Goal: Task Accomplishment & Management: Manage account settings

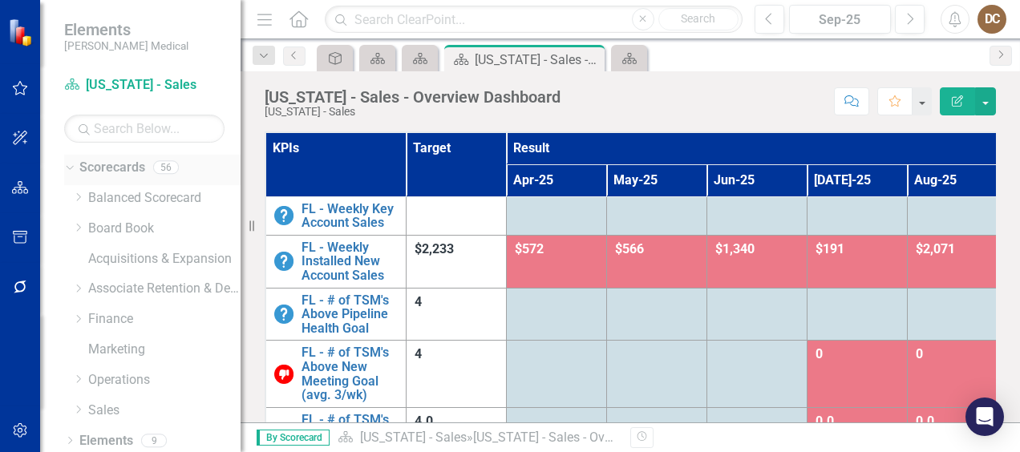
click at [75, 165] on div "Dropdown Scorecards 56" at bounding box center [152, 170] width 176 height 30
click at [84, 404] on div "Dropdown" at bounding box center [78, 411] width 12 height 14
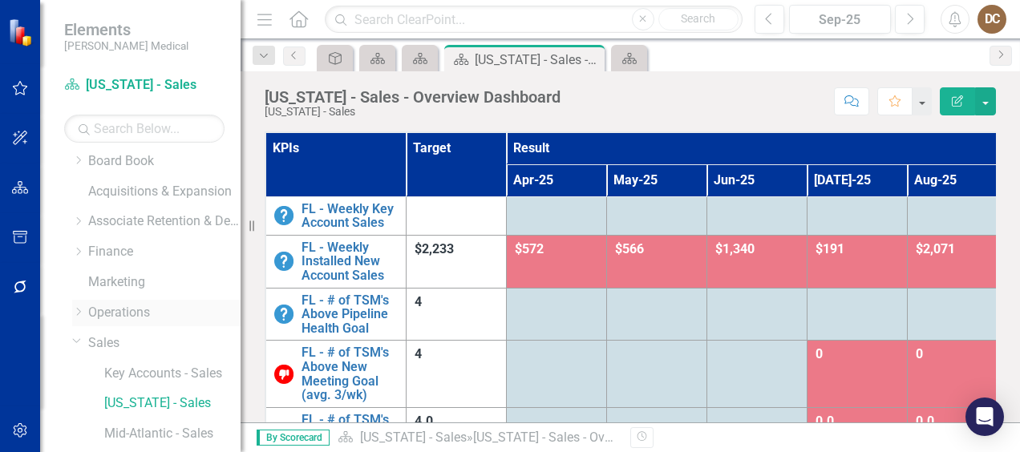
scroll to position [160, 0]
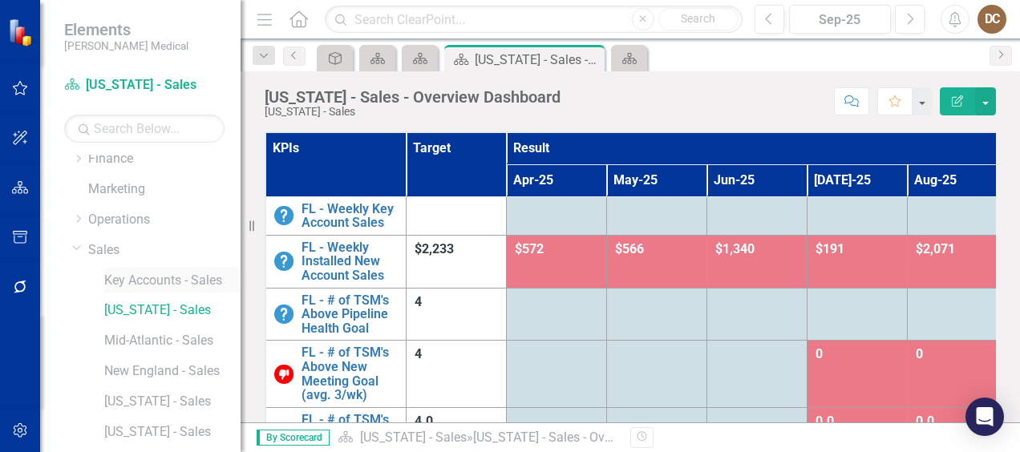
click at [170, 274] on link "Key Accounts - Sales" at bounding box center [172, 281] width 136 height 18
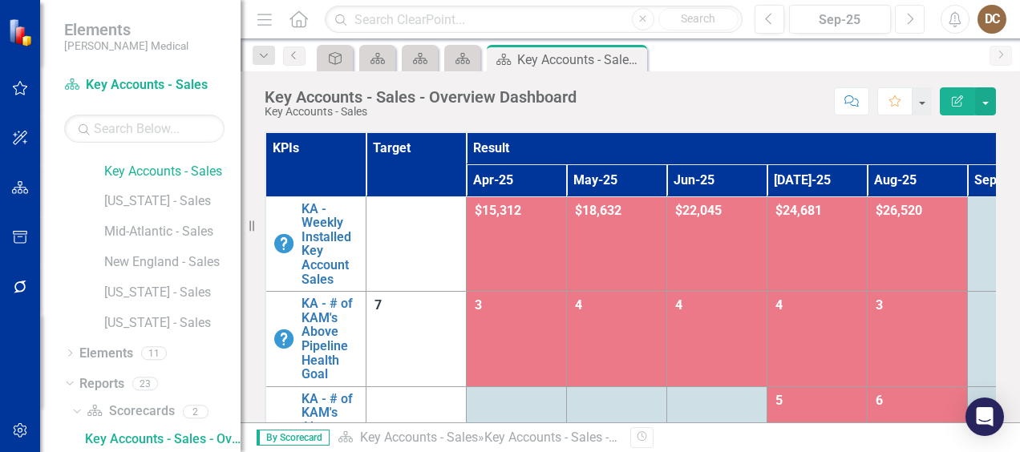
click at [909, 18] on icon "Next" at bounding box center [909, 19] width 9 height 14
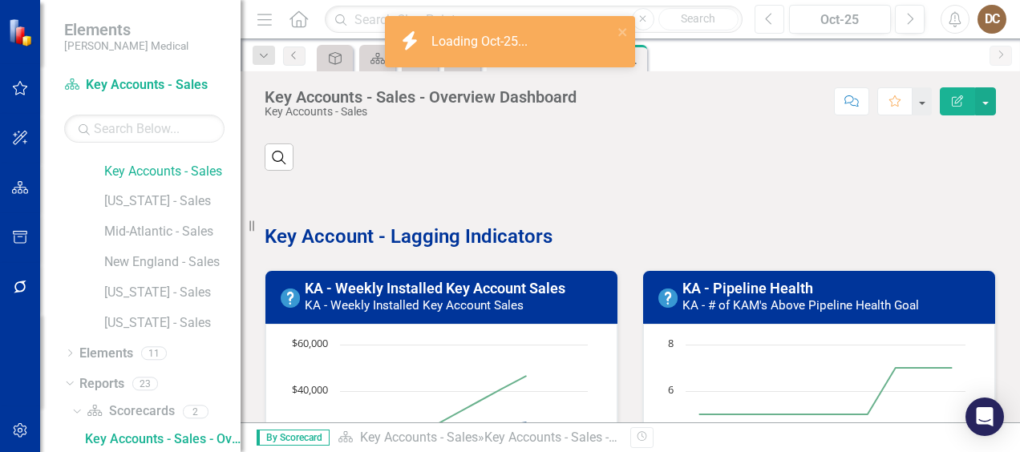
click at [767, 19] on icon "button" at bounding box center [768, 18] width 6 height 11
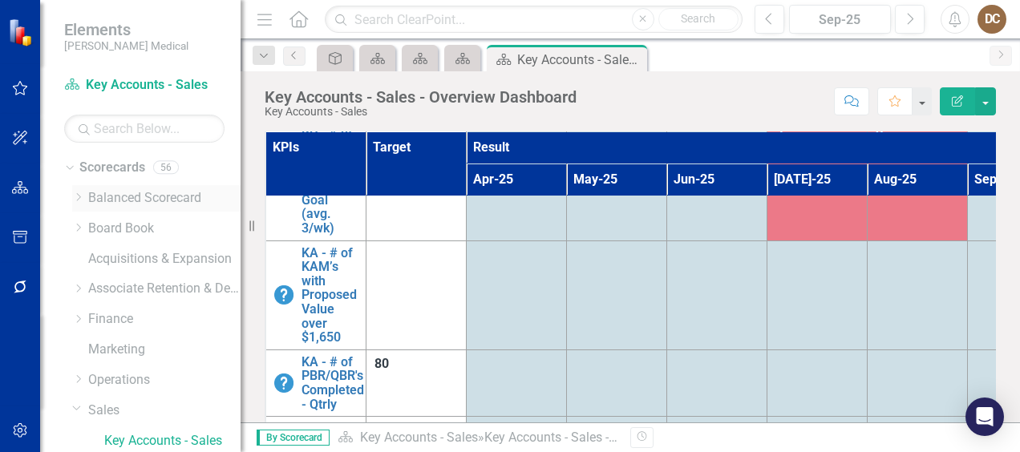
click at [78, 196] on icon "Dropdown" at bounding box center [78, 197] width 12 height 10
click at [107, 189] on link "Balanced Scorecard" at bounding box center [164, 198] width 152 height 18
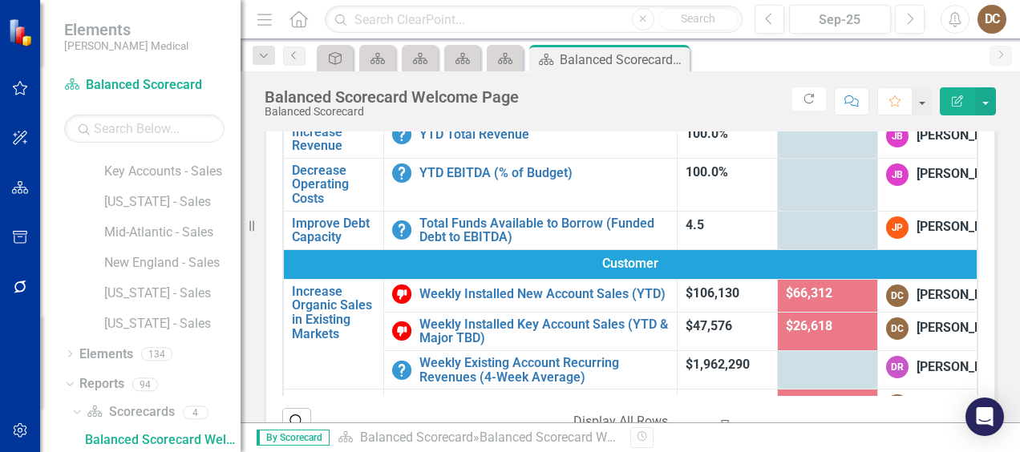
scroll to position [160, 0]
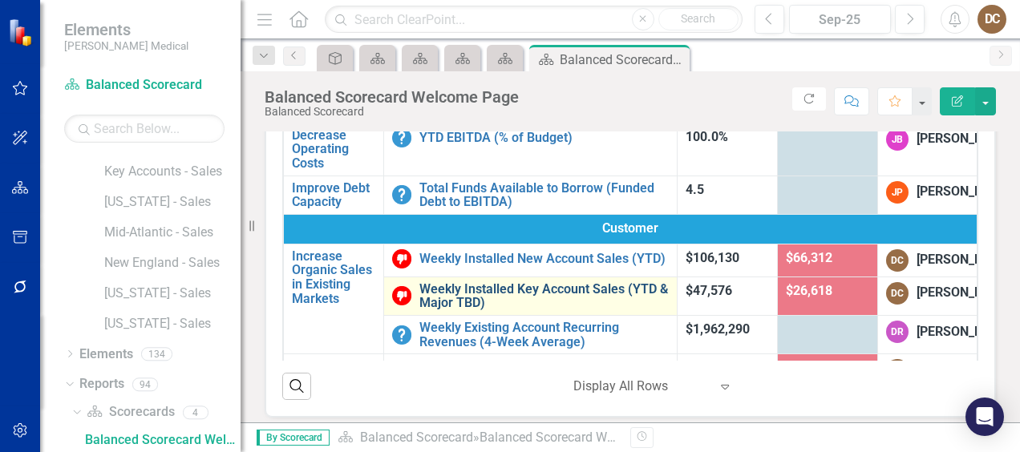
click at [480, 310] on link "Weekly Installed Key Account Sales (YTD & Major TBD)" at bounding box center [543, 296] width 249 height 28
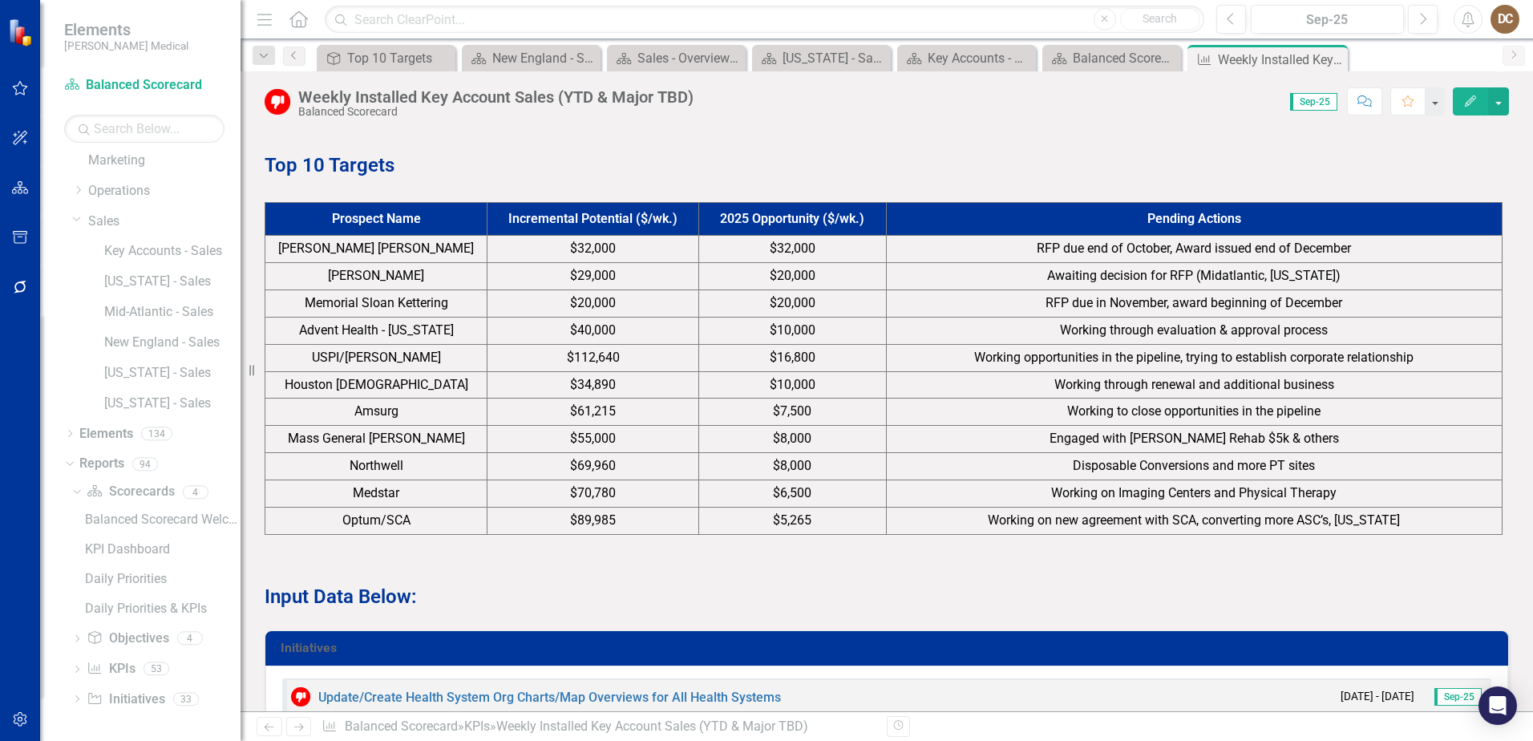
scroll to position [990, 0]
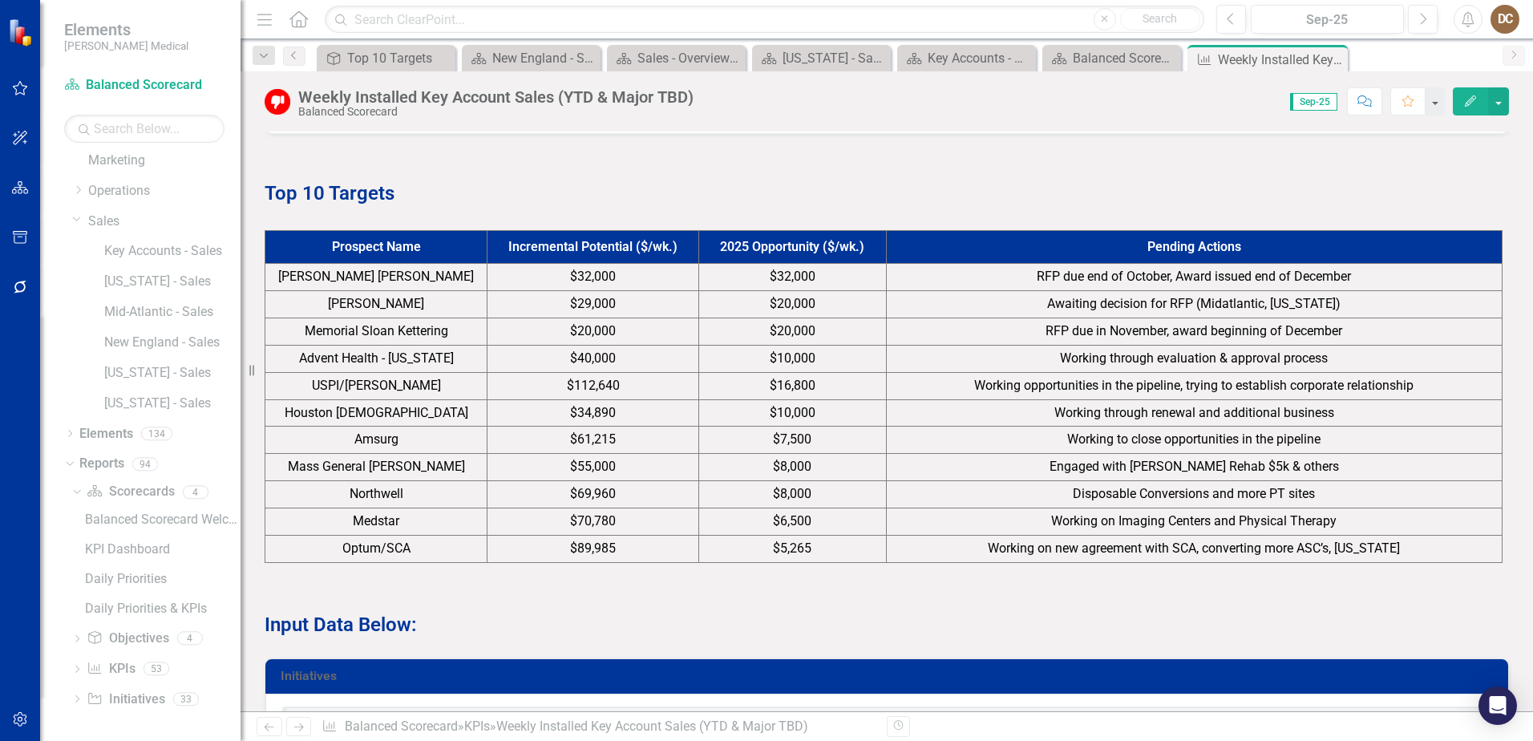
click at [793, 311] on span "$20,000" at bounding box center [793, 303] width 46 height 15
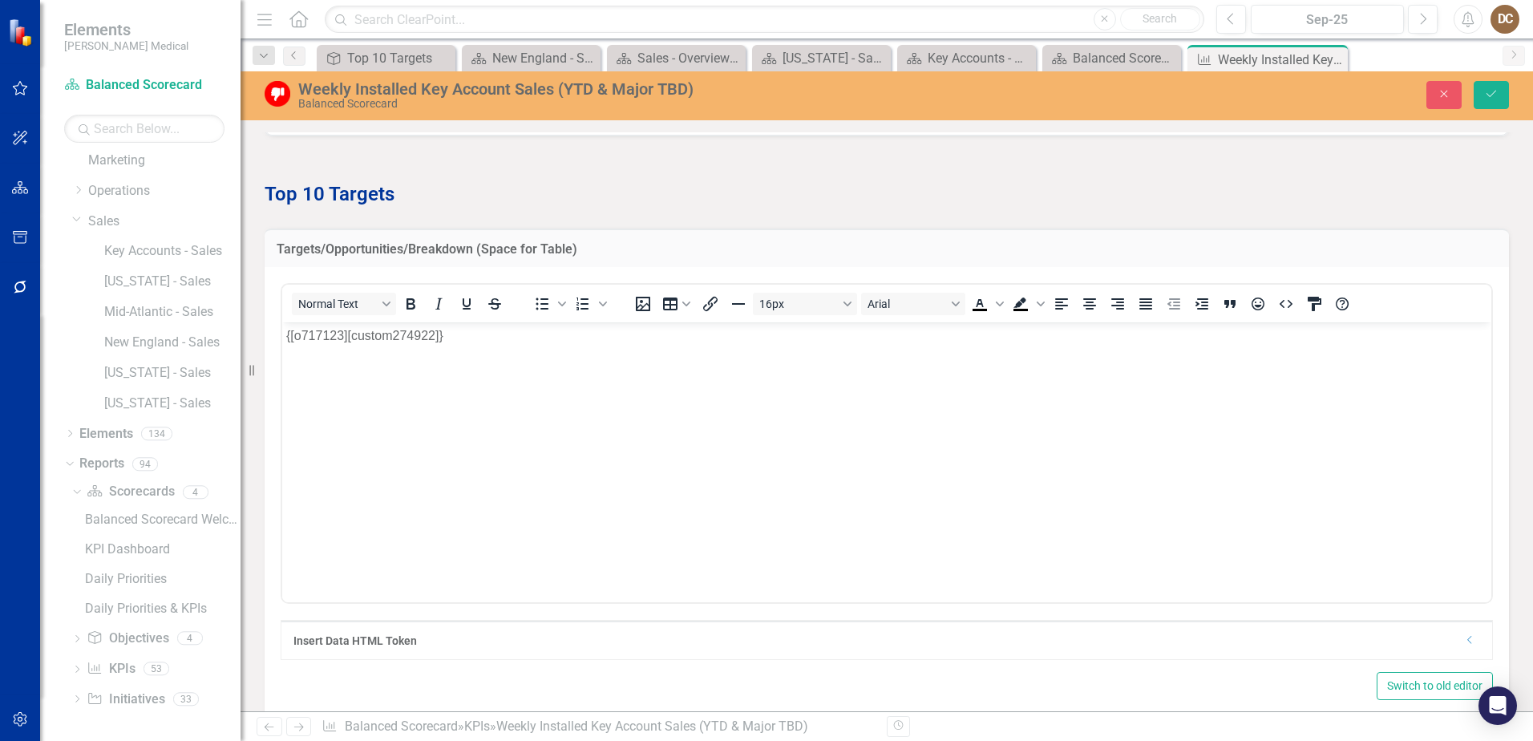
scroll to position [0, 0]
click at [1019, 87] on button "Close" at bounding box center [1444, 95] width 35 height 28
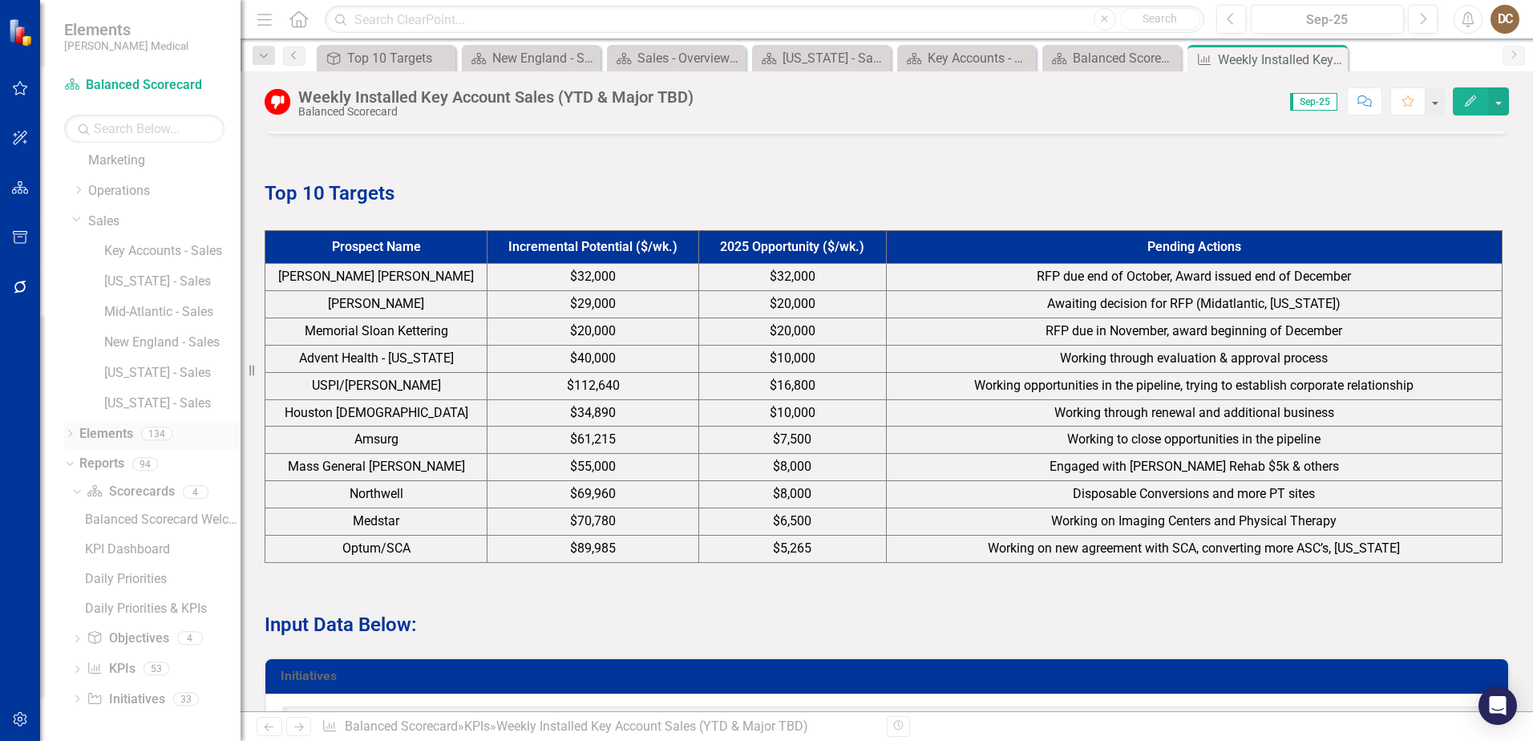
click at [75, 437] on icon "Dropdown" at bounding box center [69, 435] width 11 height 9
click at [133, 388] on link "Objective Objectives" at bounding box center [128, 384] width 82 height 18
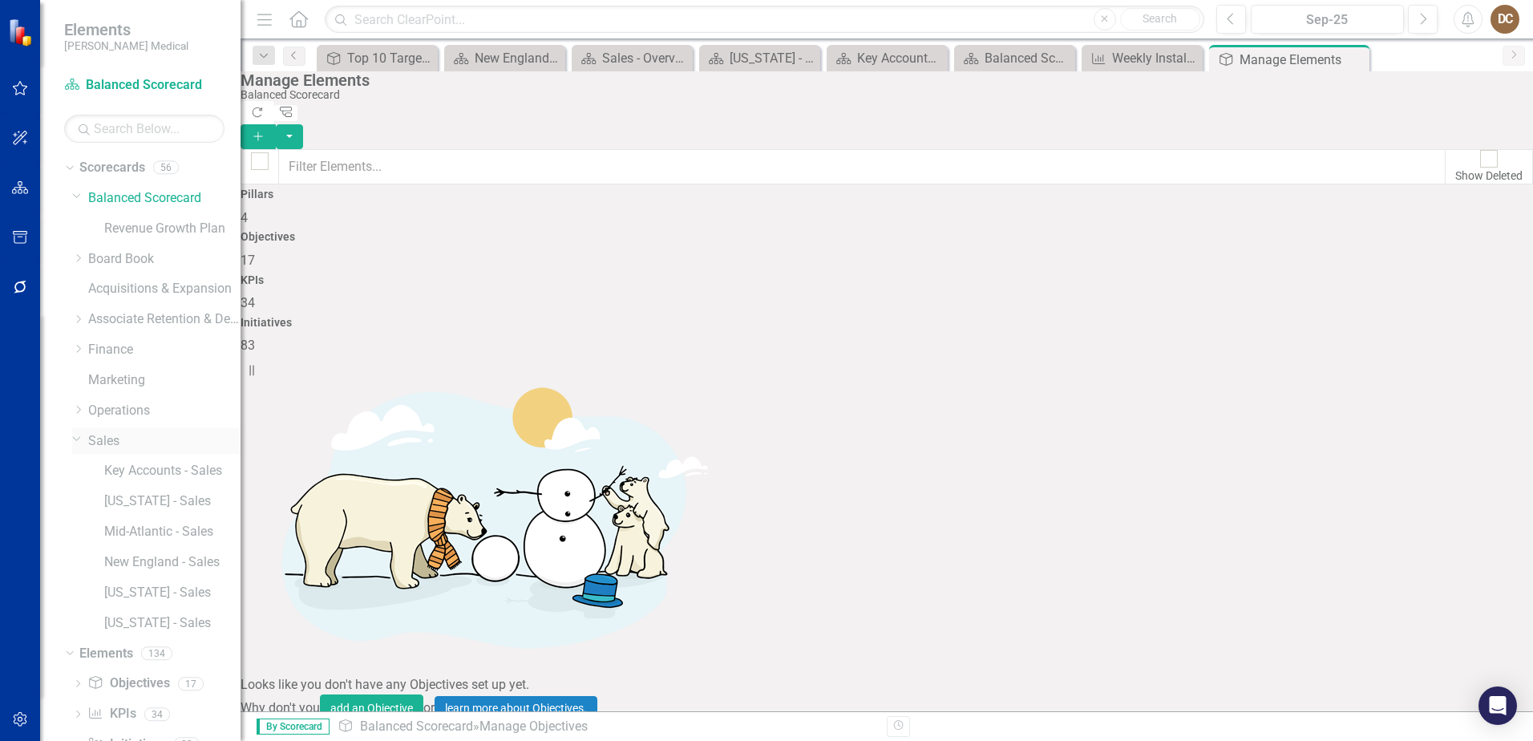
click at [99, 442] on link "Sales" at bounding box center [164, 441] width 152 height 18
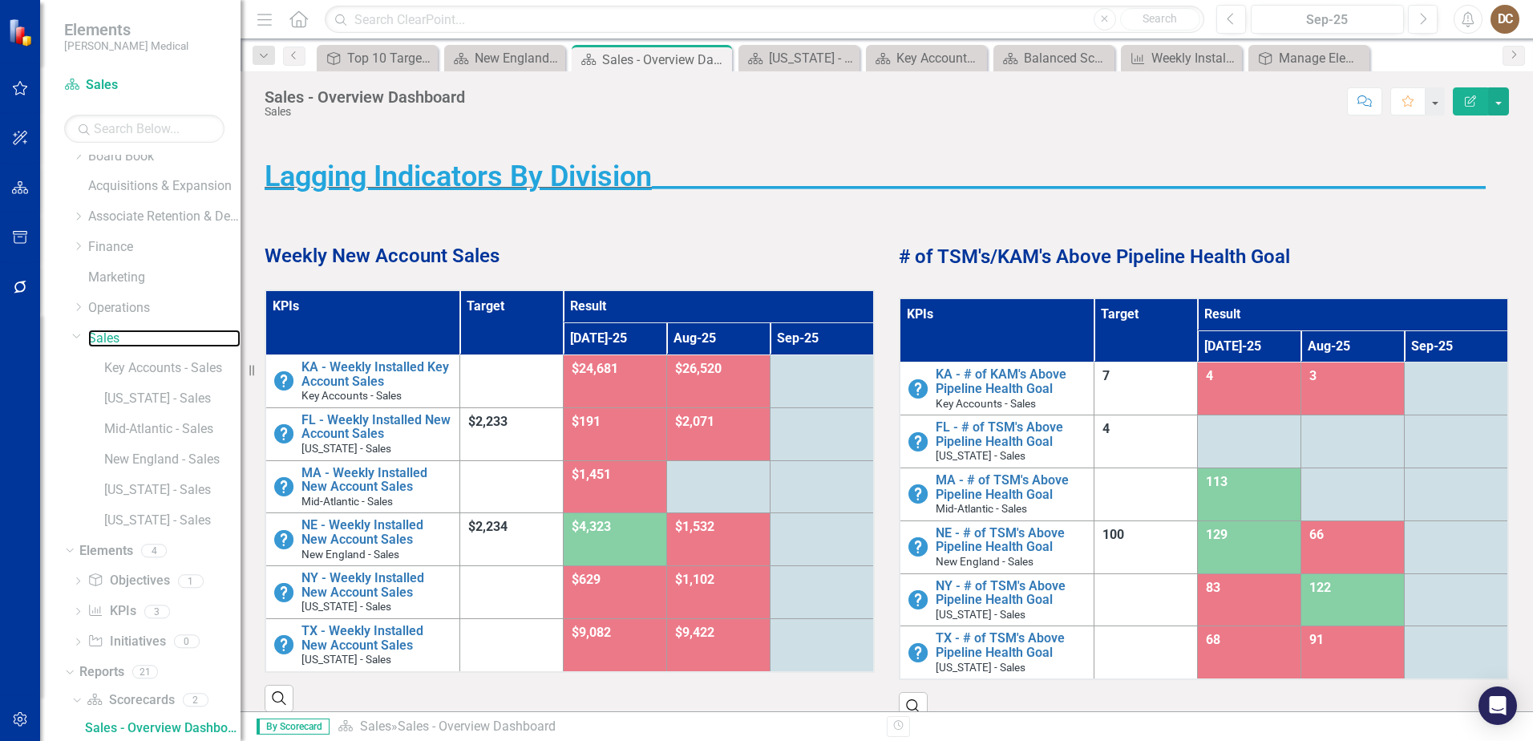
scroll to position [176, 0]
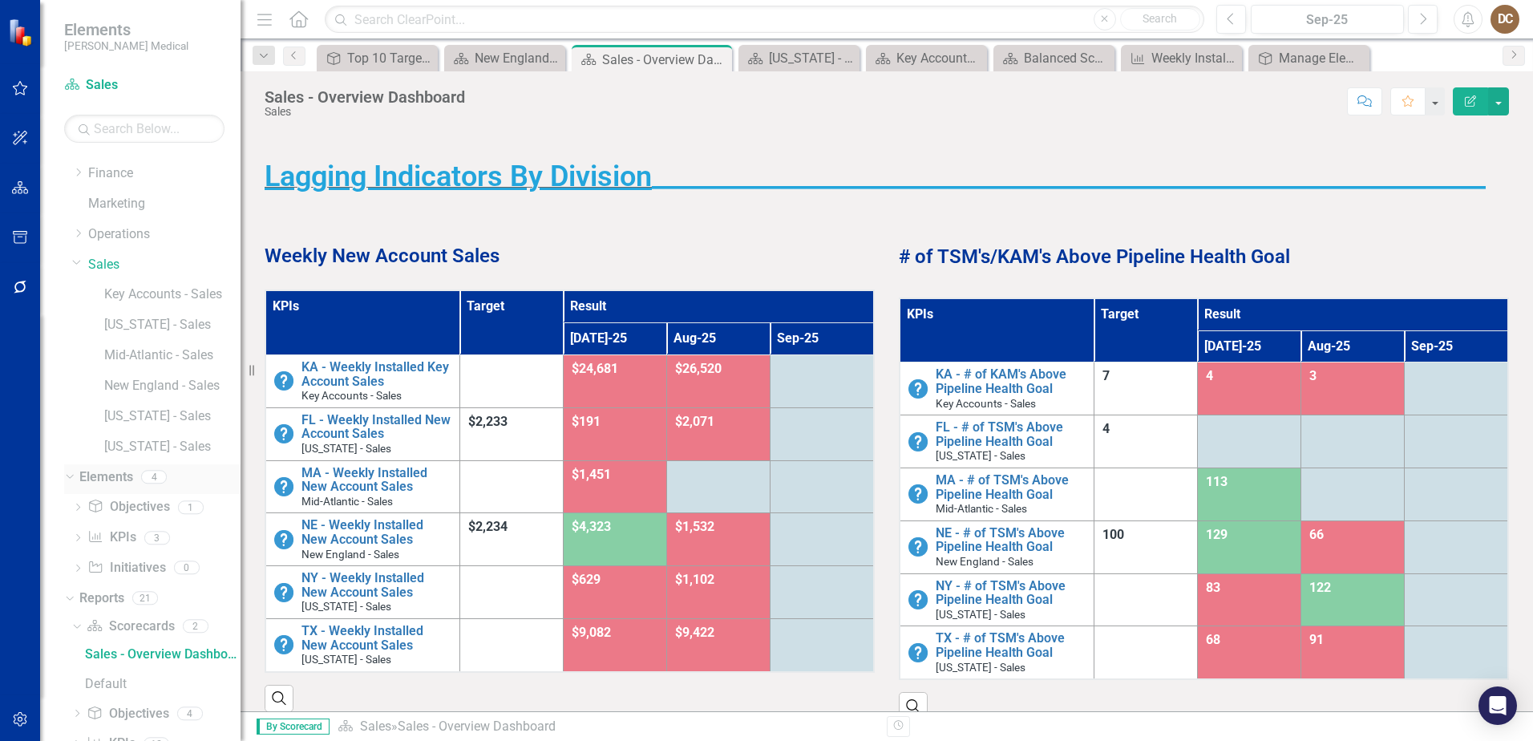
click at [125, 451] on link "Elements" at bounding box center [106, 477] width 54 height 18
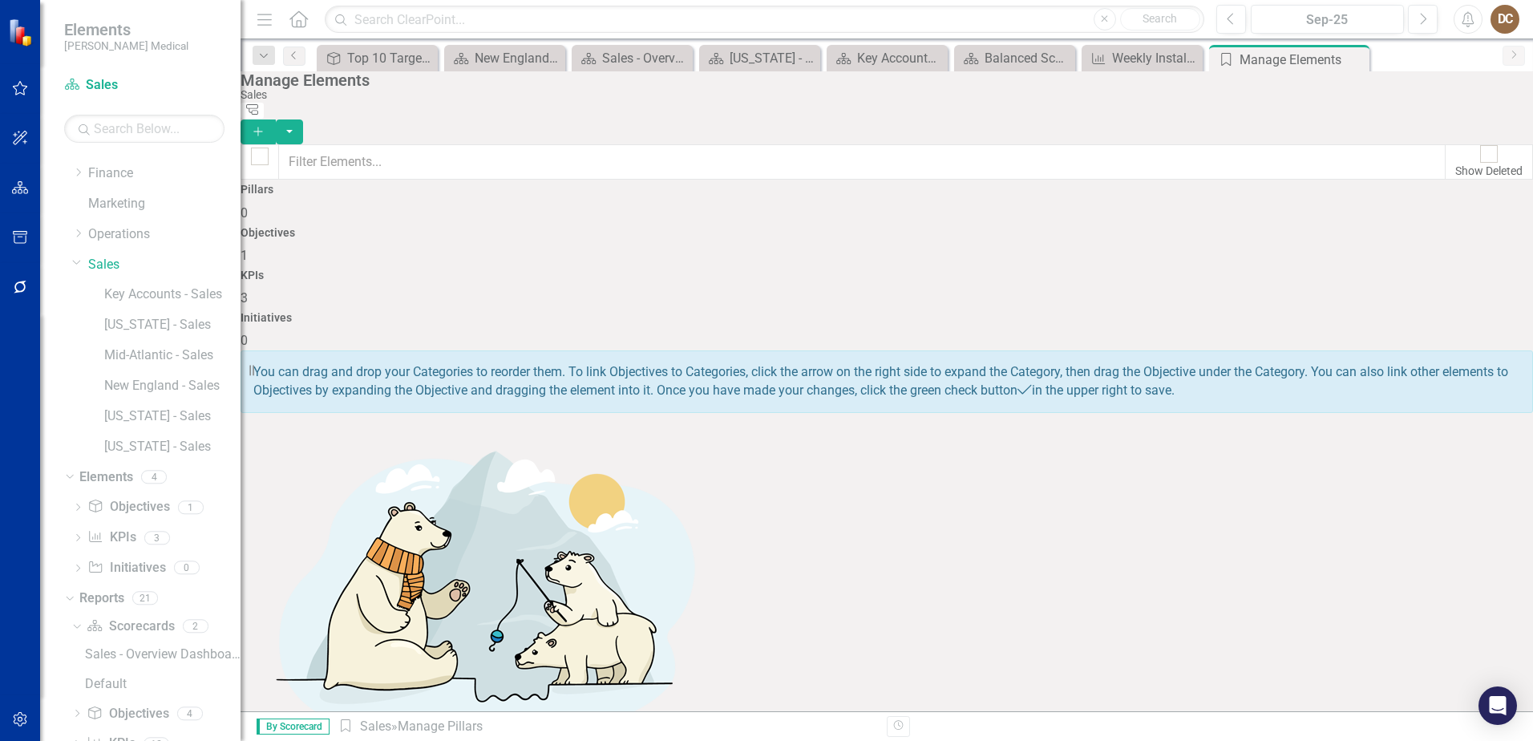
click at [248, 248] on span "1" at bounding box center [244, 255] width 7 height 15
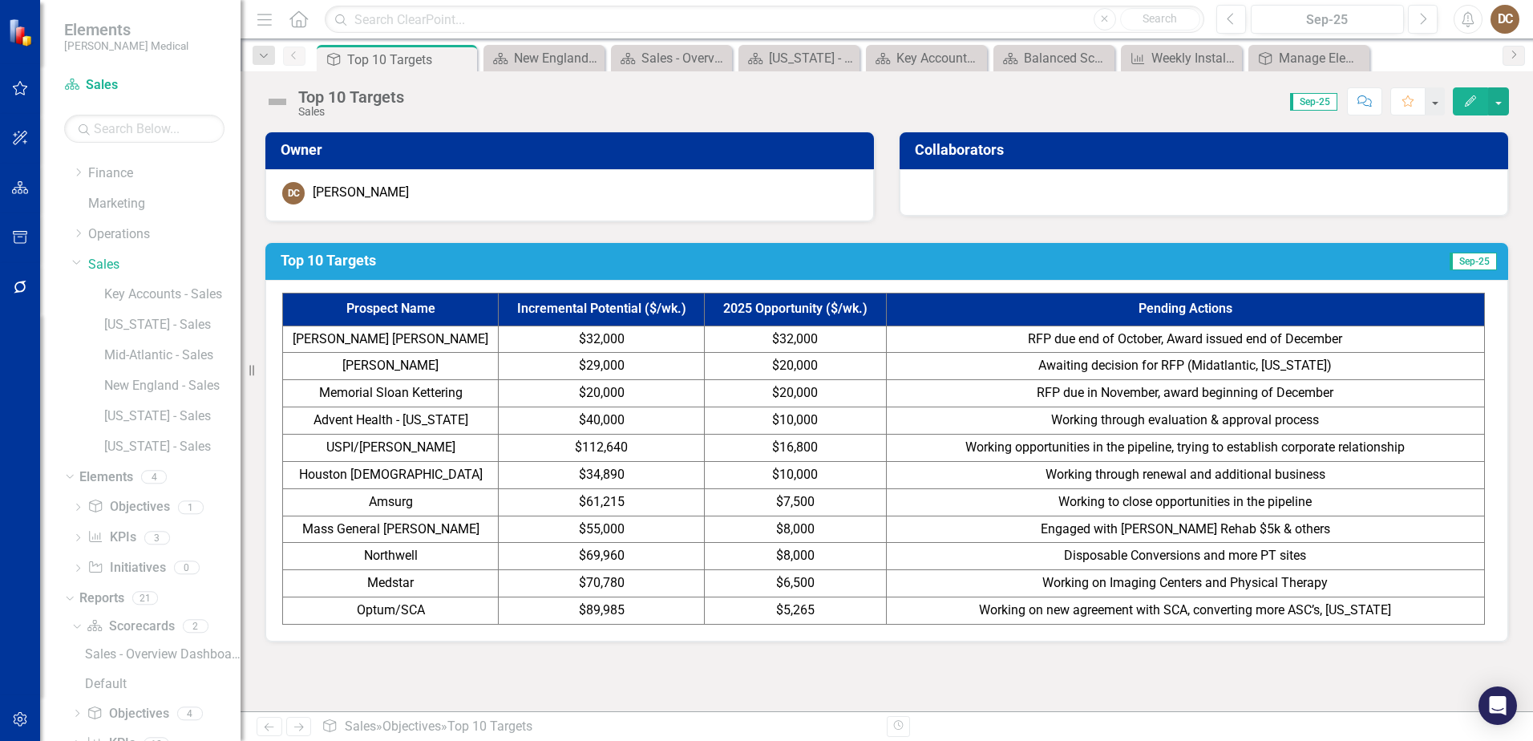
click at [618, 370] on span "$29,000" at bounding box center [602, 365] width 46 height 15
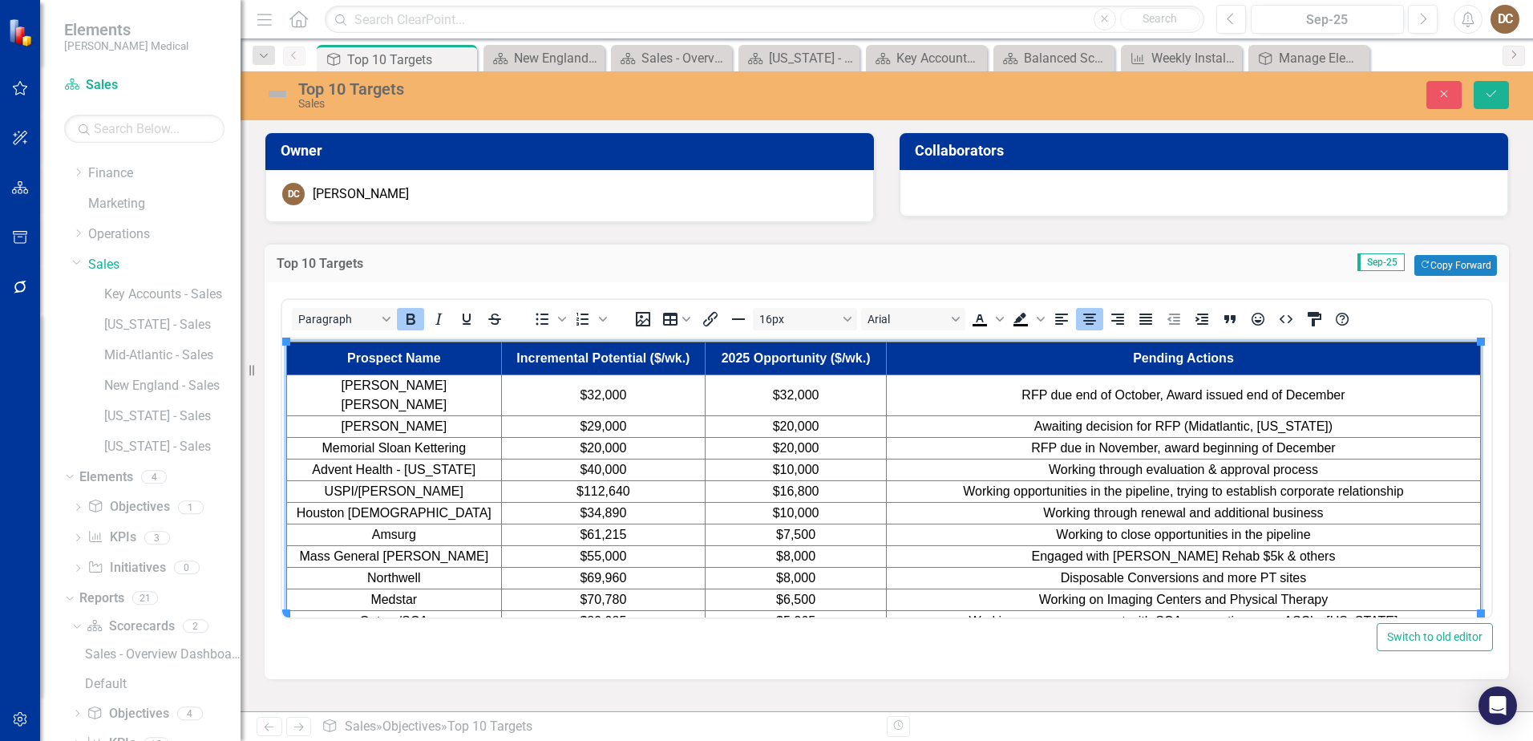
click at [642, 416] on td "$29,000" at bounding box center [603, 427] width 204 height 22
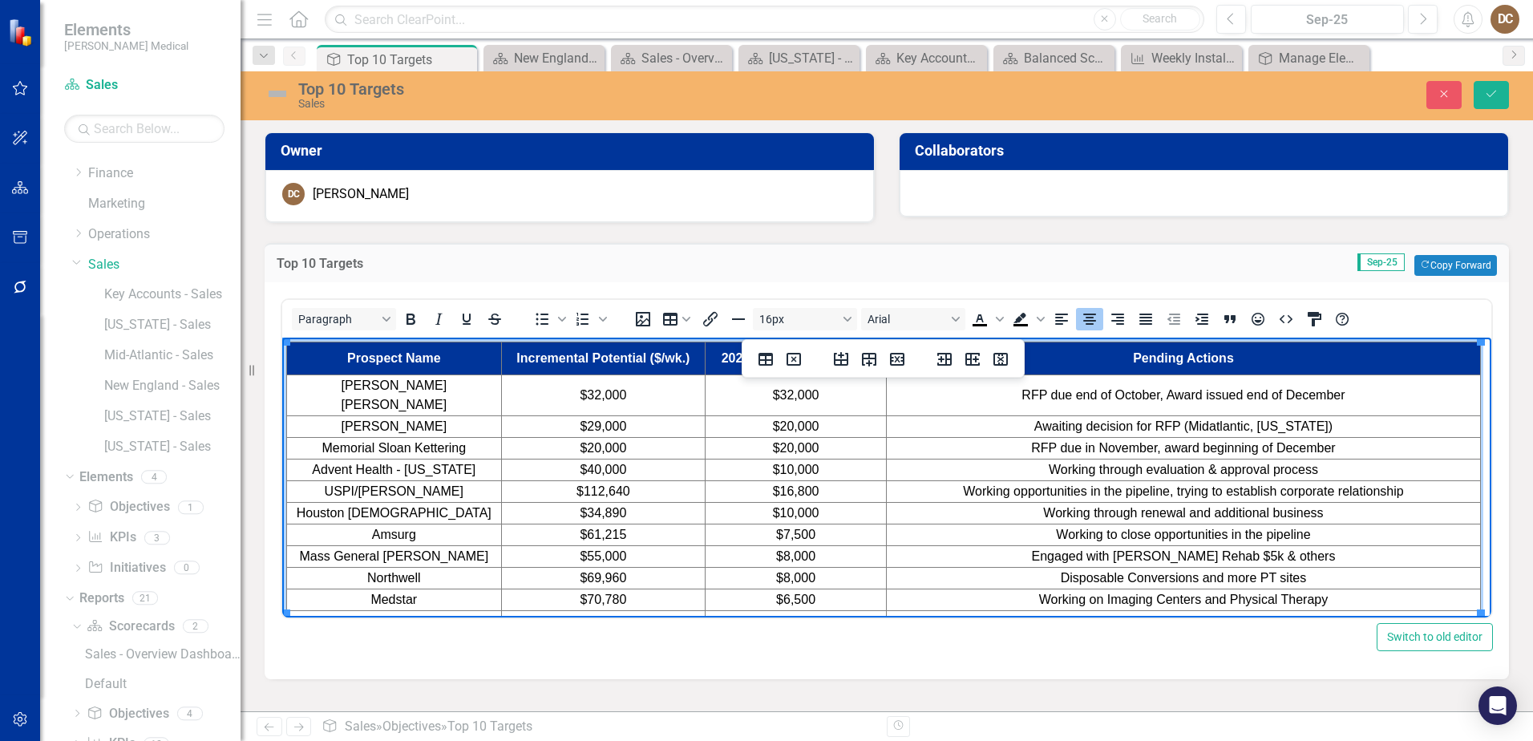
drag, startPoint x: 601, startPoint y: 408, endPoint x: 694, endPoint y: 413, distance: 93.1
click at [601, 419] on span "$29,000" at bounding box center [603, 426] width 47 height 14
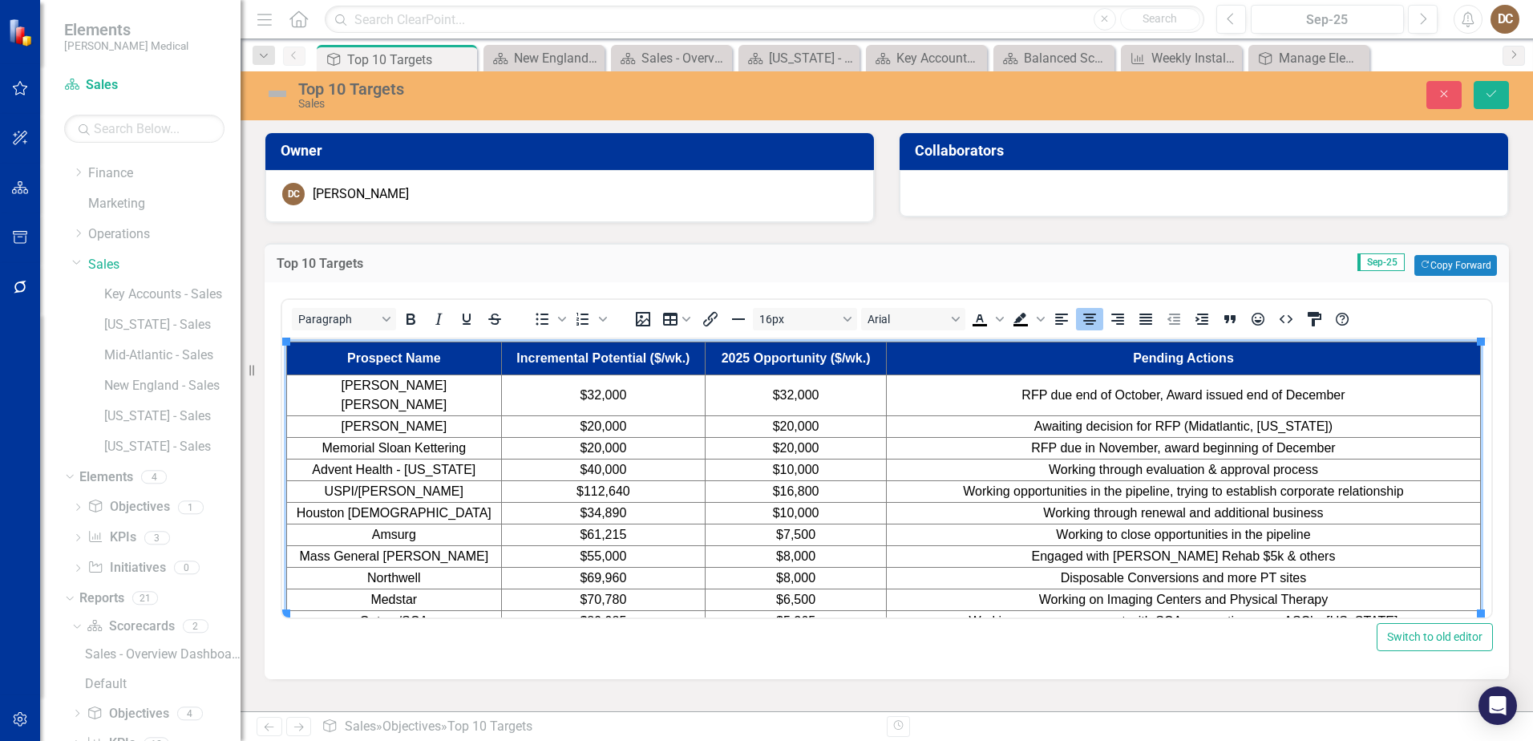
click at [789, 266] on td "Sep-25 Copy Forward Copy Forward" at bounding box center [1120, 265] width 754 height 21
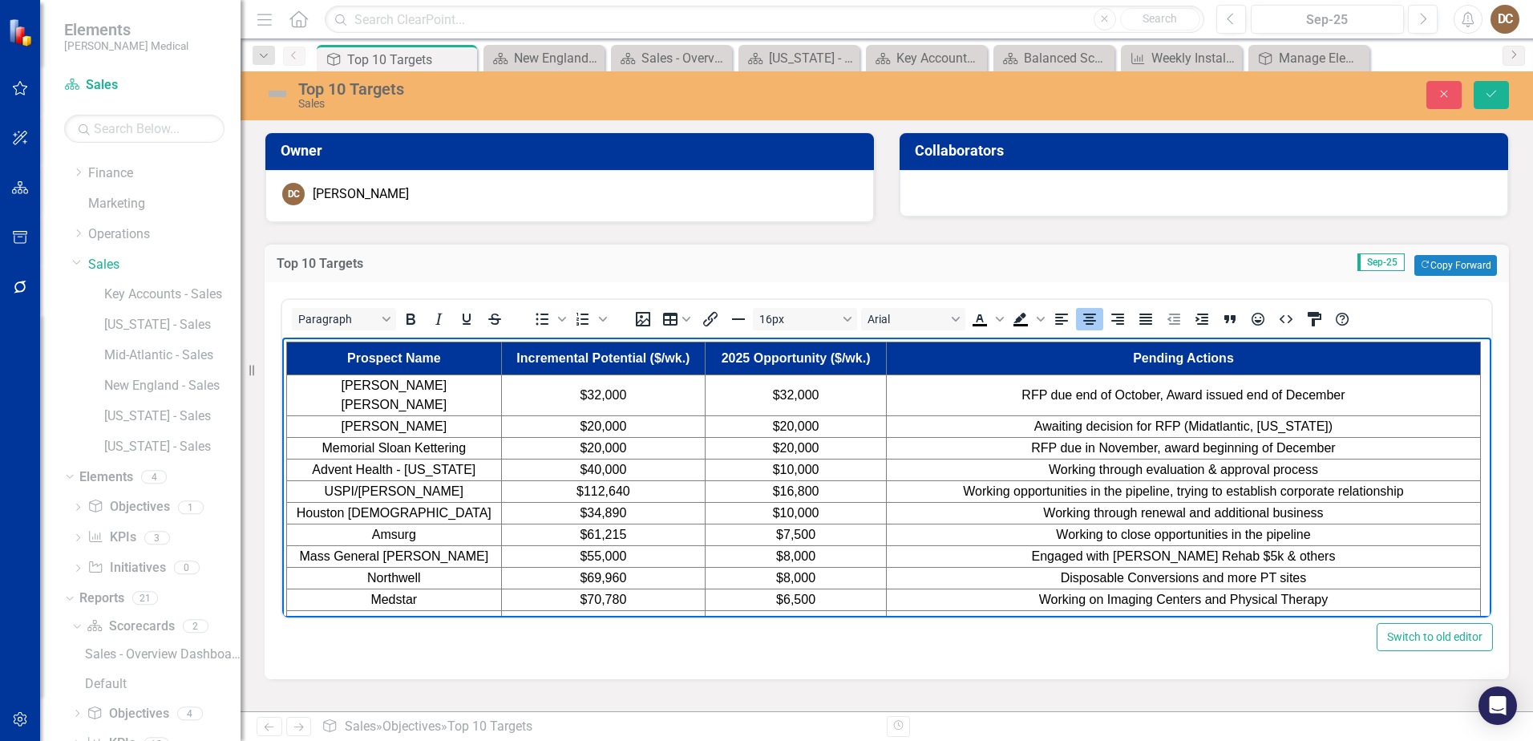
click at [791, 388] on span "$32,000" at bounding box center [796, 395] width 47 height 14
click at [599, 388] on span "$32,000" at bounding box center [603, 395] width 47 height 14
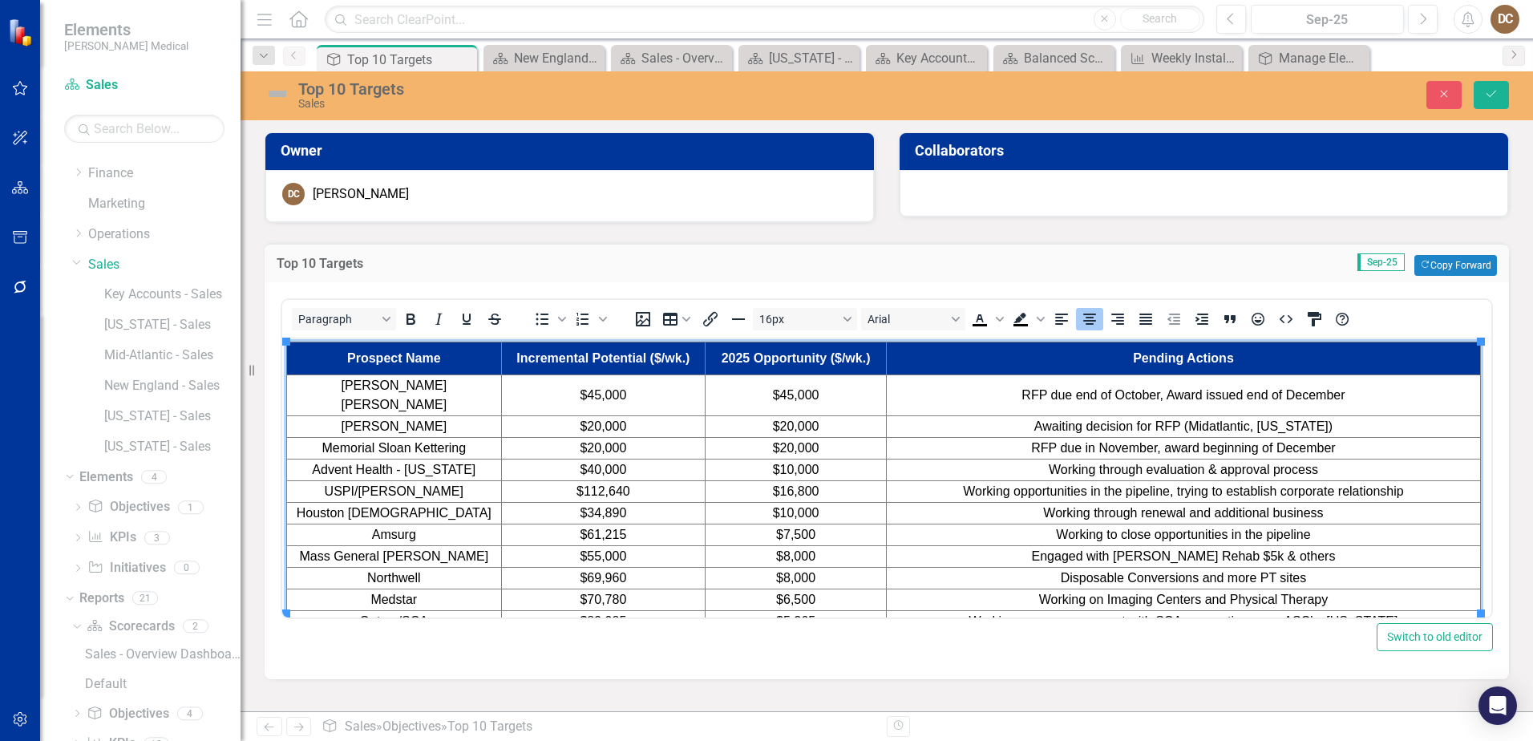
click at [856, 265] on td "Sep-25 Copy Forward Copy Forward" at bounding box center [1120, 265] width 754 height 21
click at [925, 56] on div "Key Accounts - Sales - Overview Dashboard" at bounding box center [930, 58] width 67 height 20
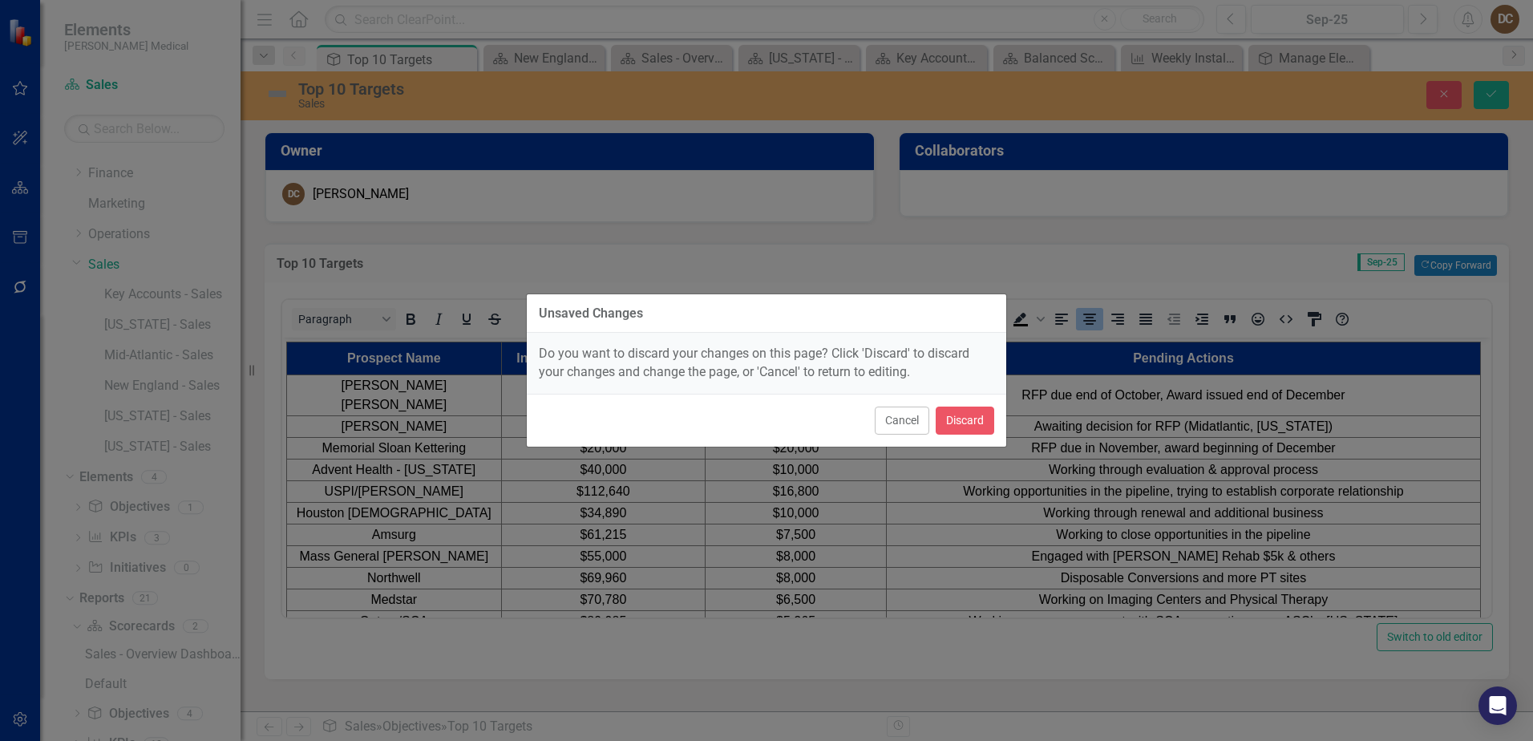
drag, startPoint x: 903, startPoint y: 428, endPoint x: 1052, endPoint y: 383, distance: 155.8
click at [903, 427] on button "Cancel" at bounding box center [902, 421] width 55 height 28
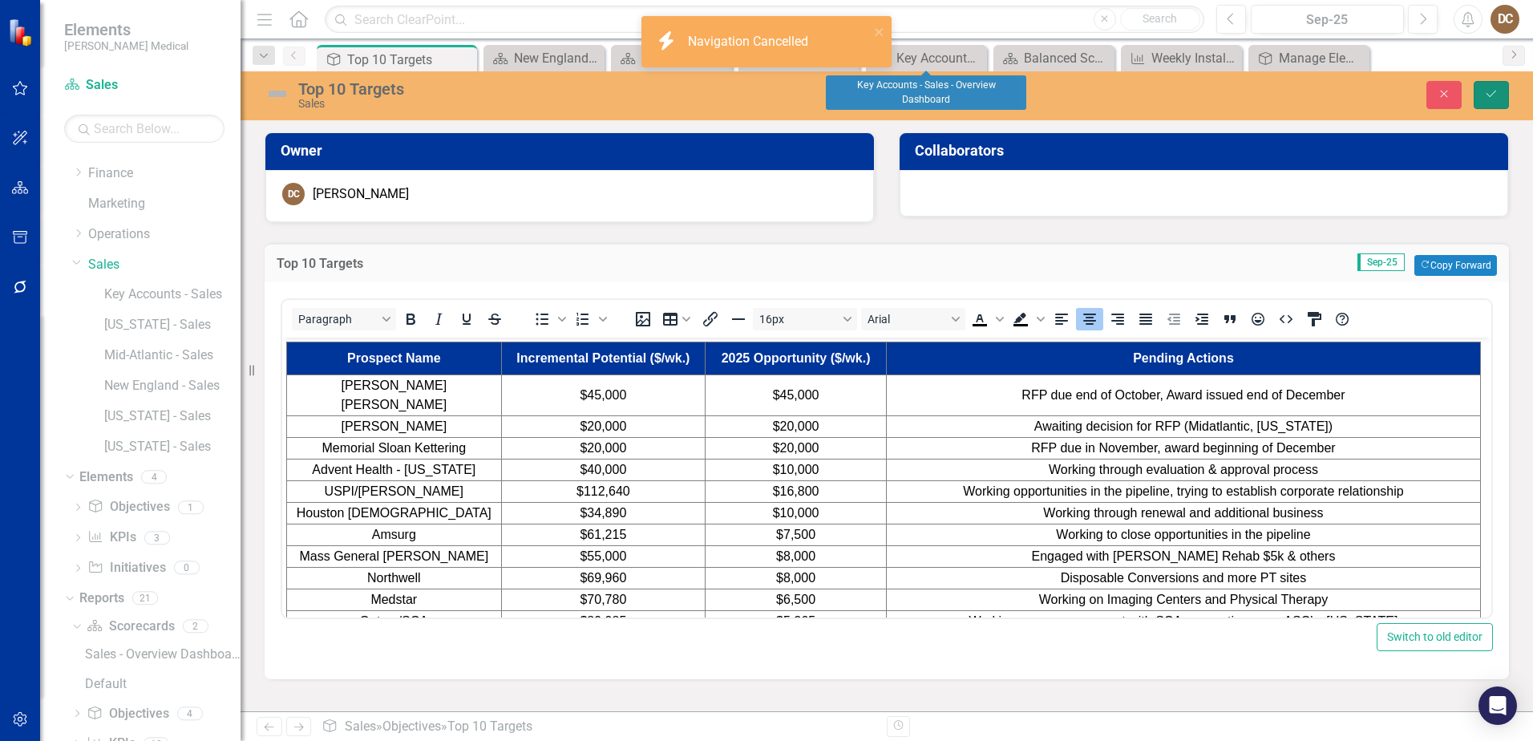
click at [1019, 89] on icon "Save" at bounding box center [1491, 93] width 14 height 11
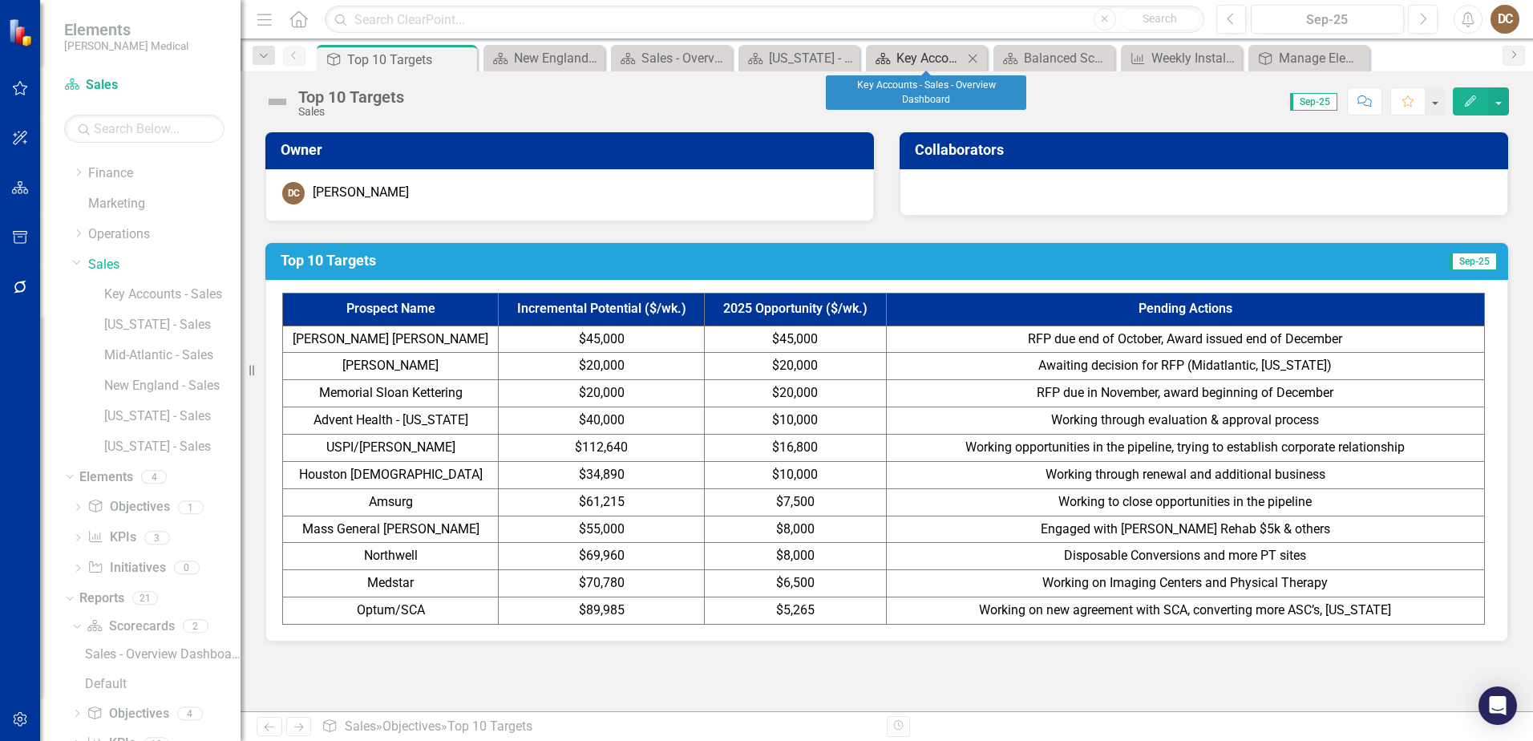
click at [923, 61] on div "Key Accounts - Sales - Overview Dashboard" at bounding box center [930, 58] width 67 height 20
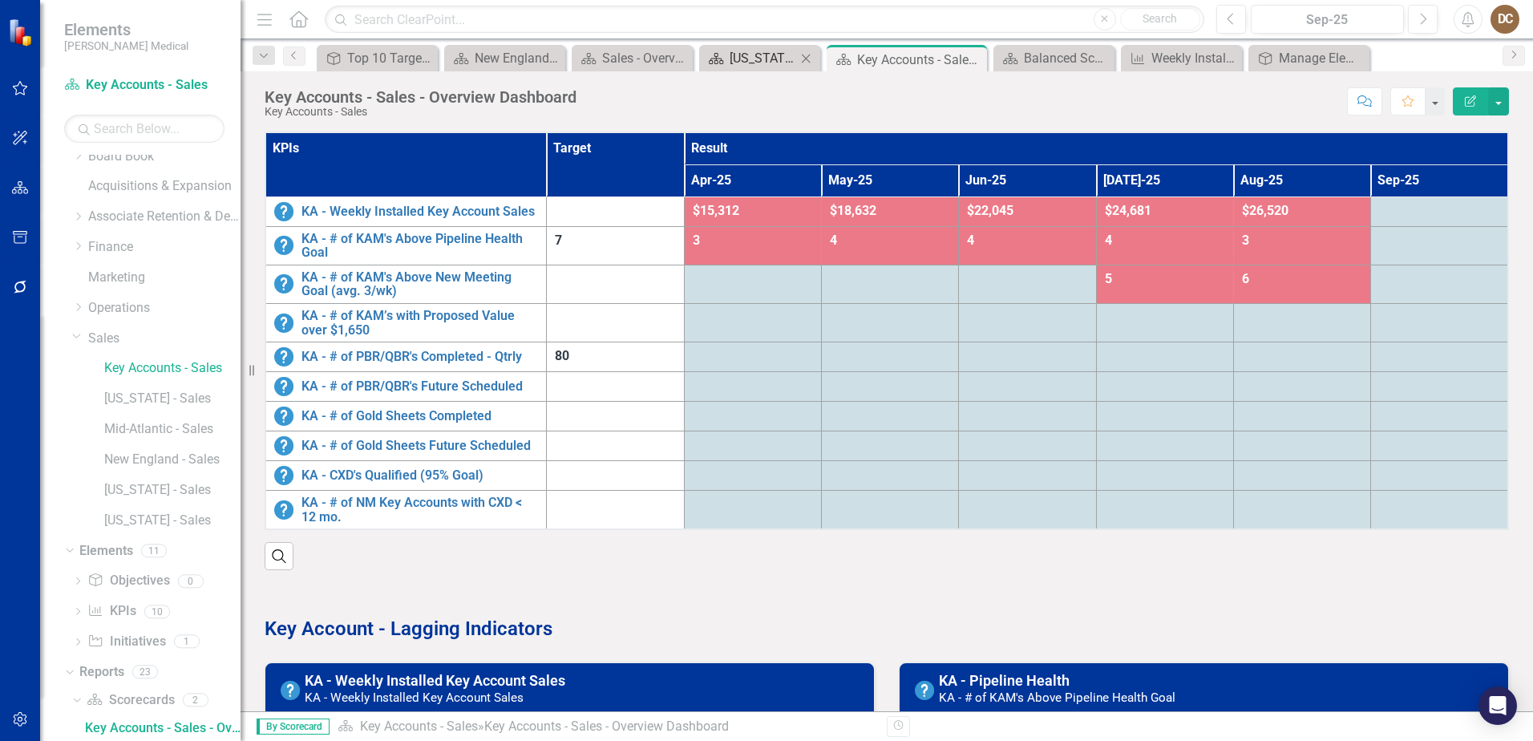
click at [723, 52] on icon "Scorecard" at bounding box center [716, 58] width 16 height 13
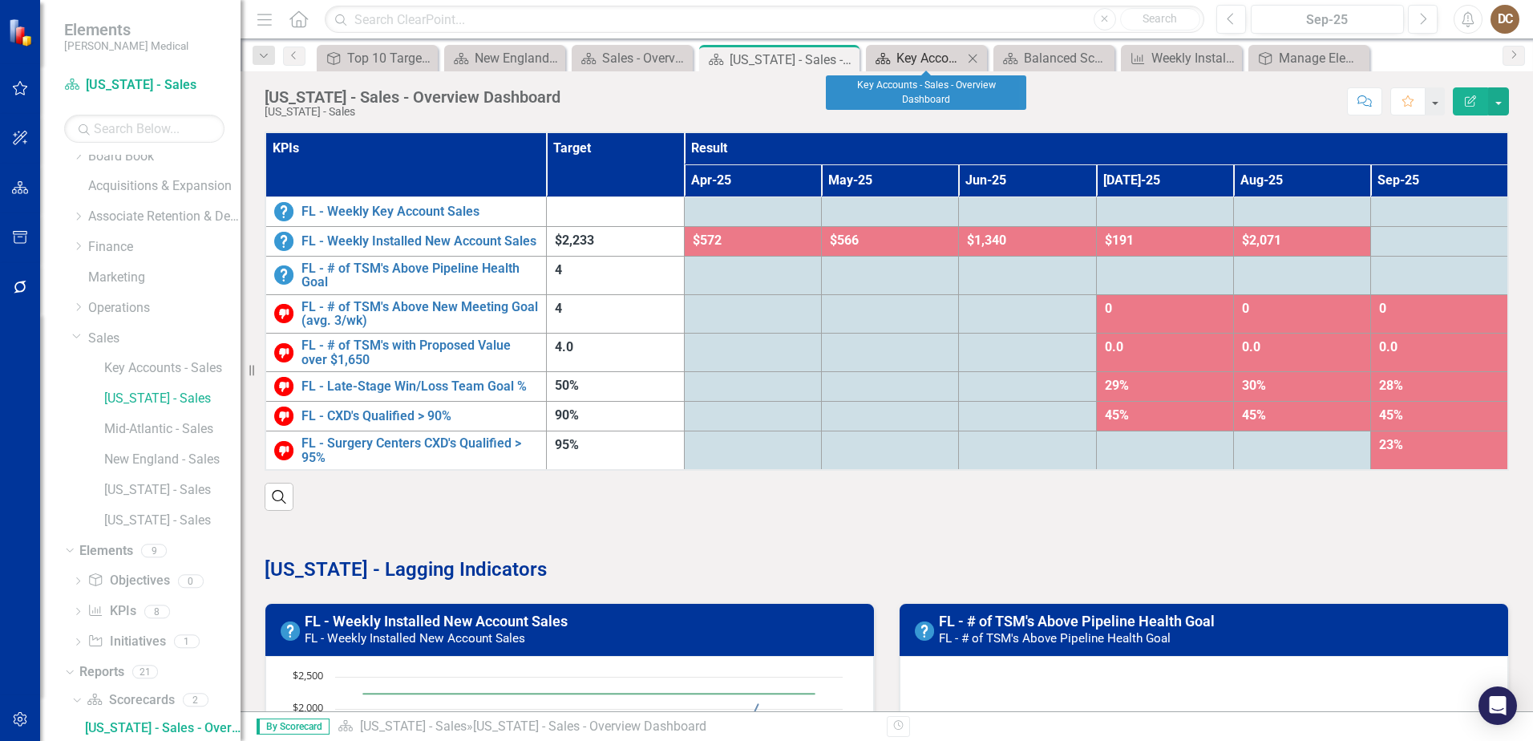
click at [913, 56] on div "Key Accounts - Sales - Overview Dashboard" at bounding box center [930, 58] width 67 height 20
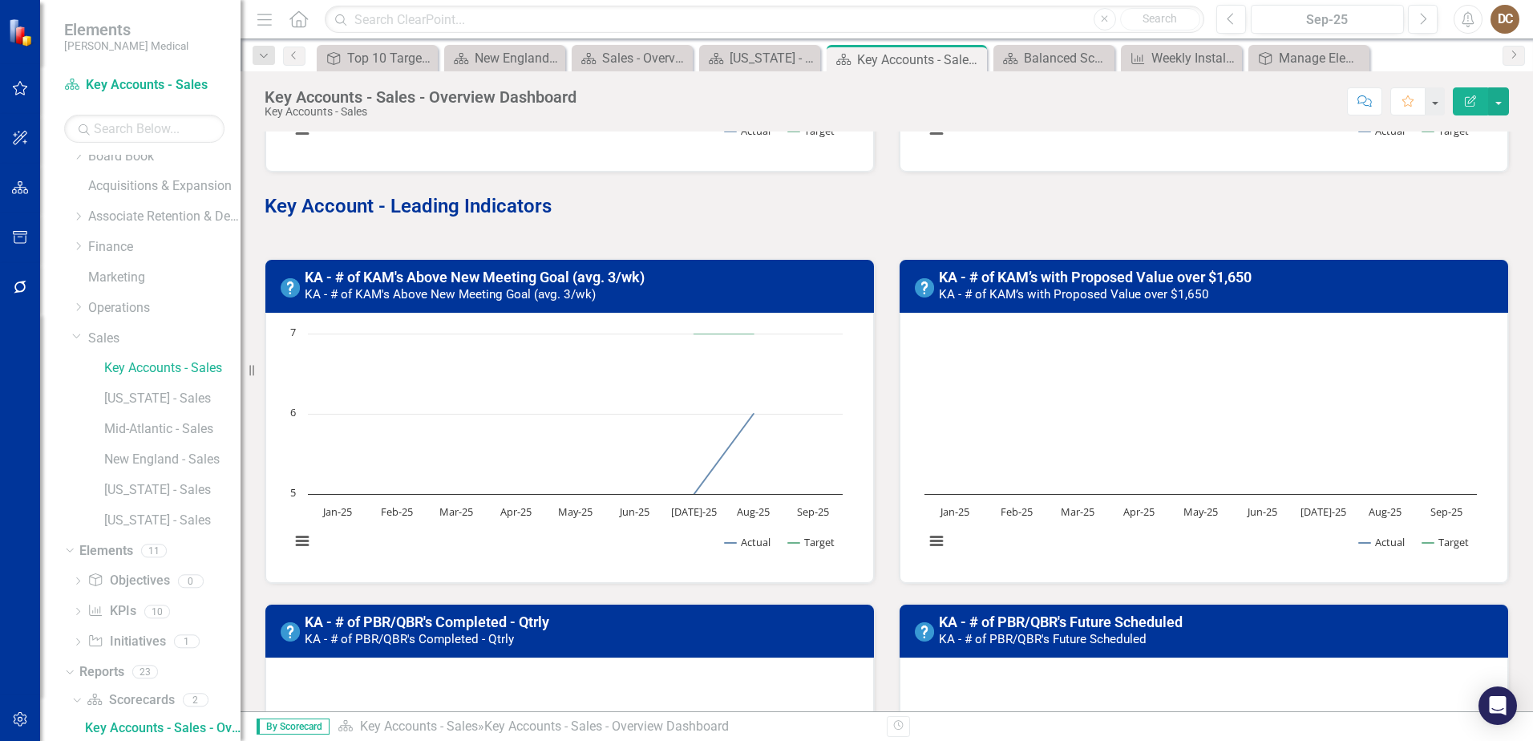
scroll to position [802, 0]
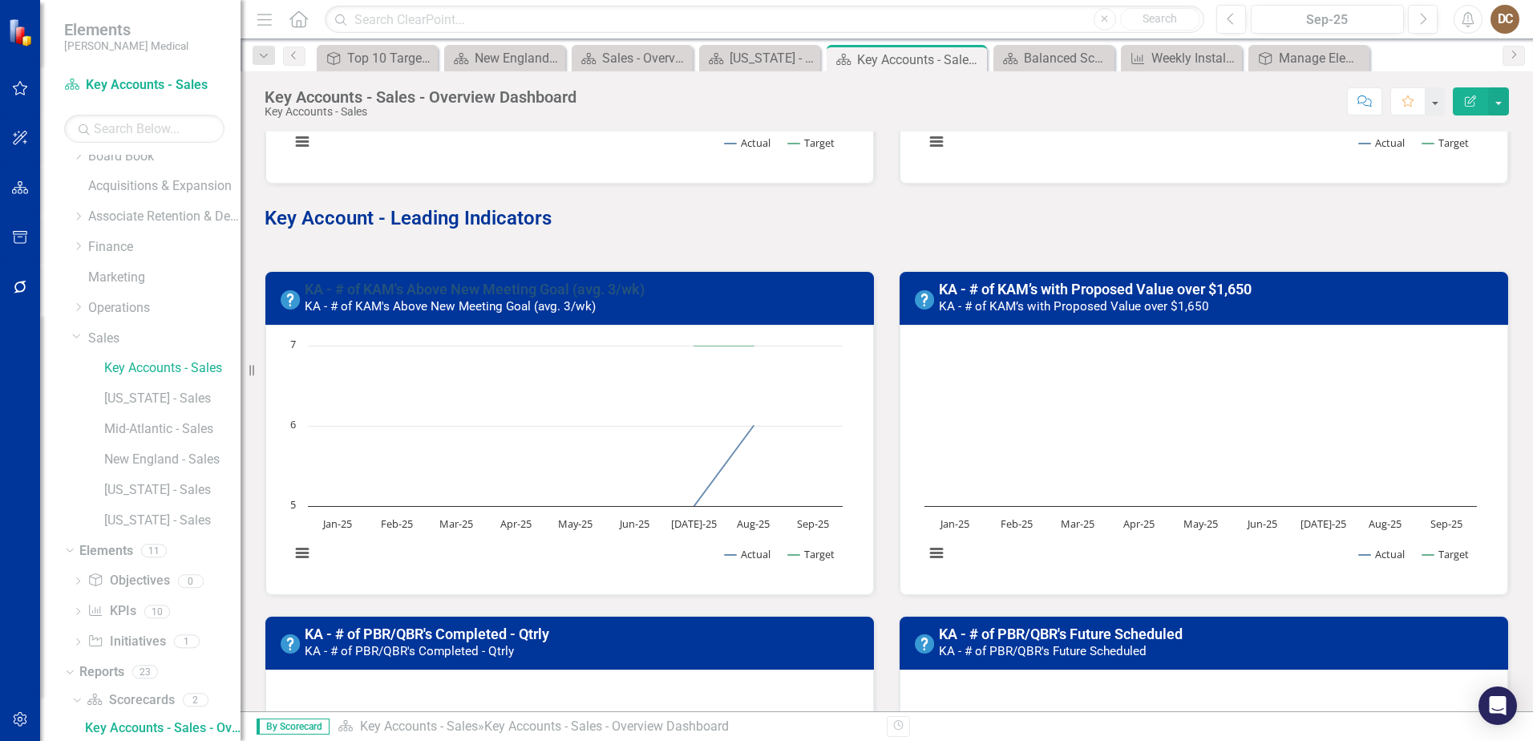
click at [452, 287] on link "KA - # of KAM's Above New Meeting Goal (avg. 3/wk)" at bounding box center [475, 289] width 340 height 17
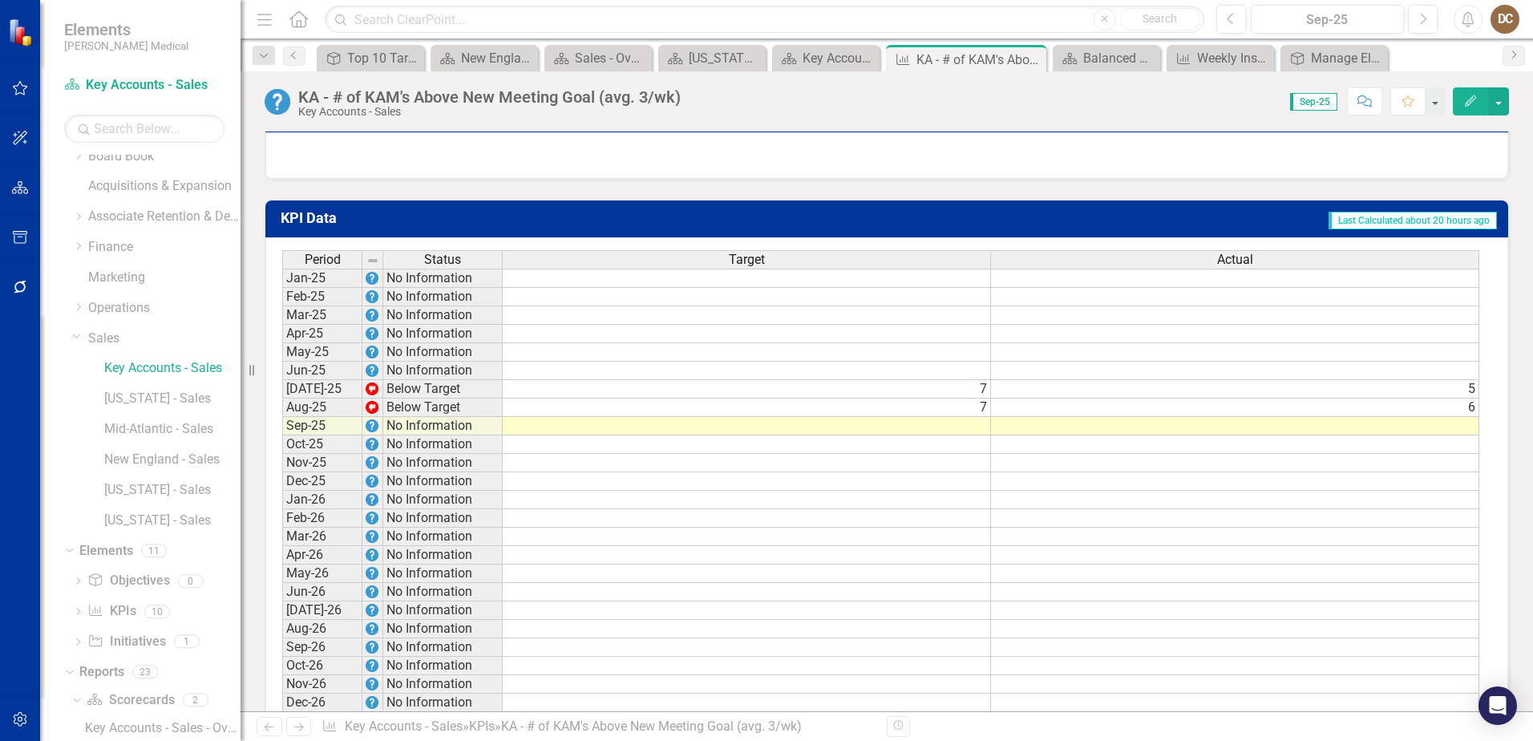
scroll to position [1090, 0]
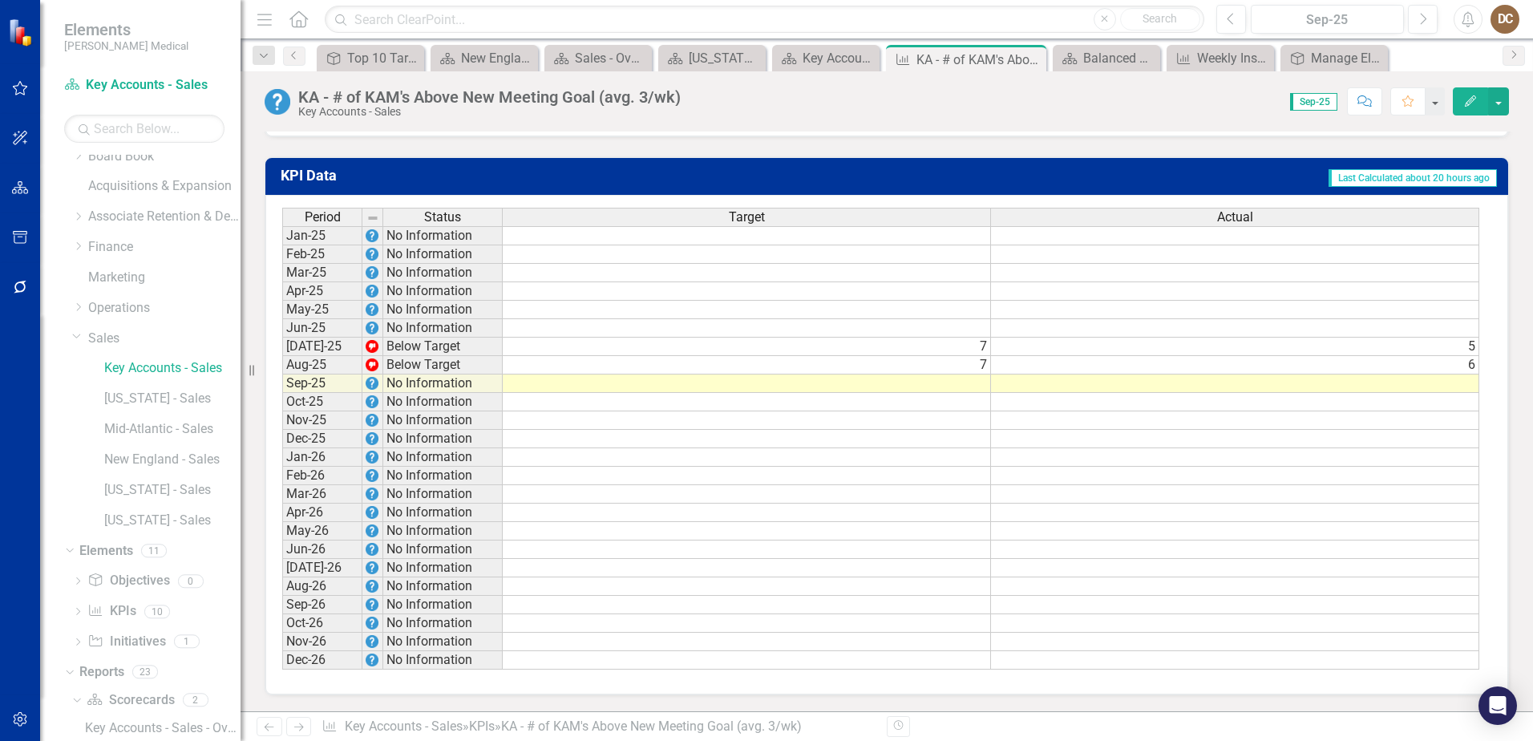
click at [965, 379] on td at bounding box center [747, 383] width 488 height 18
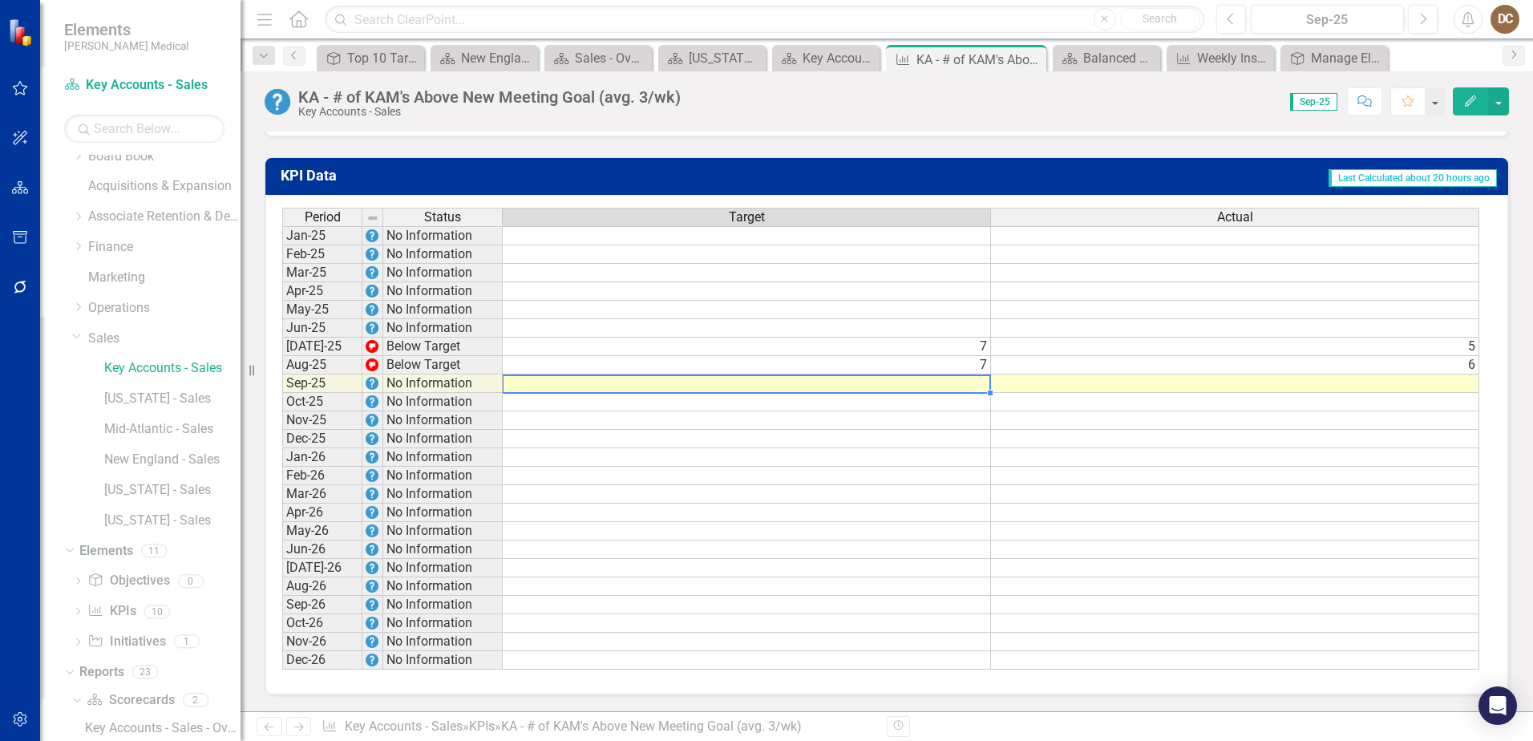
click at [965, 379] on td at bounding box center [747, 383] width 488 height 18
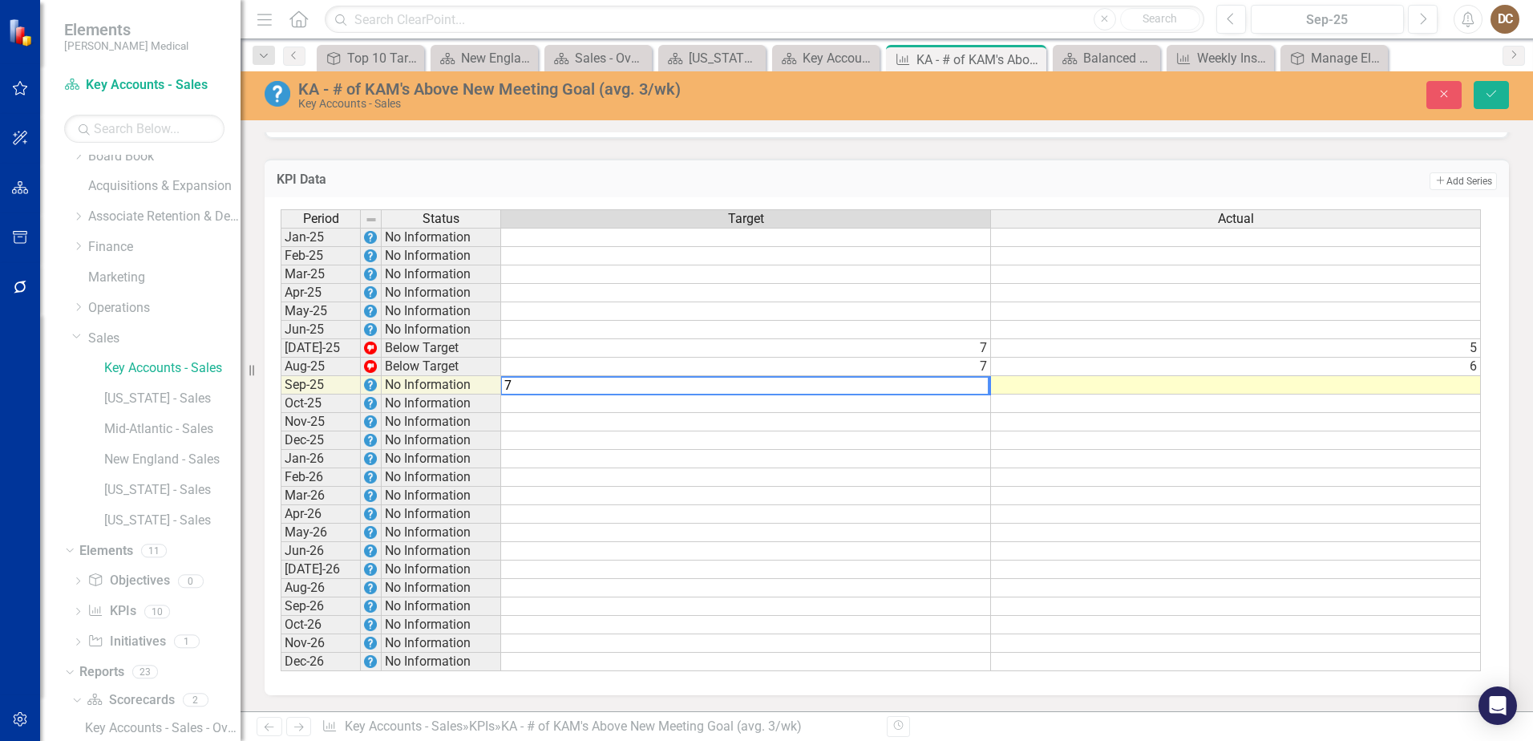
type textarea "7"
click at [1019, 383] on td at bounding box center [1236, 385] width 490 height 18
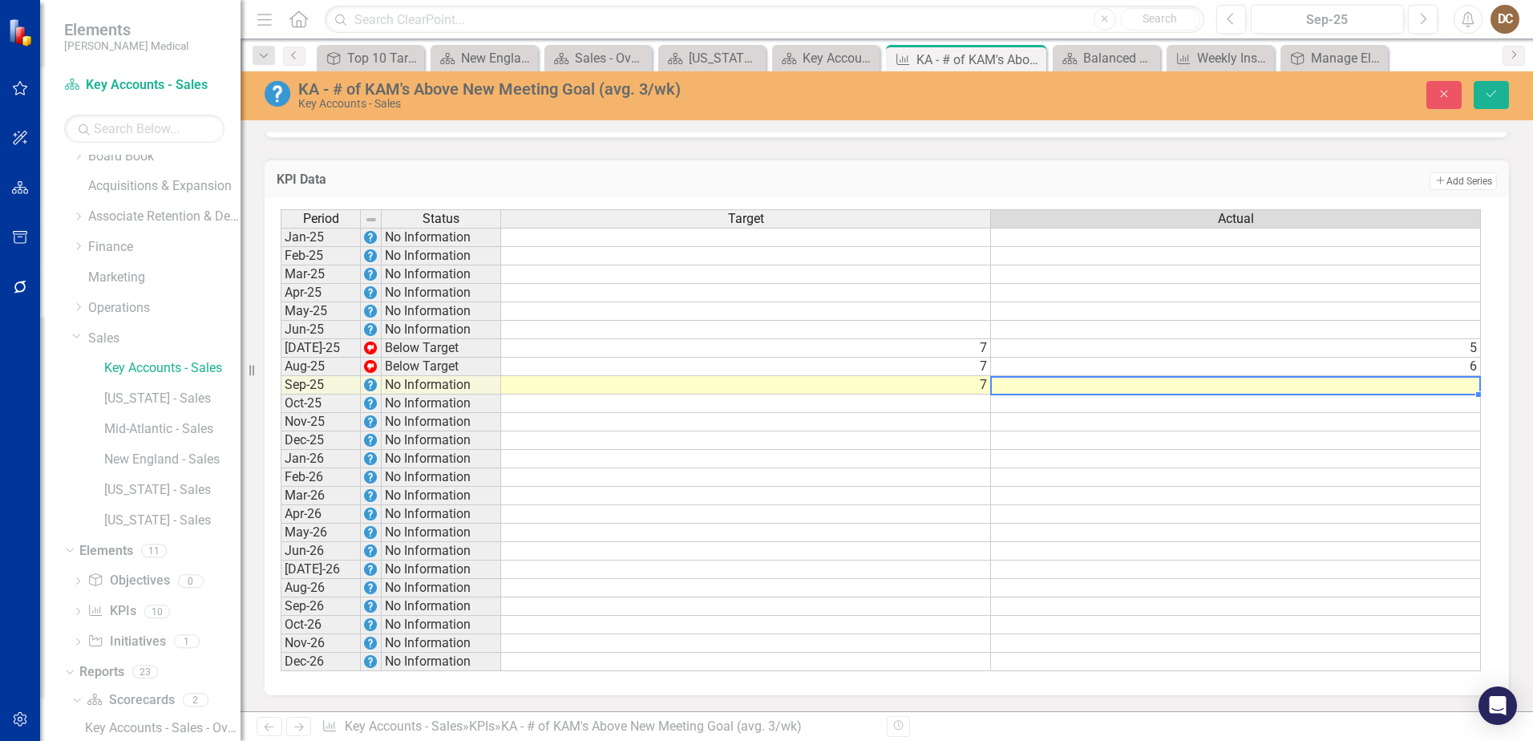
click at [1019, 383] on td at bounding box center [1236, 385] width 490 height 18
type textarea "1"
click at [1019, 338] on div "Period Status Target Actual Jan-25 No Information Feb-25 No Information Mar-25 …" at bounding box center [887, 446] width 1245 height 498
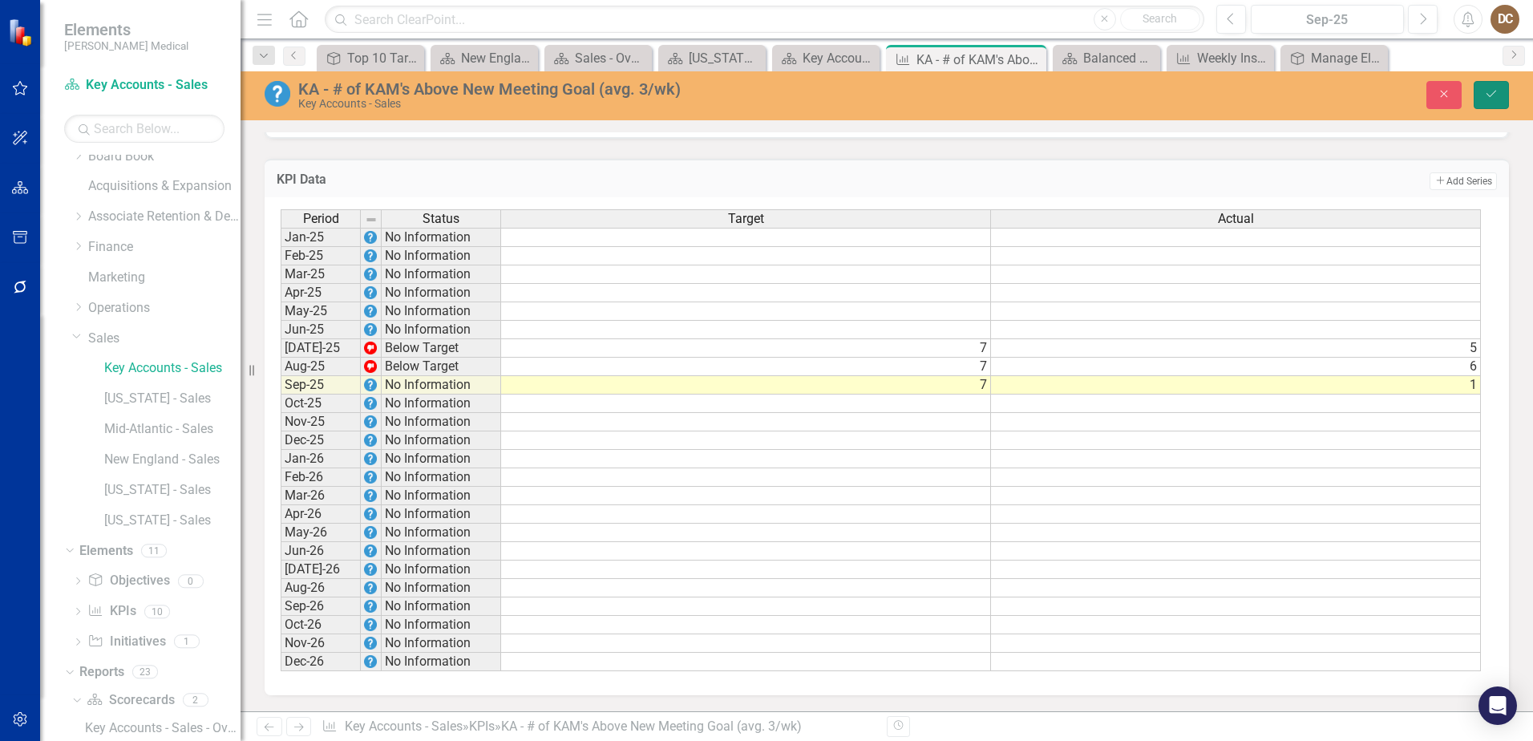
click at [1019, 94] on icon "submit" at bounding box center [1492, 94] width 10 height 6
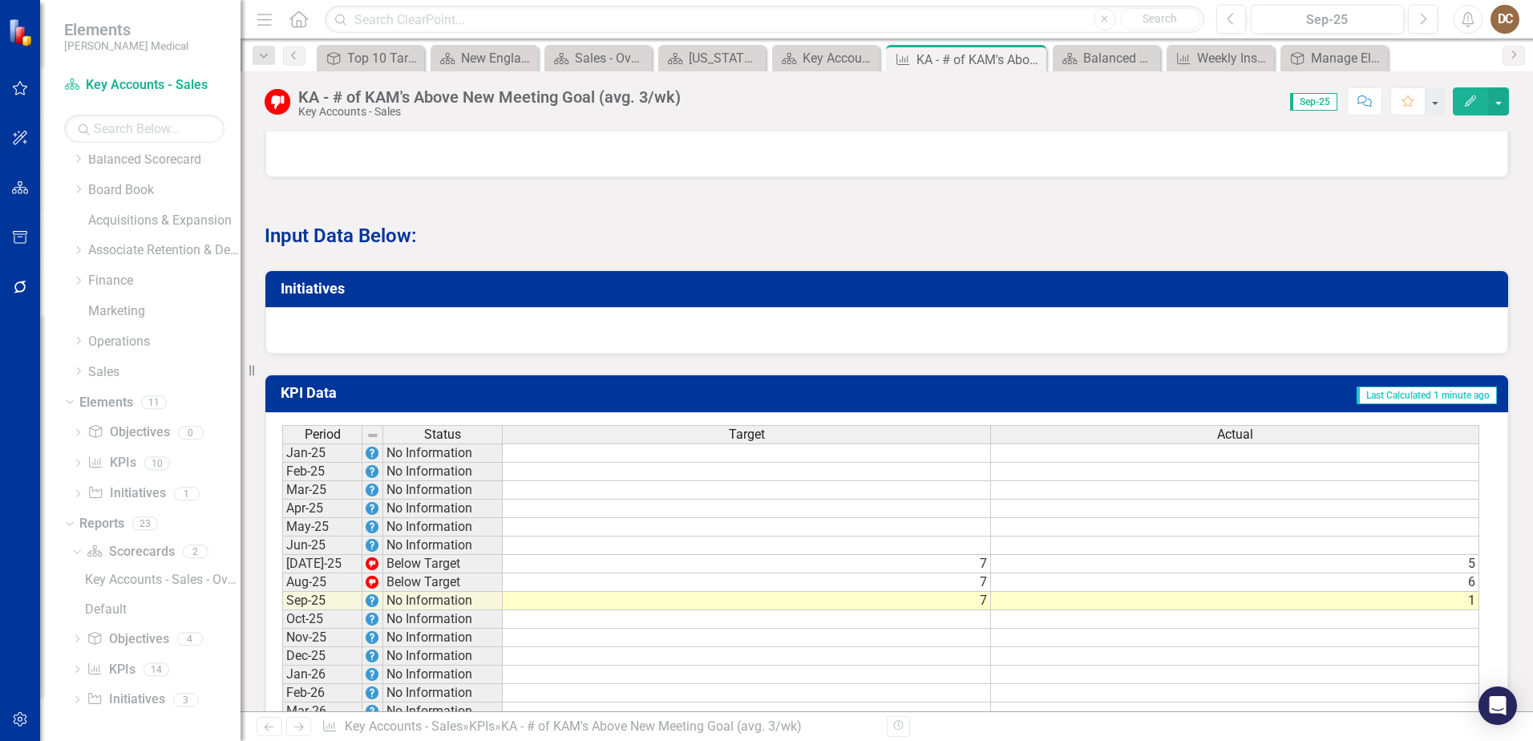
scroll to position [962, 0]
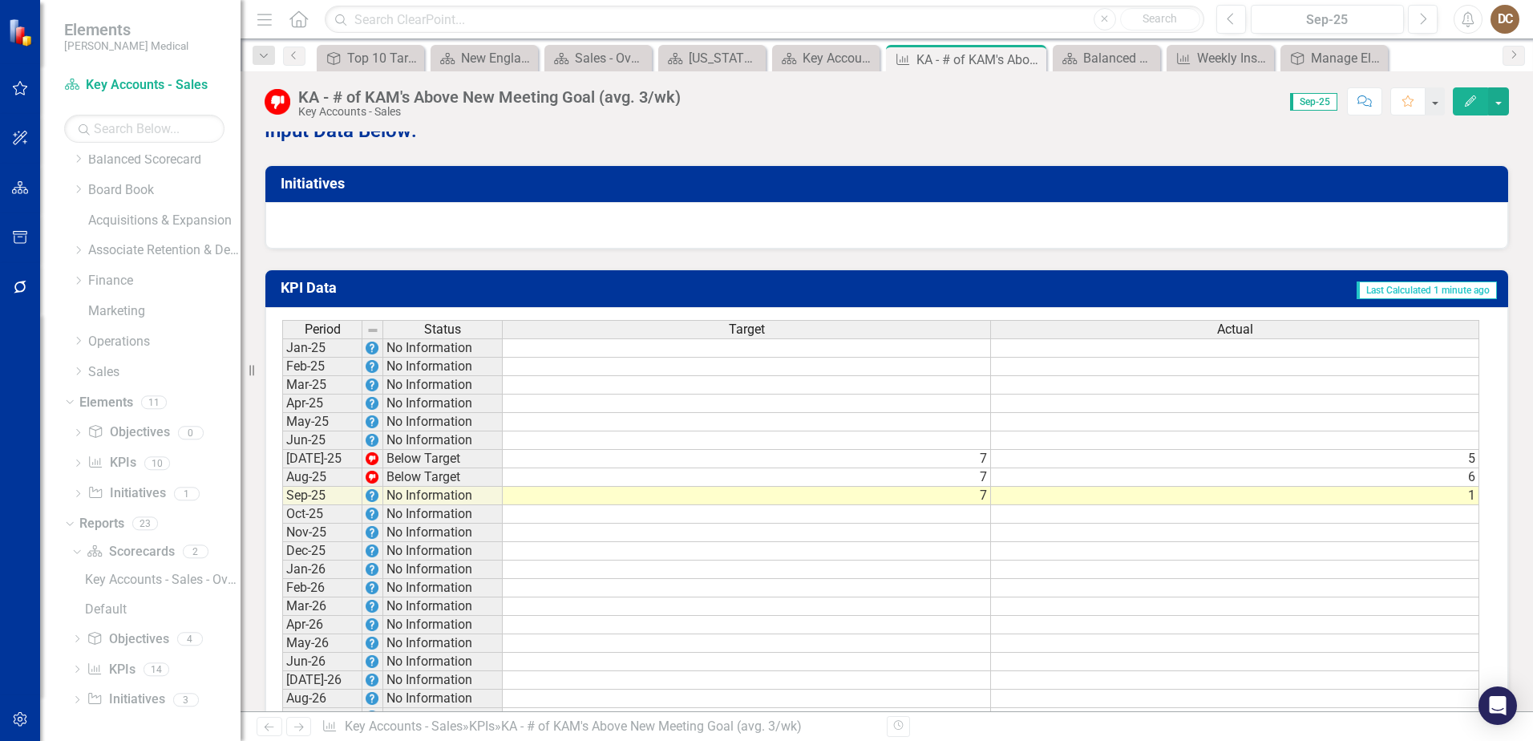
click at [1019, 451] on td "6" at bounding box center [1235, 477] width 488 height 18
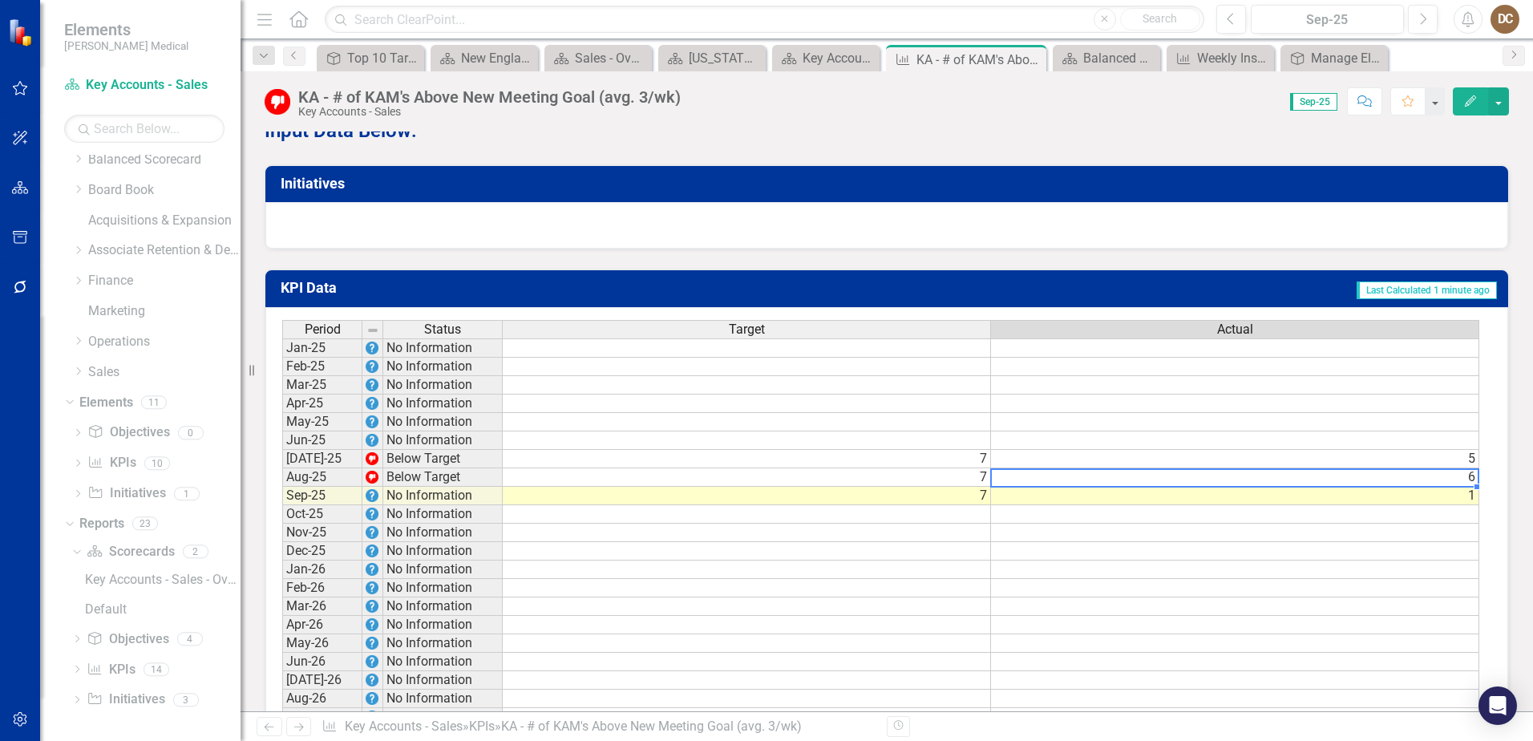
click at [1019, 451] on td "6" at bounding box center [1235, 477] width 488 height 18
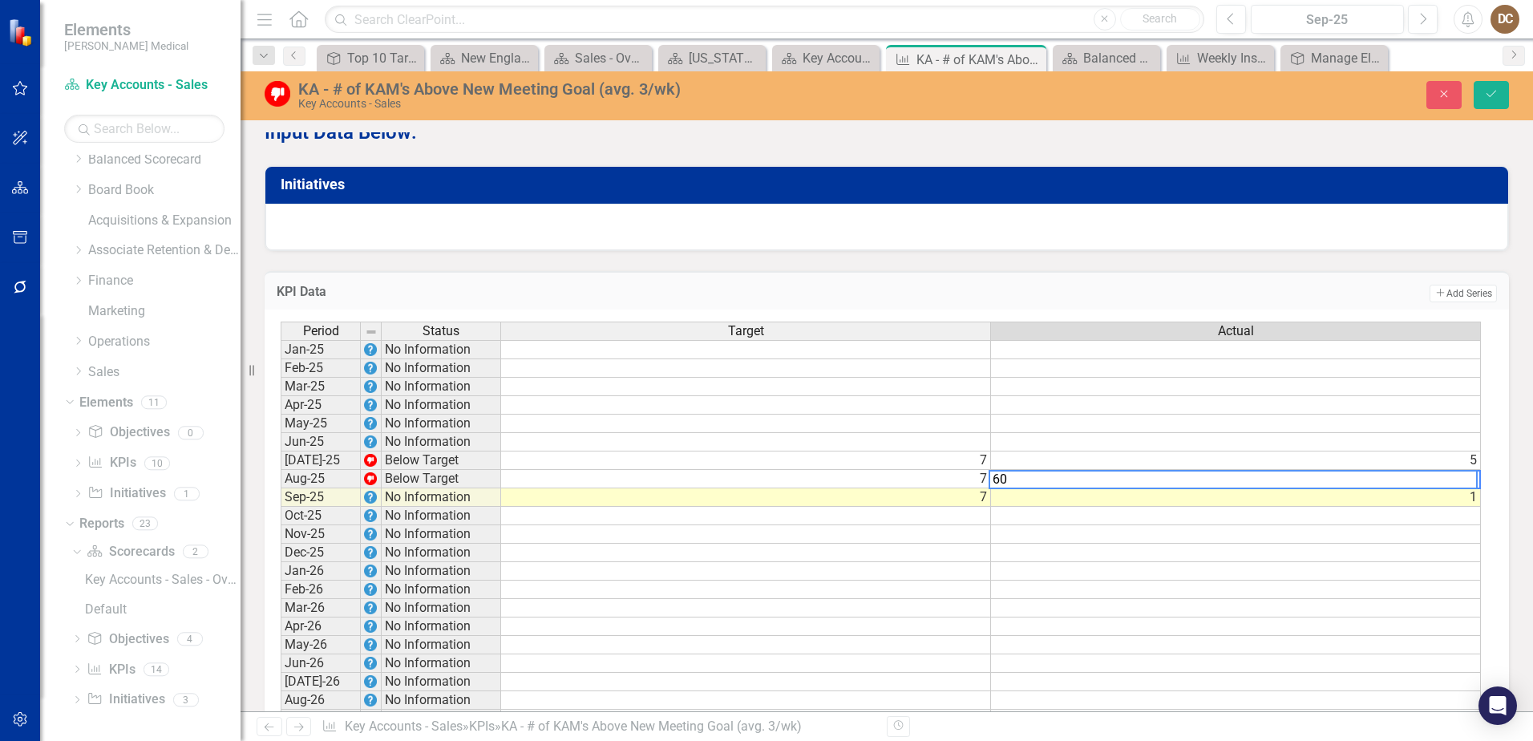
type textarea "6"
click at [1019, 310] on div "KPI Data Add Add Series" at bounding box center [887, 290] width 1245 height 39
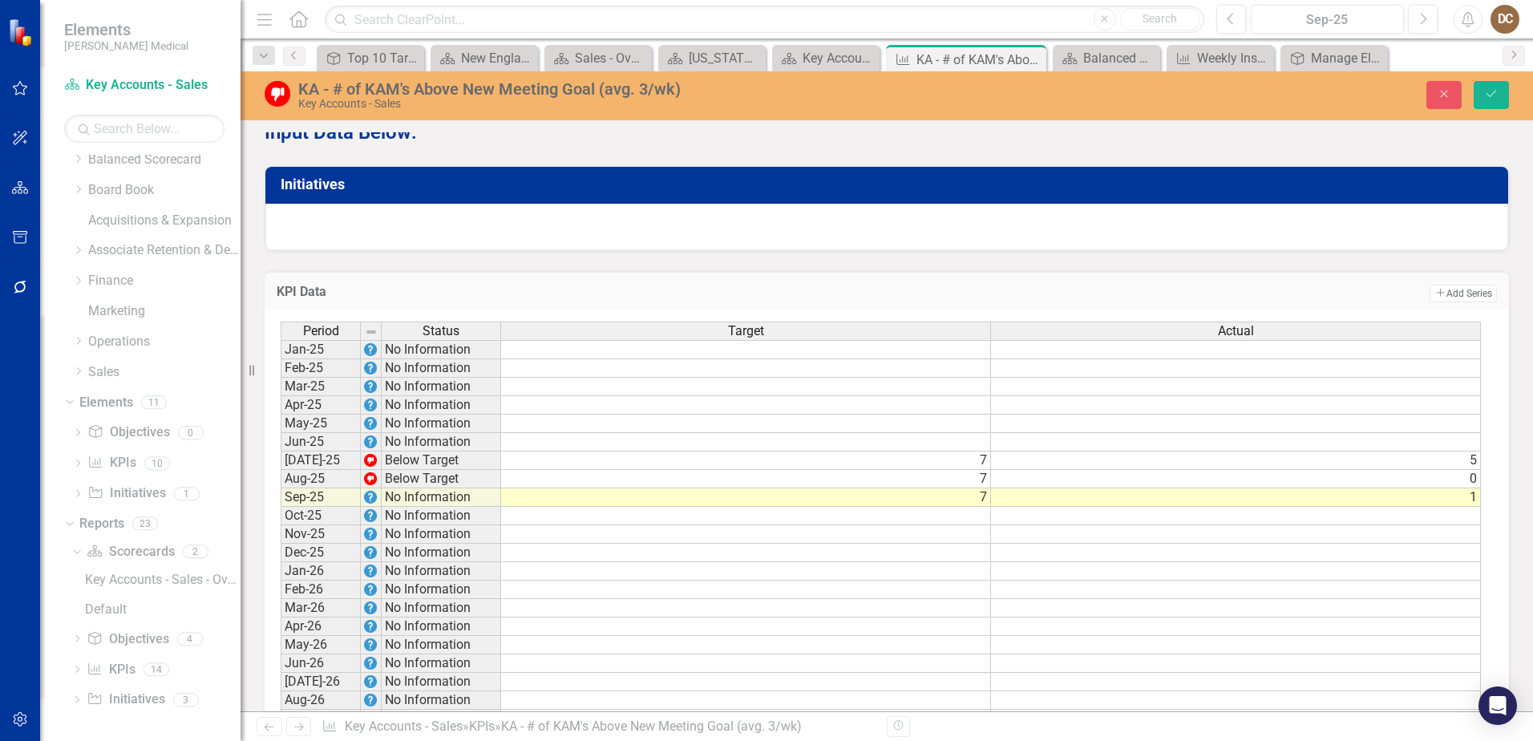
click at [1019, 451] on td "5" at bounding box center [1236, 460] width 490 height 18
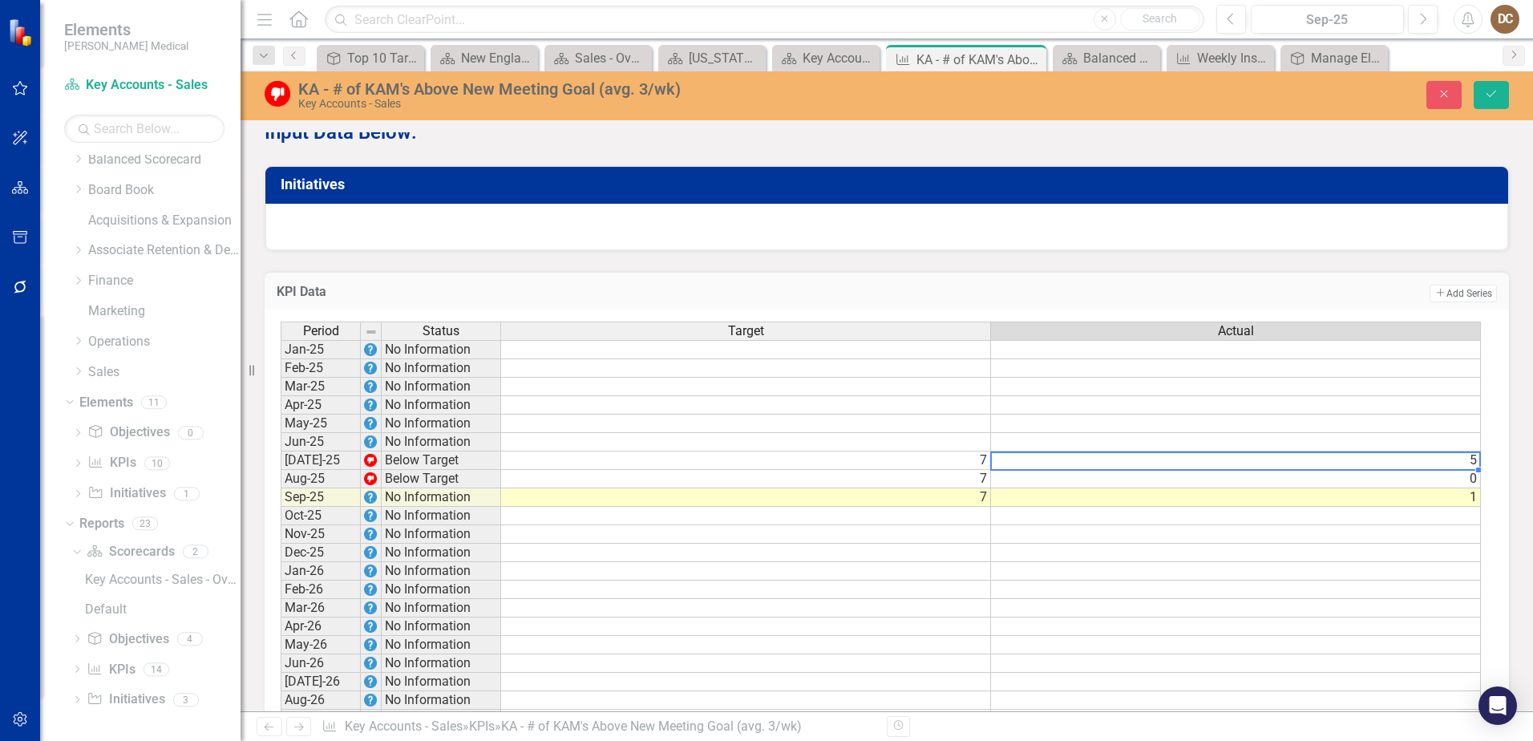
click at [1019, 451] on td "5" at bounding box center [1236, 460] width 490 height 18
type textarea "5"
type textarea "1"
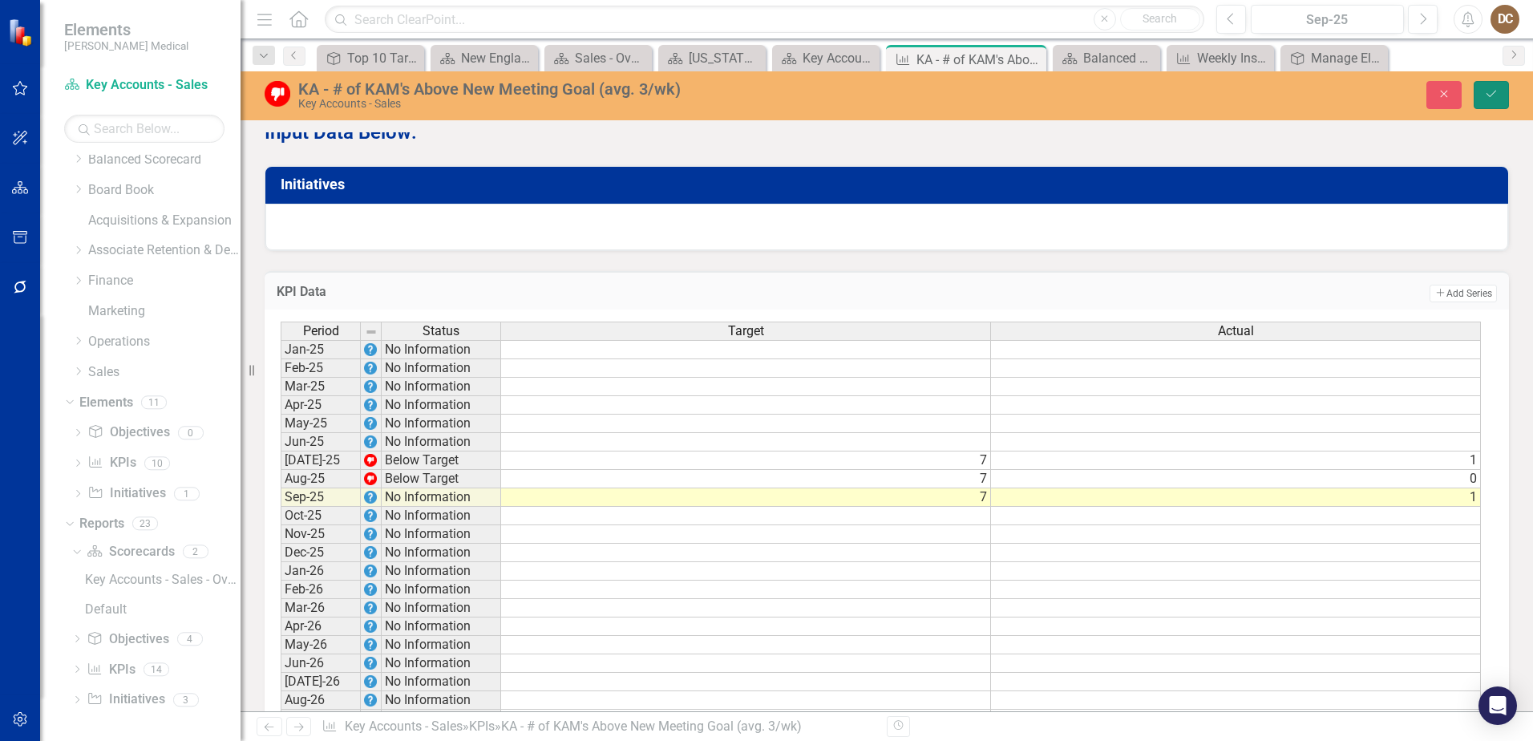
click at [1019, 85] on button "Save" at bounding box center [1491, 95] width 35 height 28
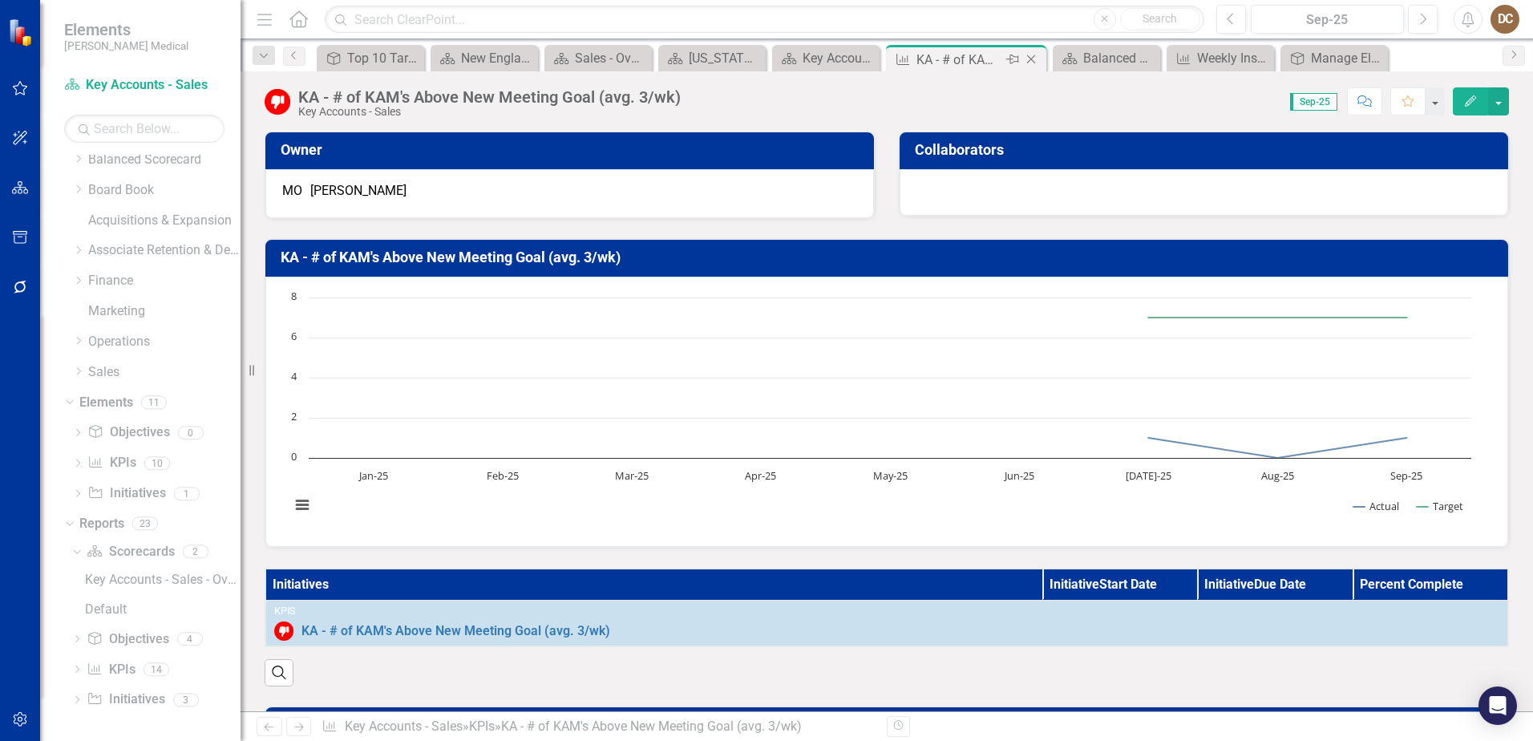
click at [1019, 58] on icon at bounding box center [1031, 59] width 9 height 9
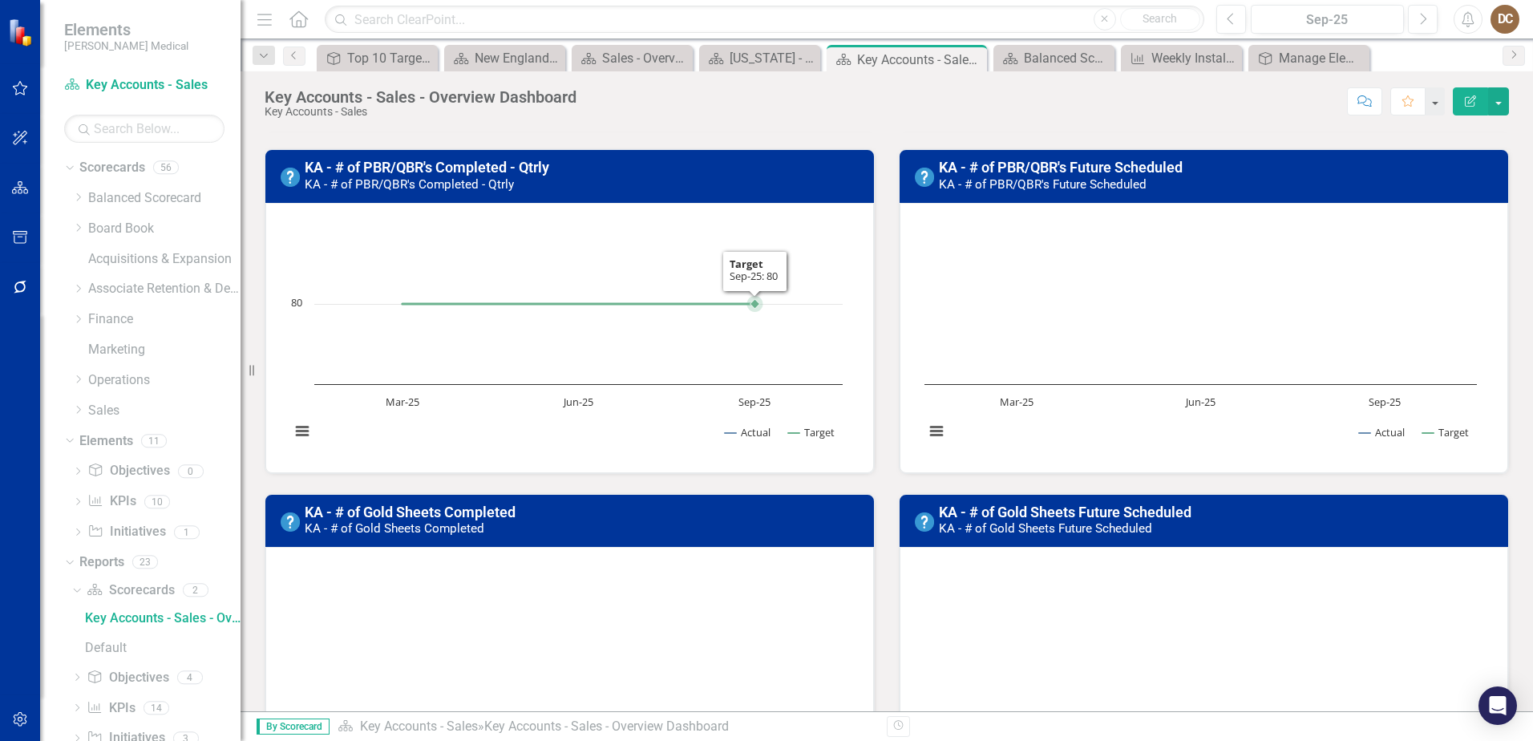
scroll to position [1283, 0]
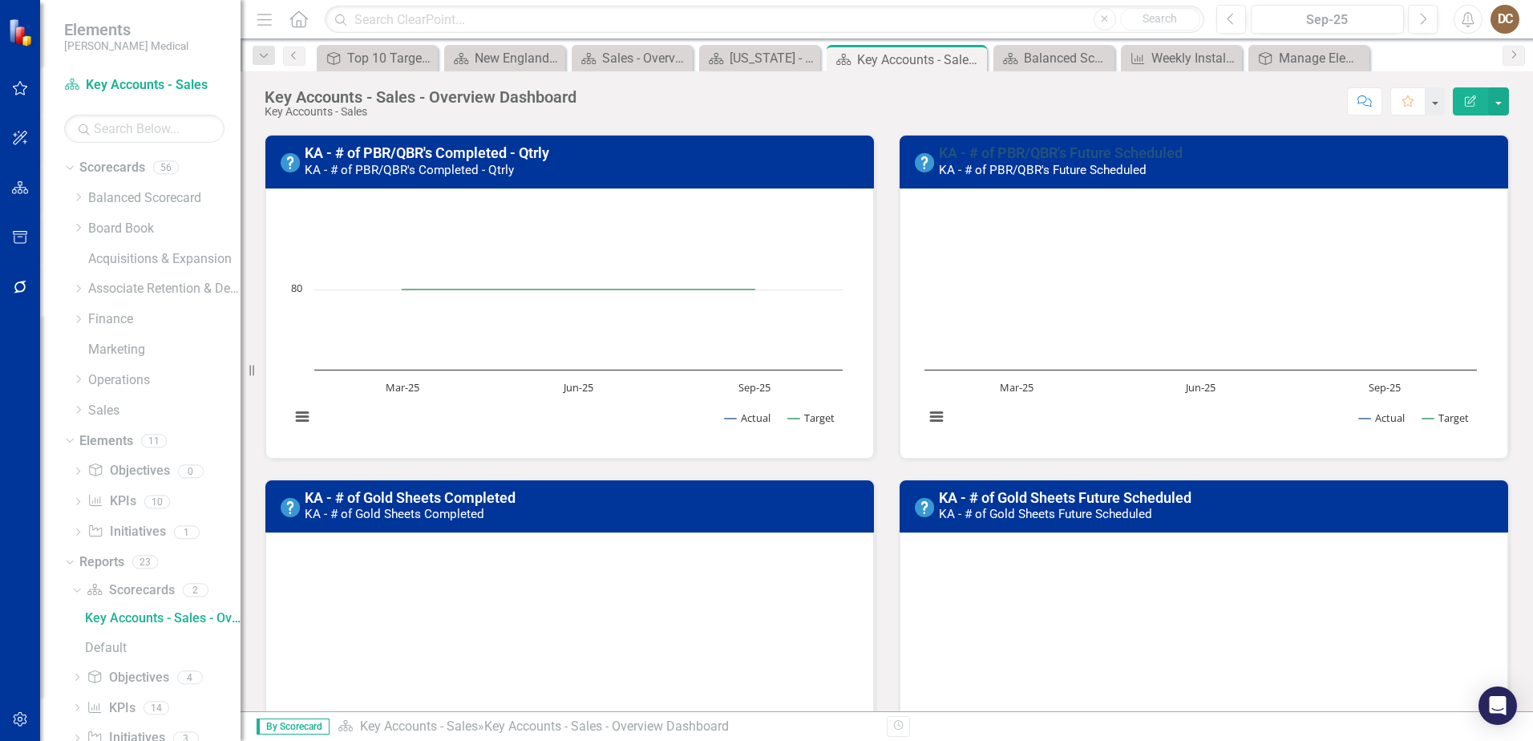
click at [1019, 153] on link "KA - # of PBR/QBR's Future Scheduled" at bounding box center [1061, 152] width 244 height 17
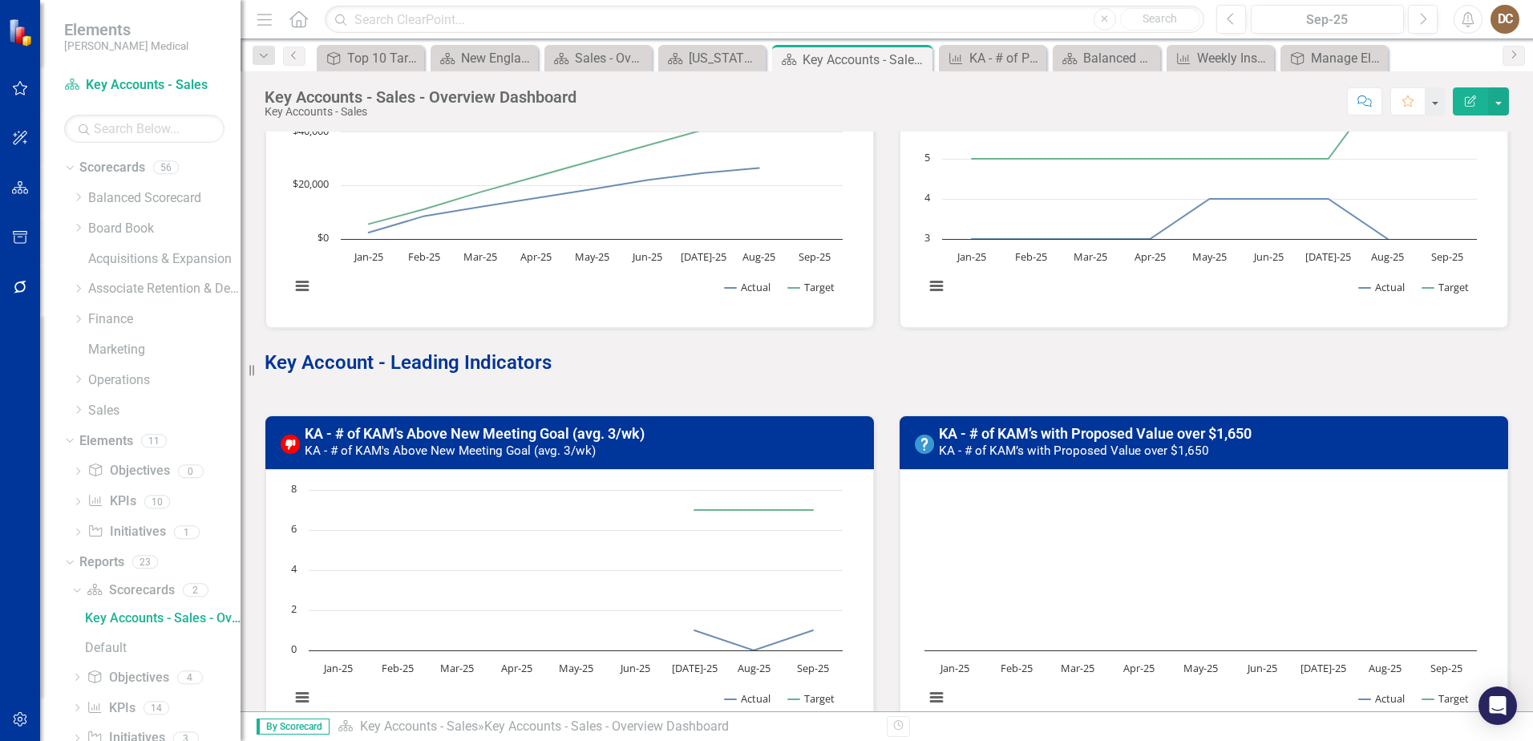
scroll to position [722, 0]
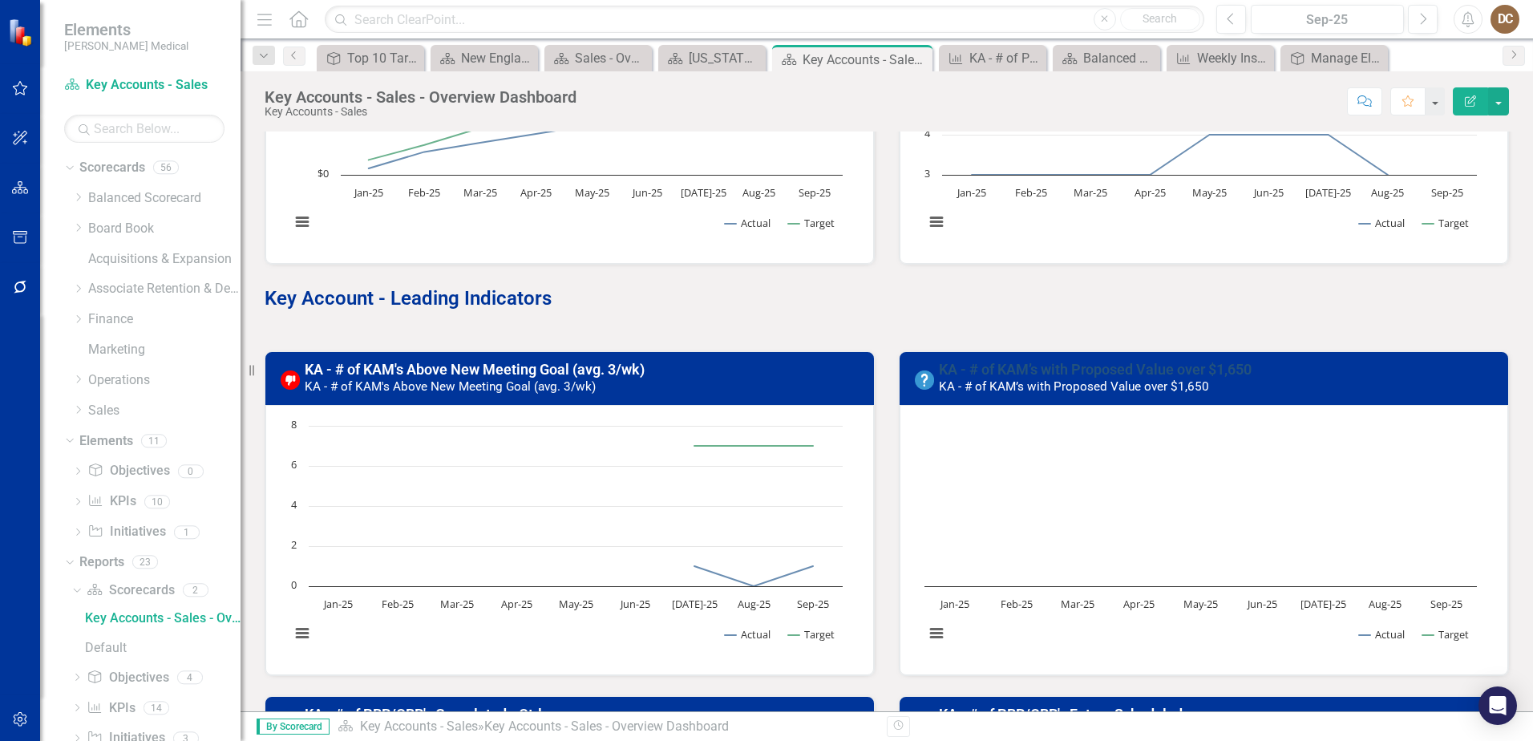
click at [1019, 364] on link "KA - # of KAM’s with Proposed Value over $1,650" at bounding box center [1095, 369] width 313 height 17
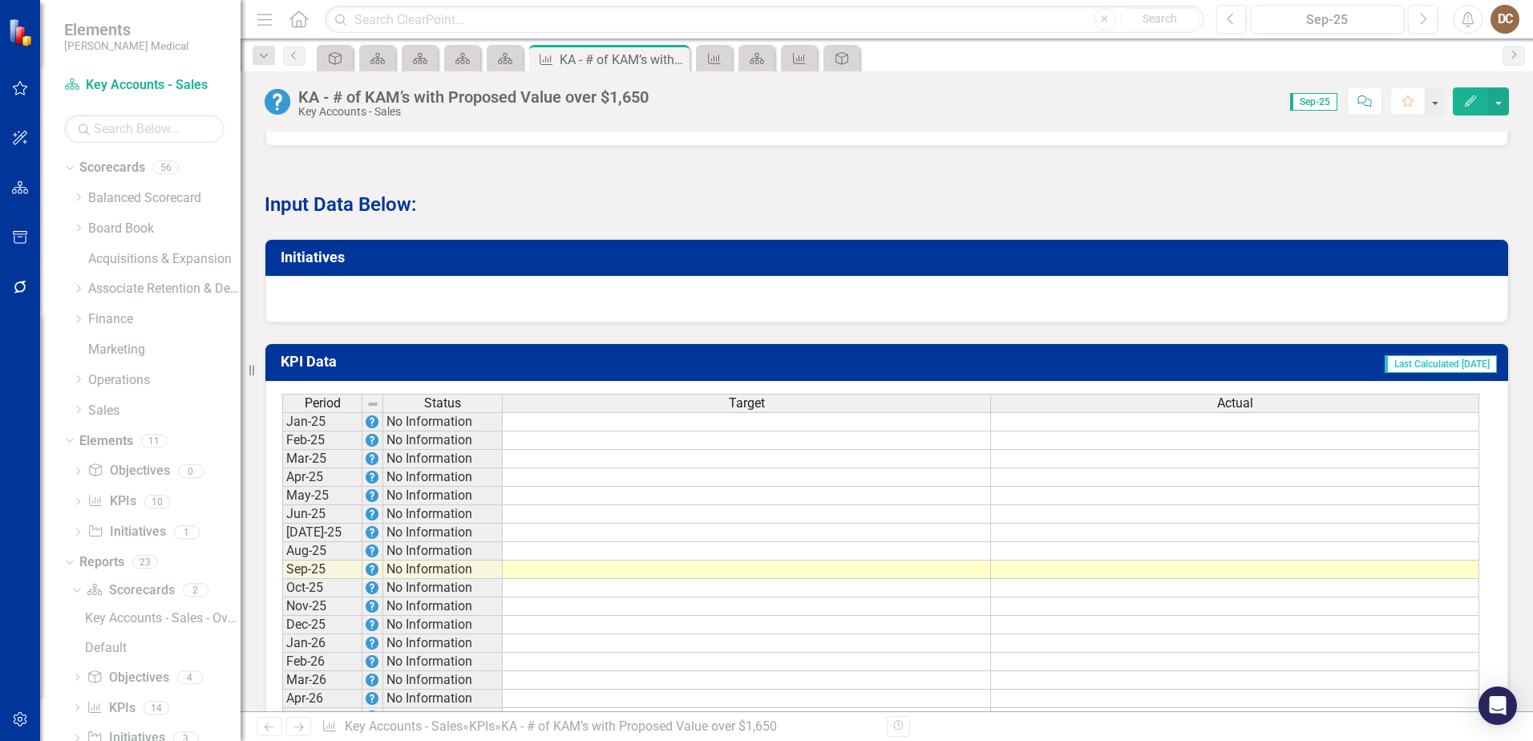
scroll to position [1042, 0]
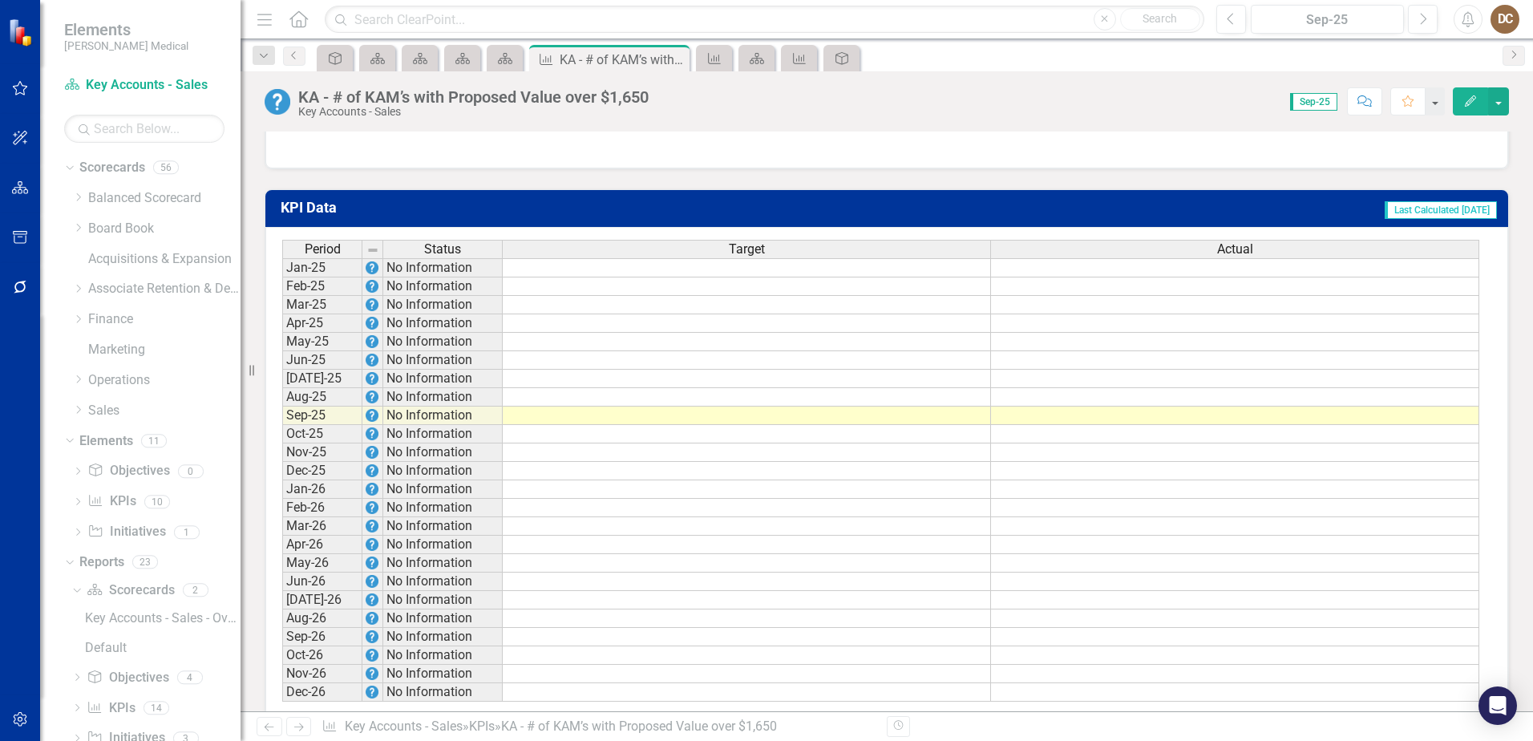
click at [970, 388] on td at bounding box center [747, 379] width 488 height 18
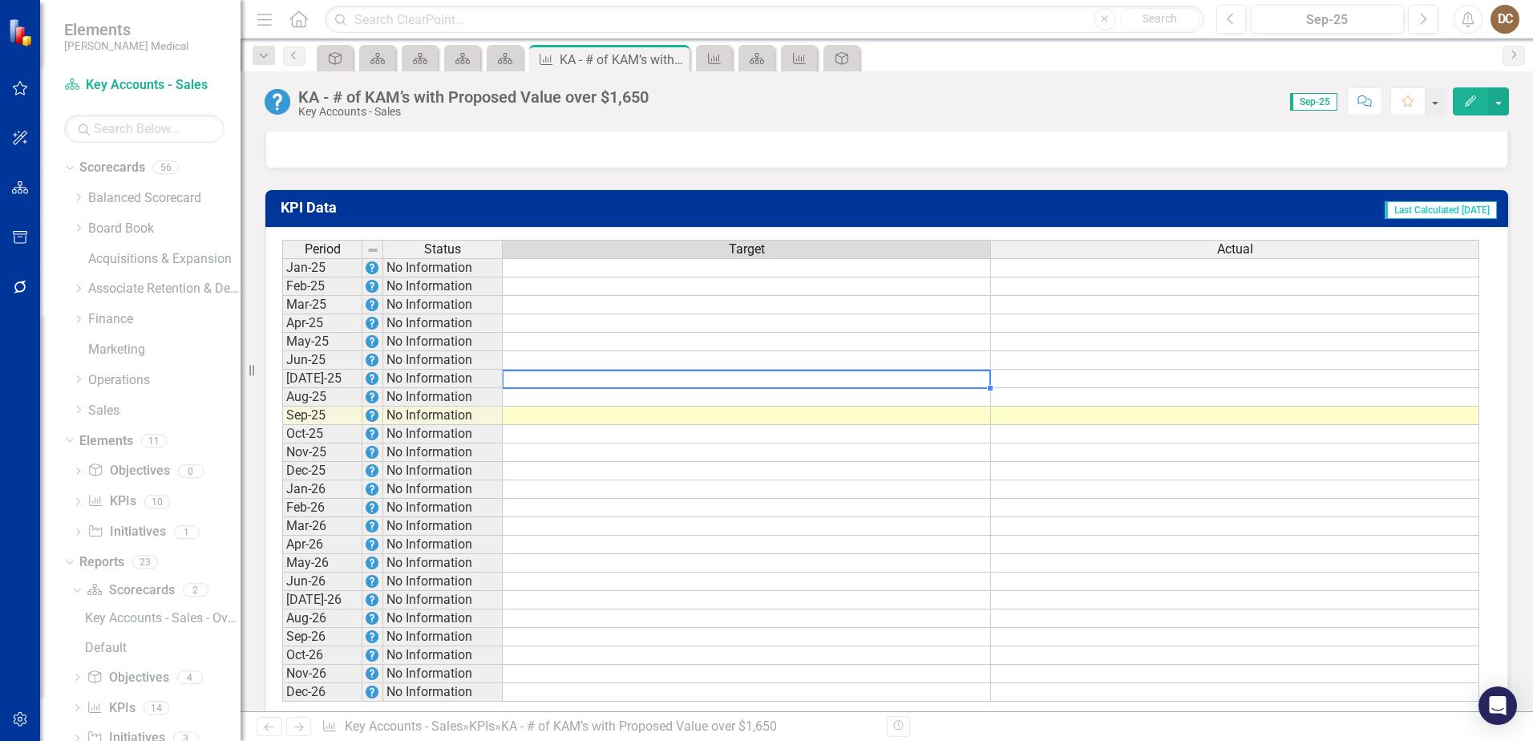
click at [973, 388] on td at bounding box center [747, 379] width 488 height 18
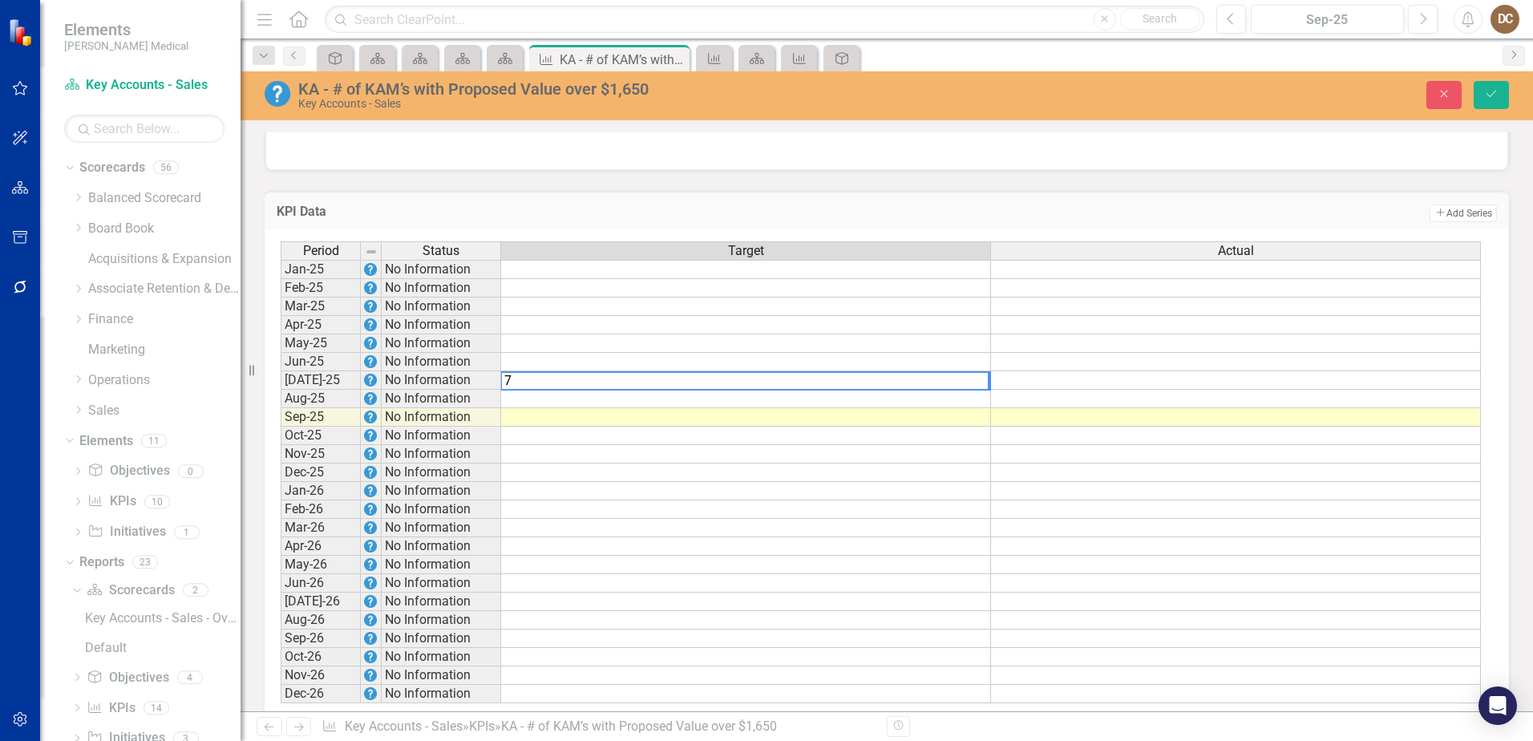
type textarea "7"
click at [980, 408] on td at bounding box center [746, 399] width 490 height 18
click at [979, 408] on td at bounding box center [746, 399] width 490 height 18
type textarea "7"
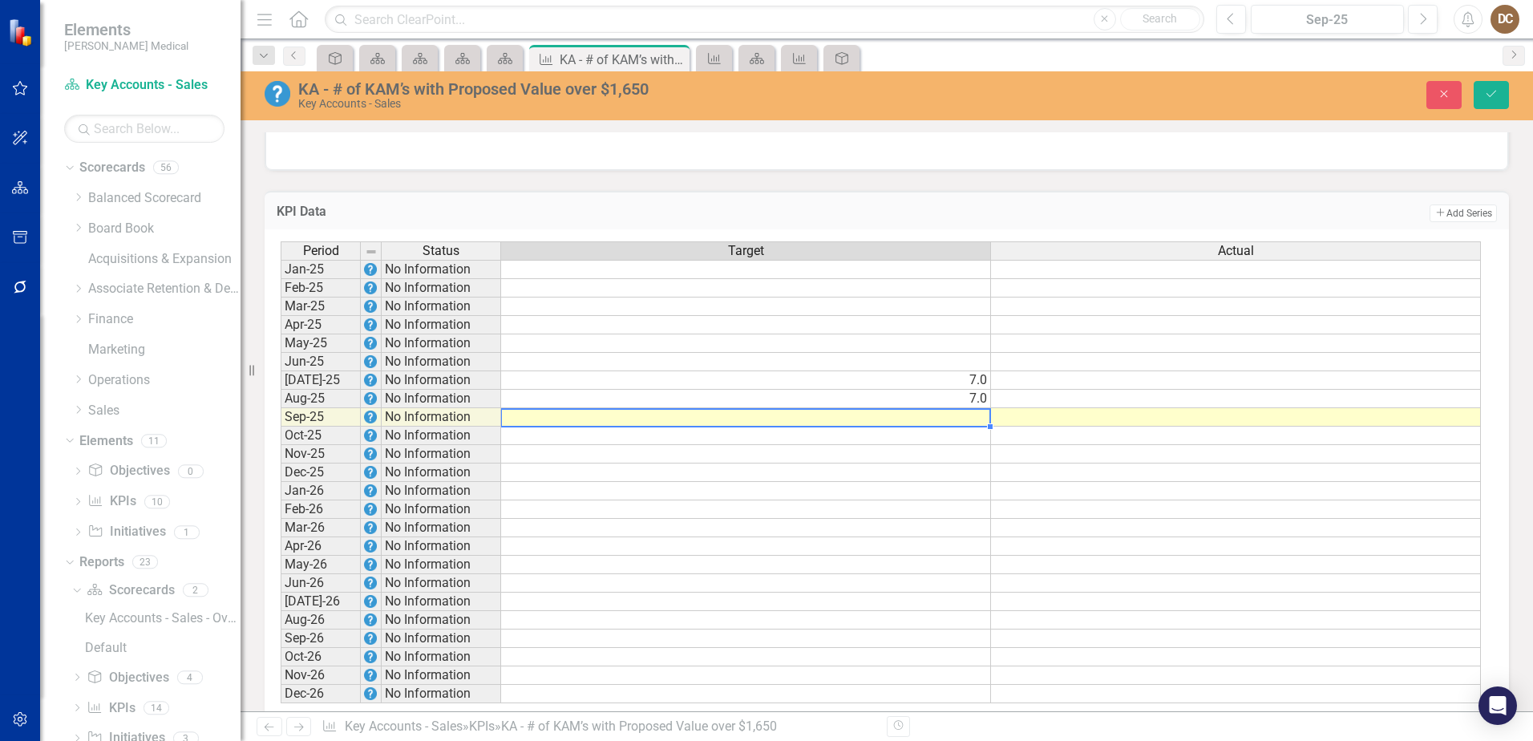
click at [976, 427] on td at bounding box center [746, 417] width 490 height 18
type textarea "7"
click at [1019, 427] on td at bounding box center [1236, 417] width 490 height 18
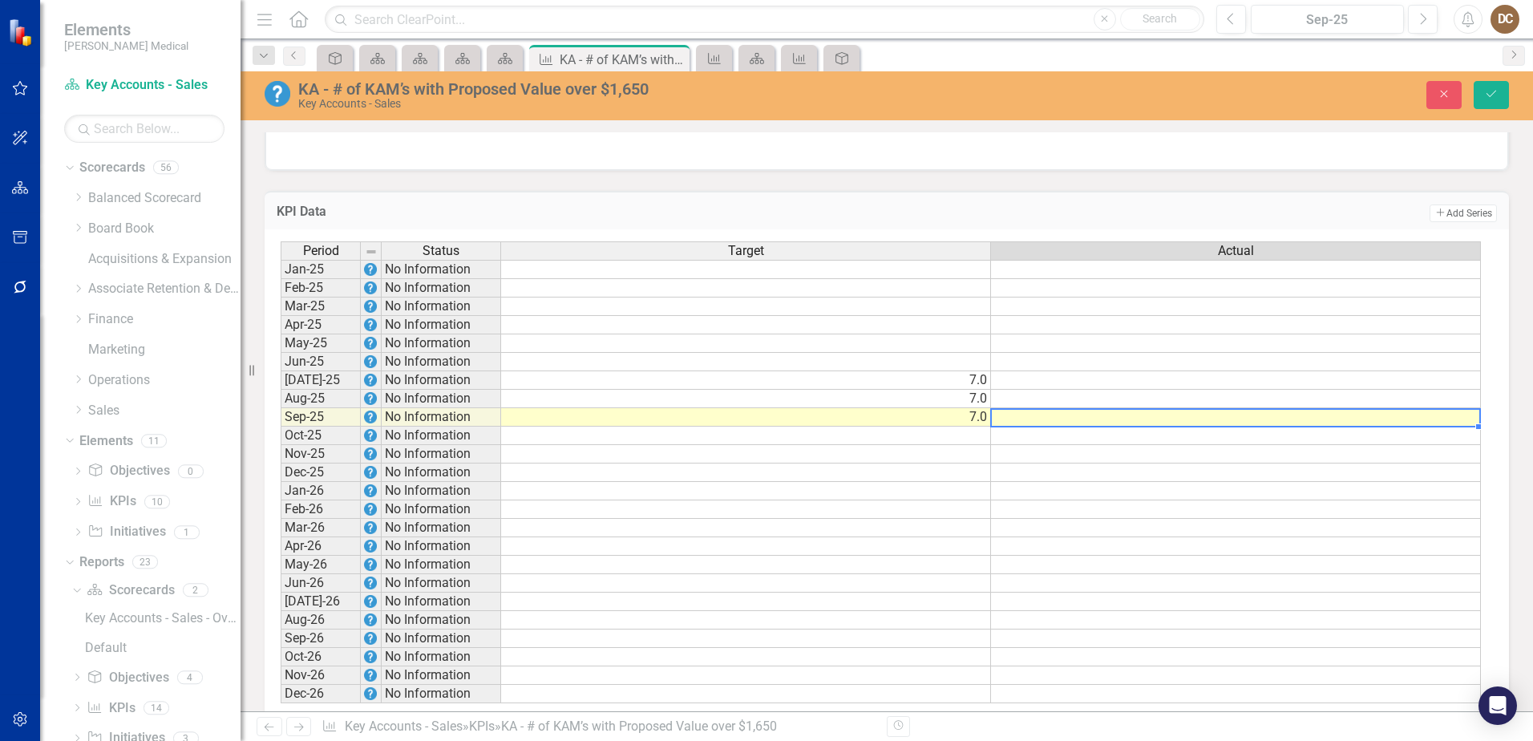
click at [1019, 427] on td at bounding box center [1236, 417] width 490 height 18
type textarea "2"
click at [1019, 162] on div at bounding box center [886, 146] width 1243 height 47
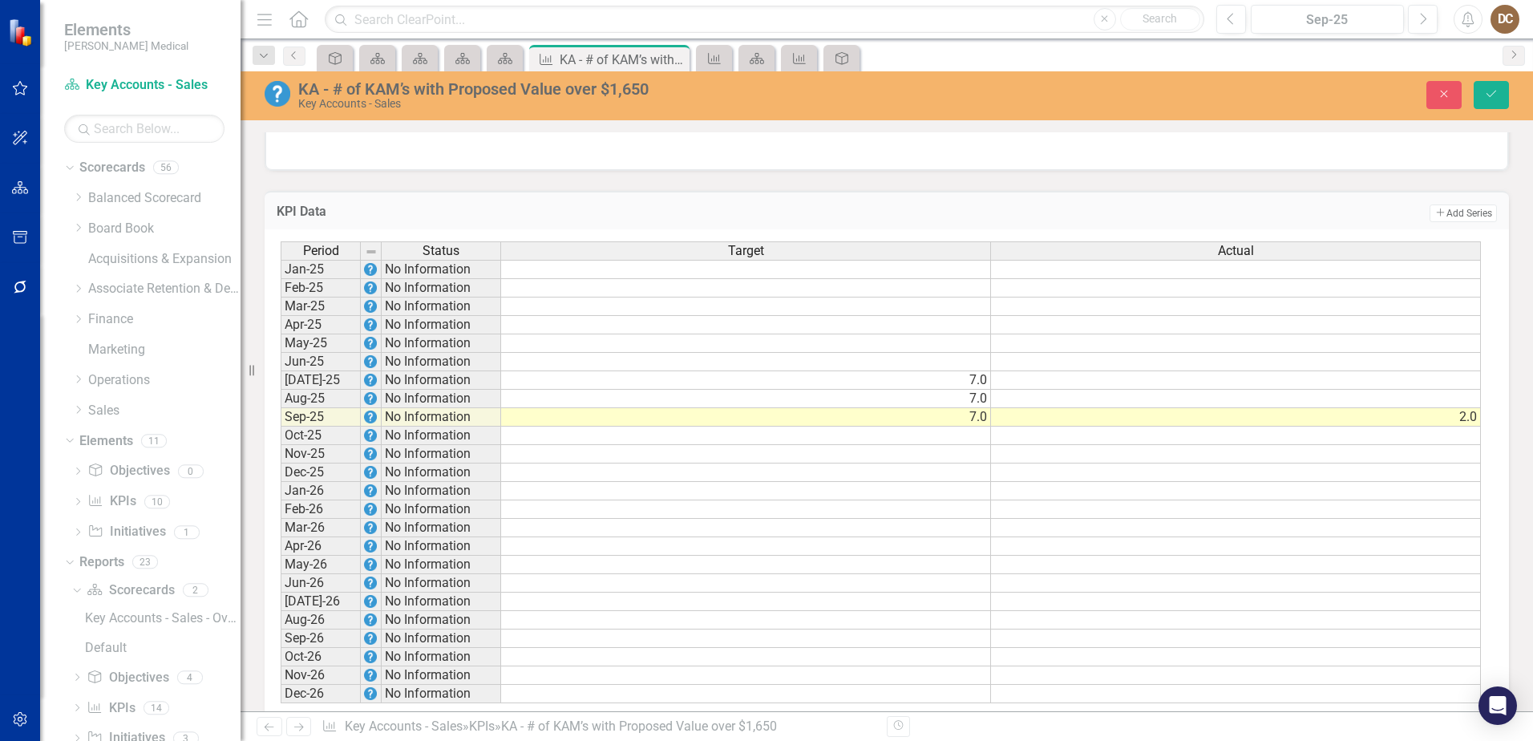
click at [1019, 408] on td at bounding box center [1236, 399] width 490 height 18
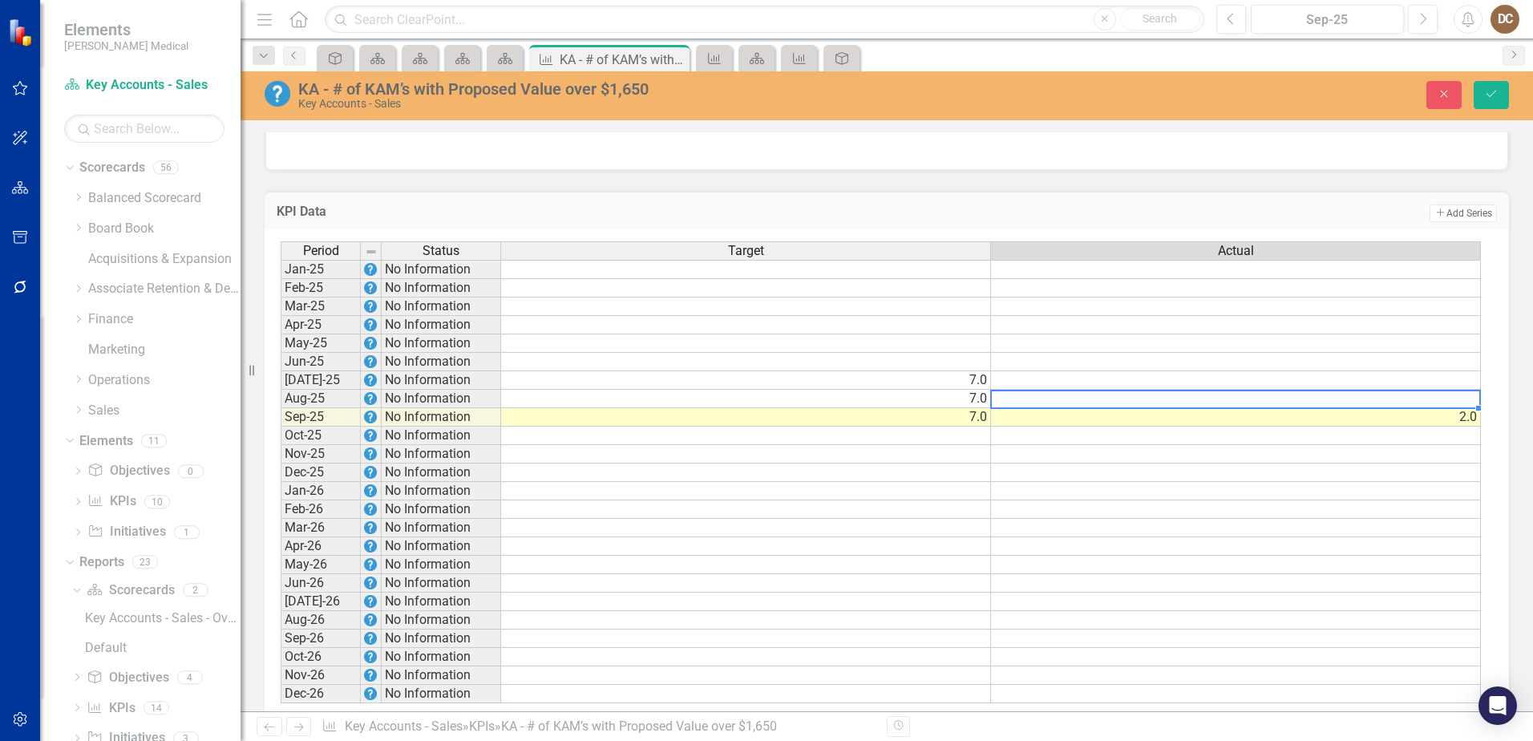
click at [1019, 408] on td at bounding box center [1236, 399] width 490 height 18
type textarea "1"
click at [1019, 162] on div at bounding box center [886, 146] width 1243 height 47
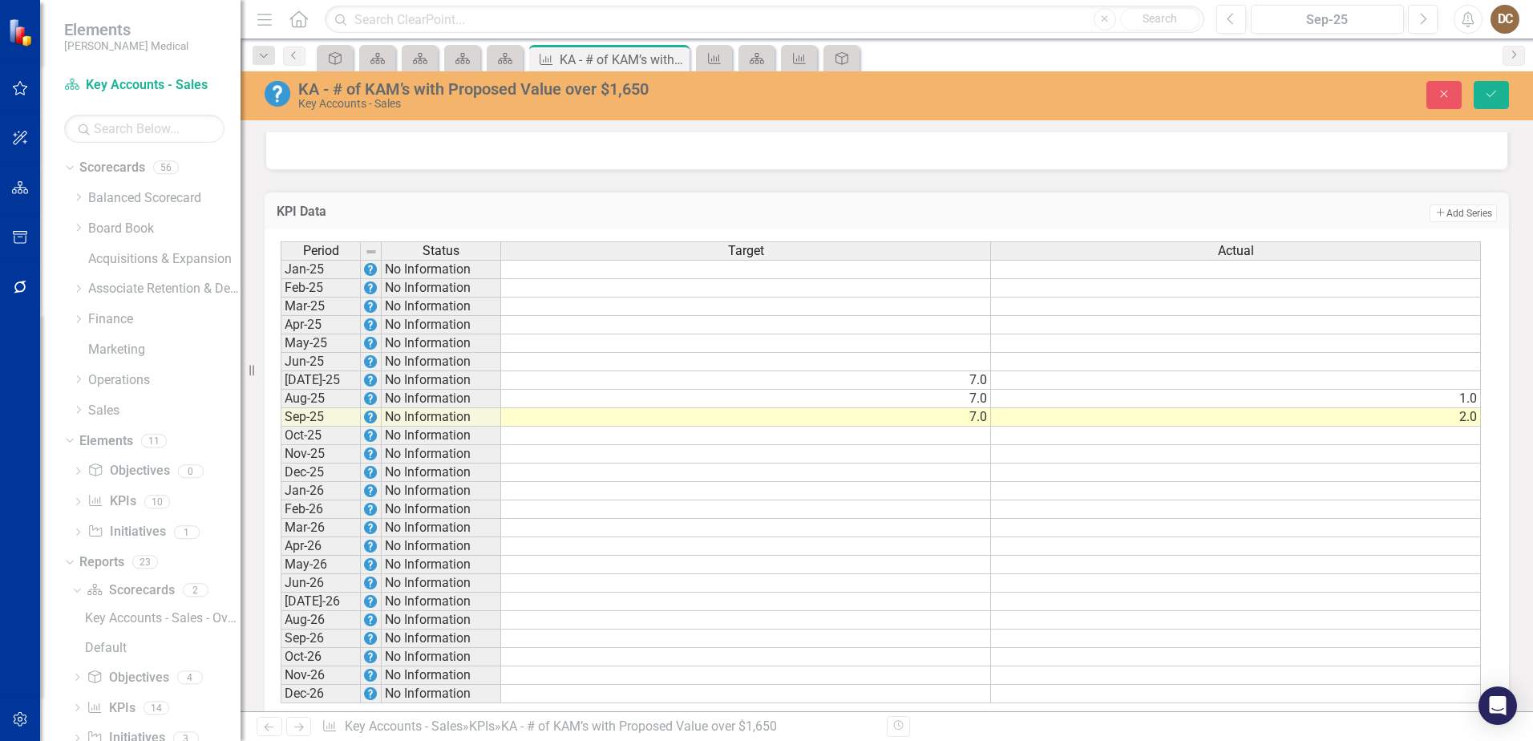
click at [1019, 390] on td at bounding box center [1236, 380] width 490 height 18
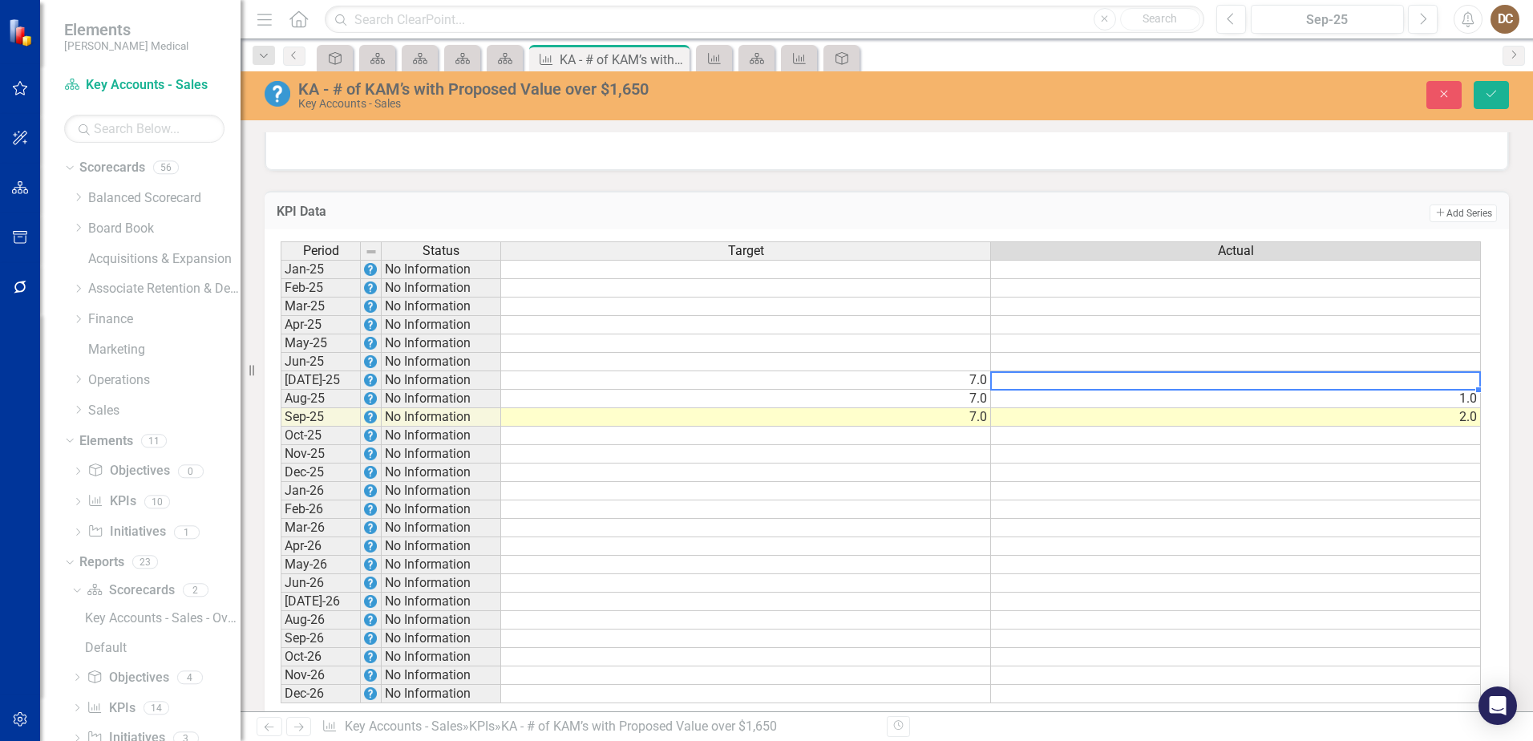
click at [1019, 390] on td at bounding box center [1236, 380] width 490 height 18
click at [942, 390] on td "7.0" at bounding box center [746, 380] width 490 height 18
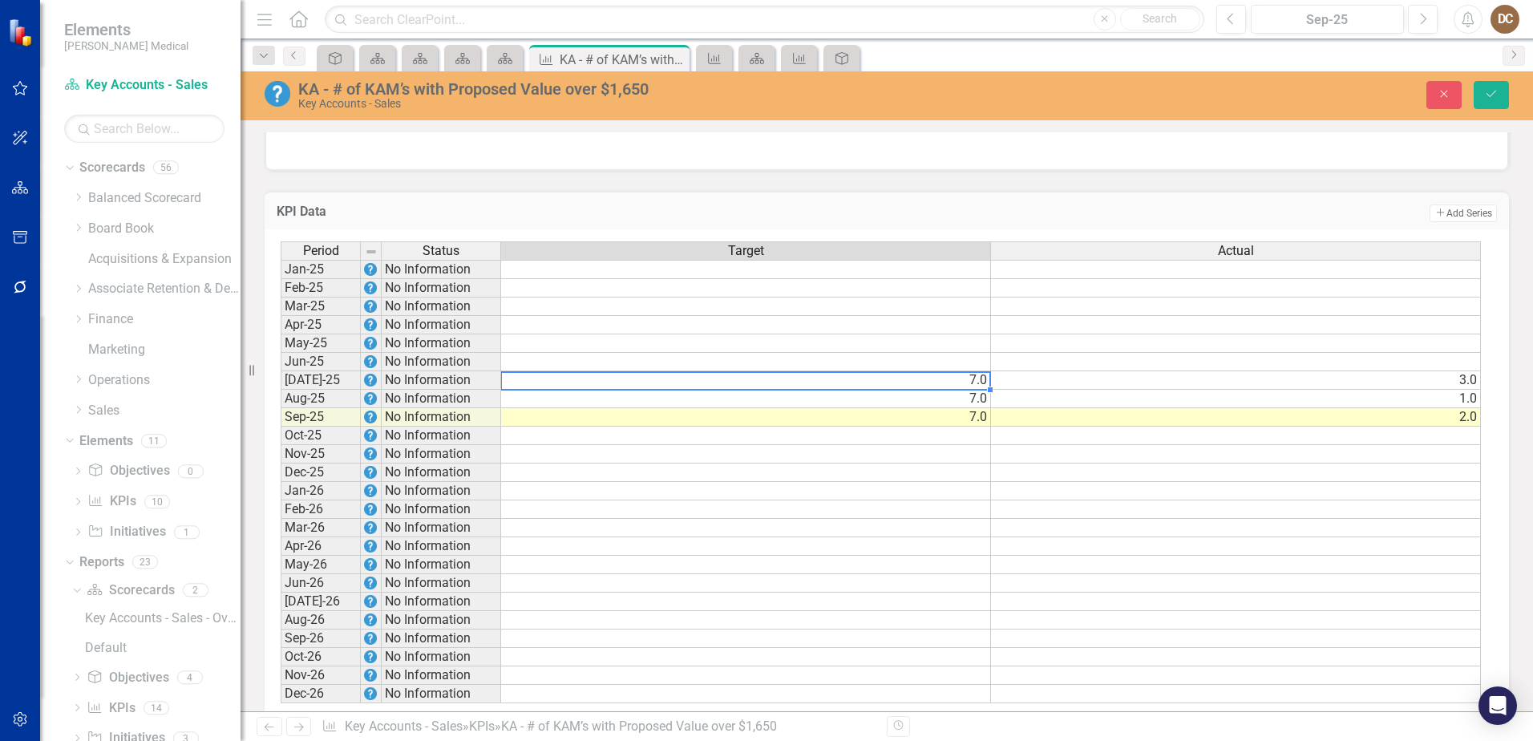
click at [943, 390] on td "7.0" at bounding box center [746, 380] width 490 height 18
type textarea "7"
click at [980, 408] on td "7.0" at bounding box center [746, 399] width 490 height 18
type textarea "7"
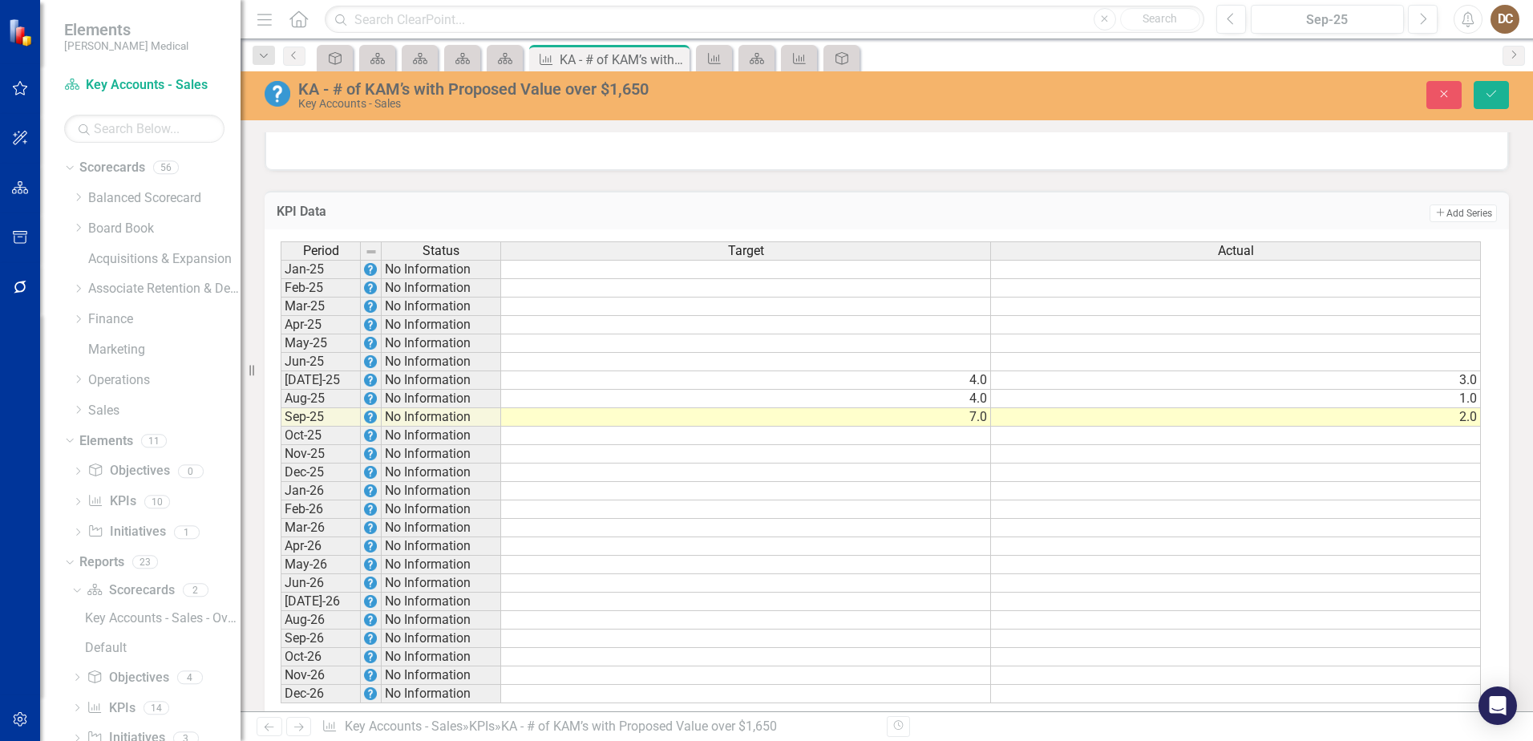
click at [1019, 159] on div at bounding box center [886, 146] width 1243 height 47
click at [983, 427] on td "7.0" at bounding box center [746, 417] width 490 height 18
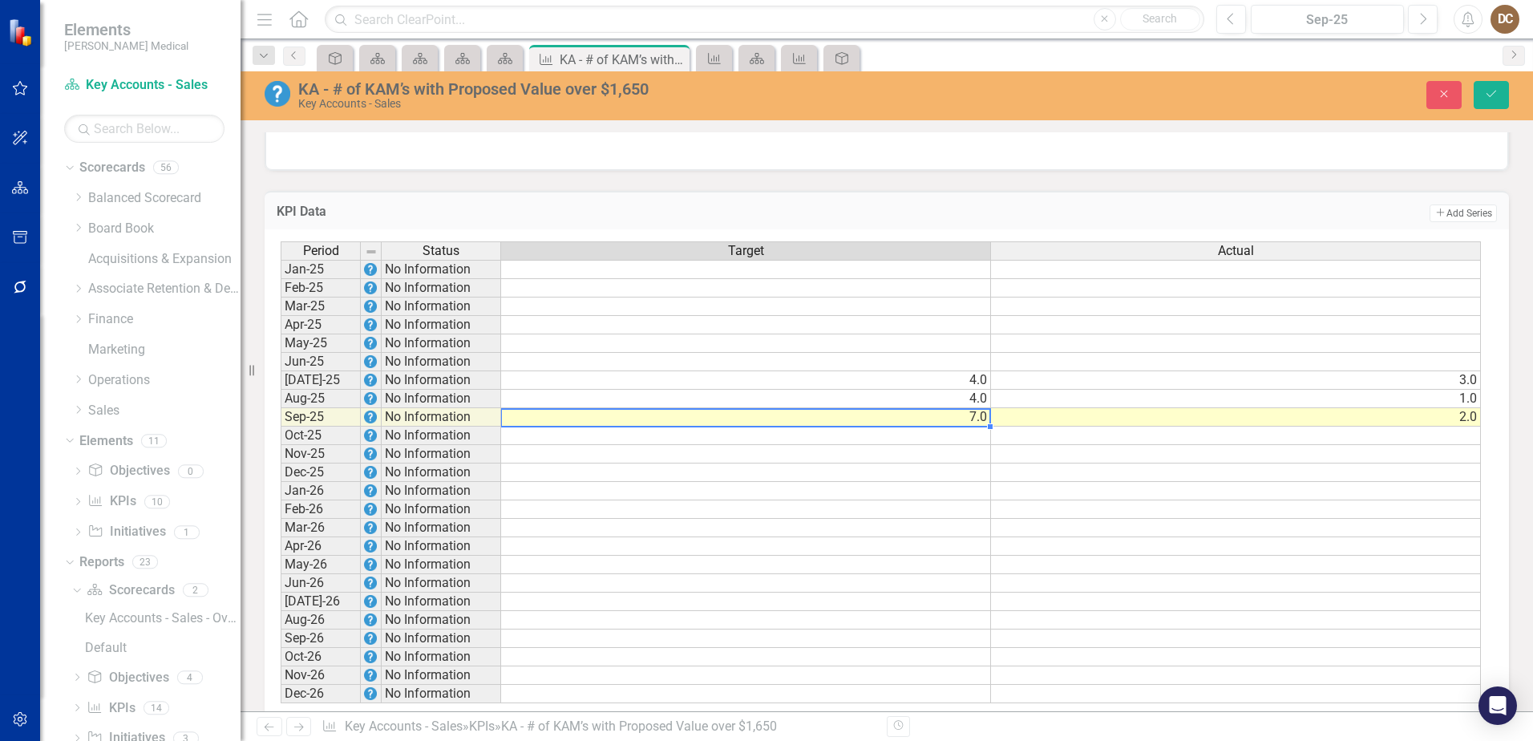
click at [983, 427] on td "7.0" at bounding box center [746, 417] width 490 height 18
type textarea "7"
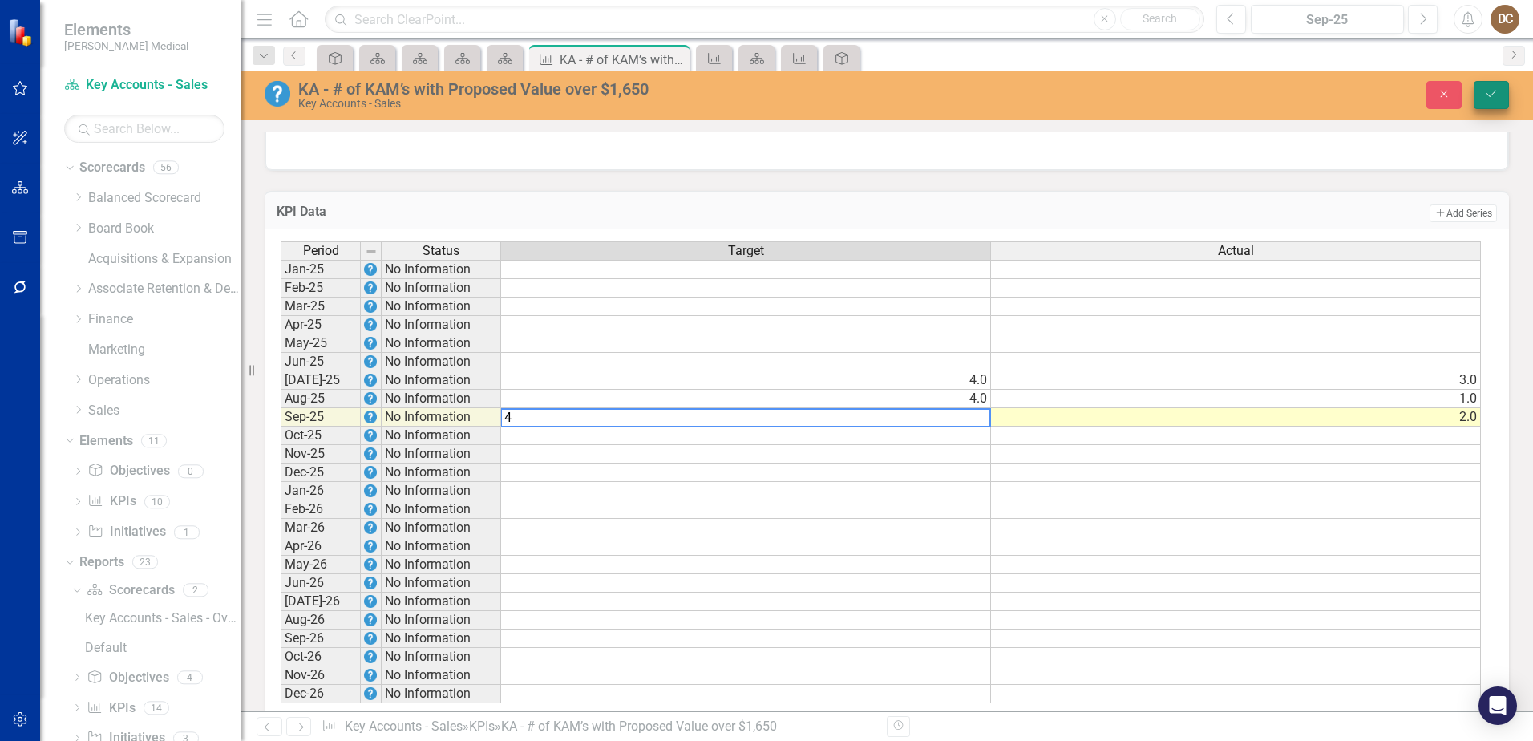
type textarea "4"
click at [1019, 92] on icon "Save" at bounding box center [1491, 93] width 14 height 11
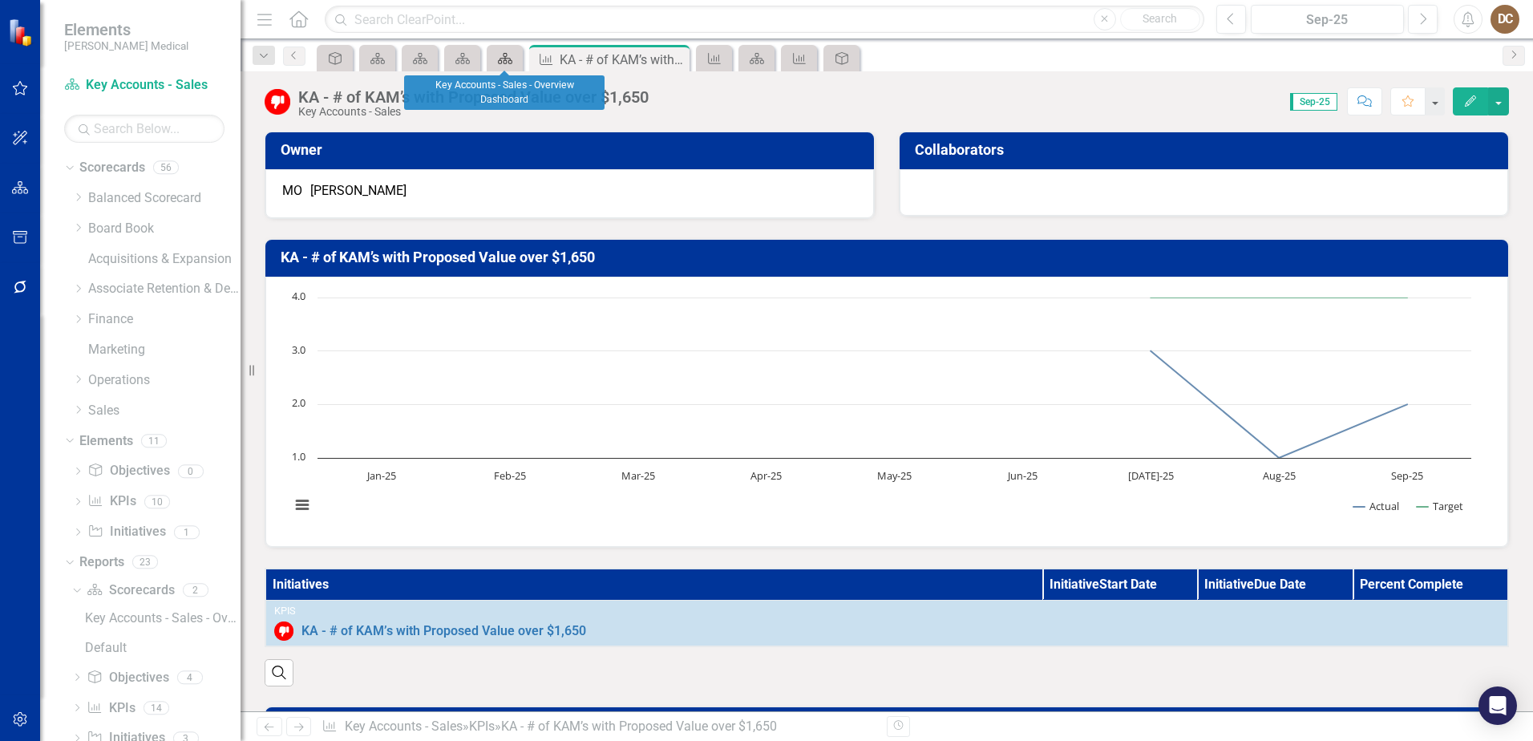
click at [503, 54] on icon "Scorecard" at bounding box center [505, 58] width 16 height 13
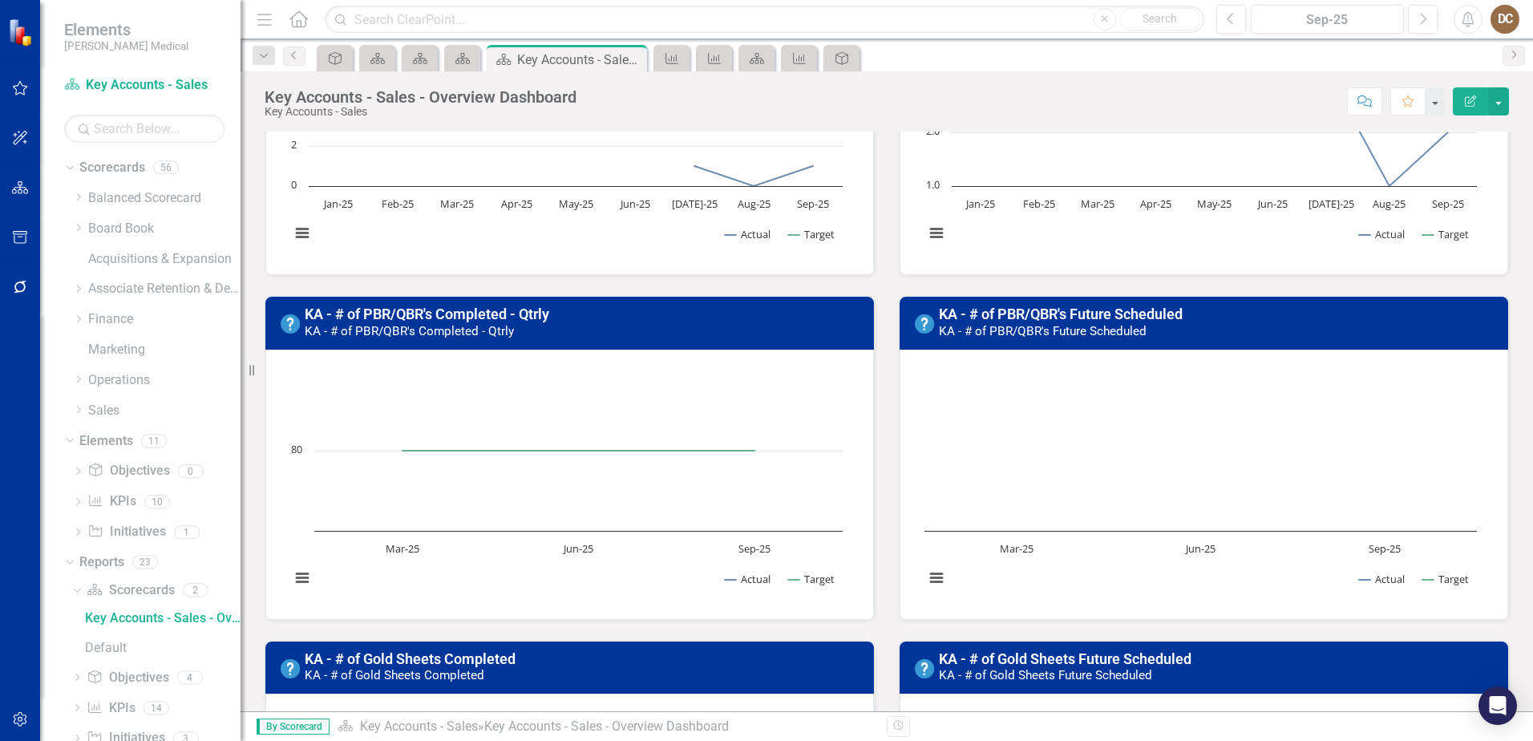
scroll to position [1123, 0]
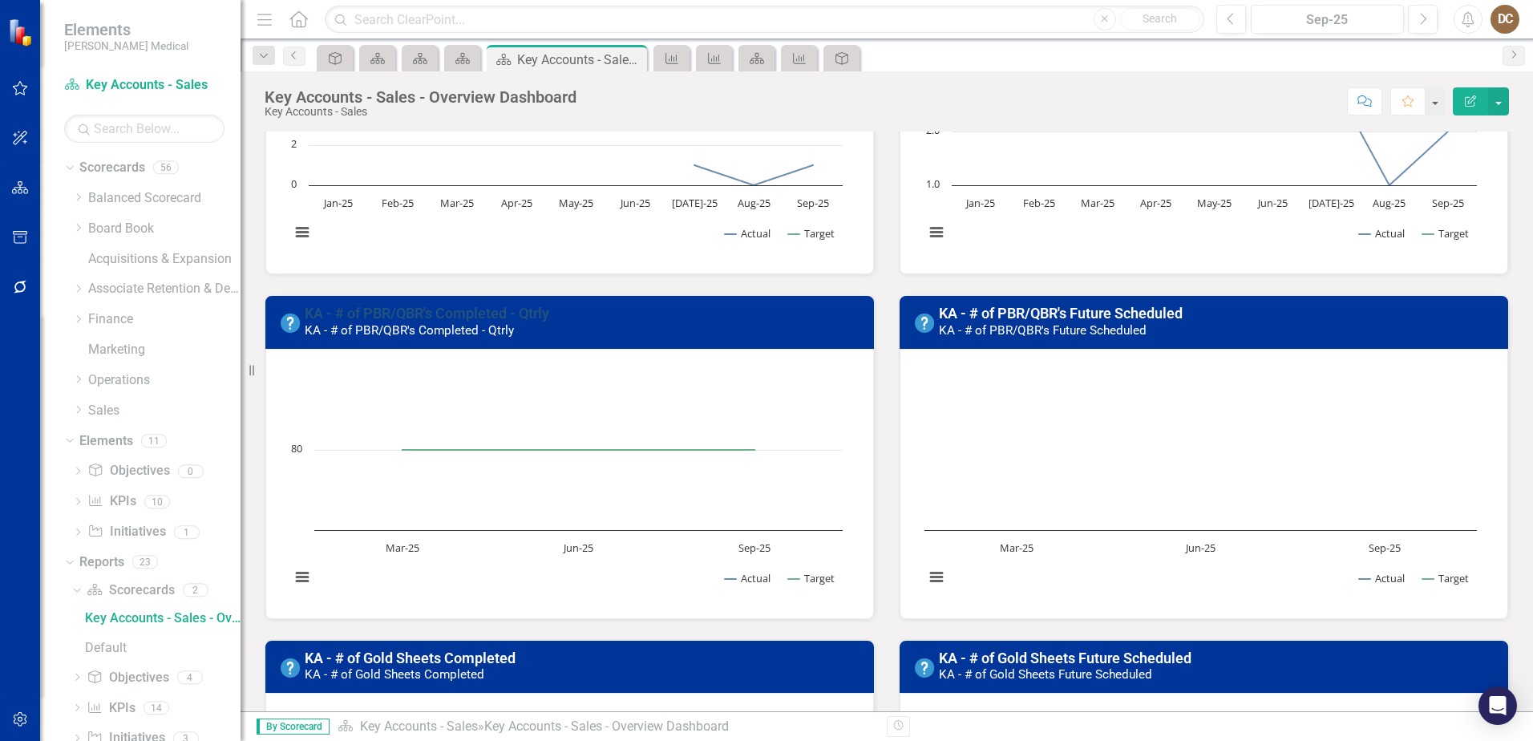
click at [400, 311] on link "KA - # of PBR/QBR's Completed - Qtrly" at bounding box center [427, 313] width 245 height 17
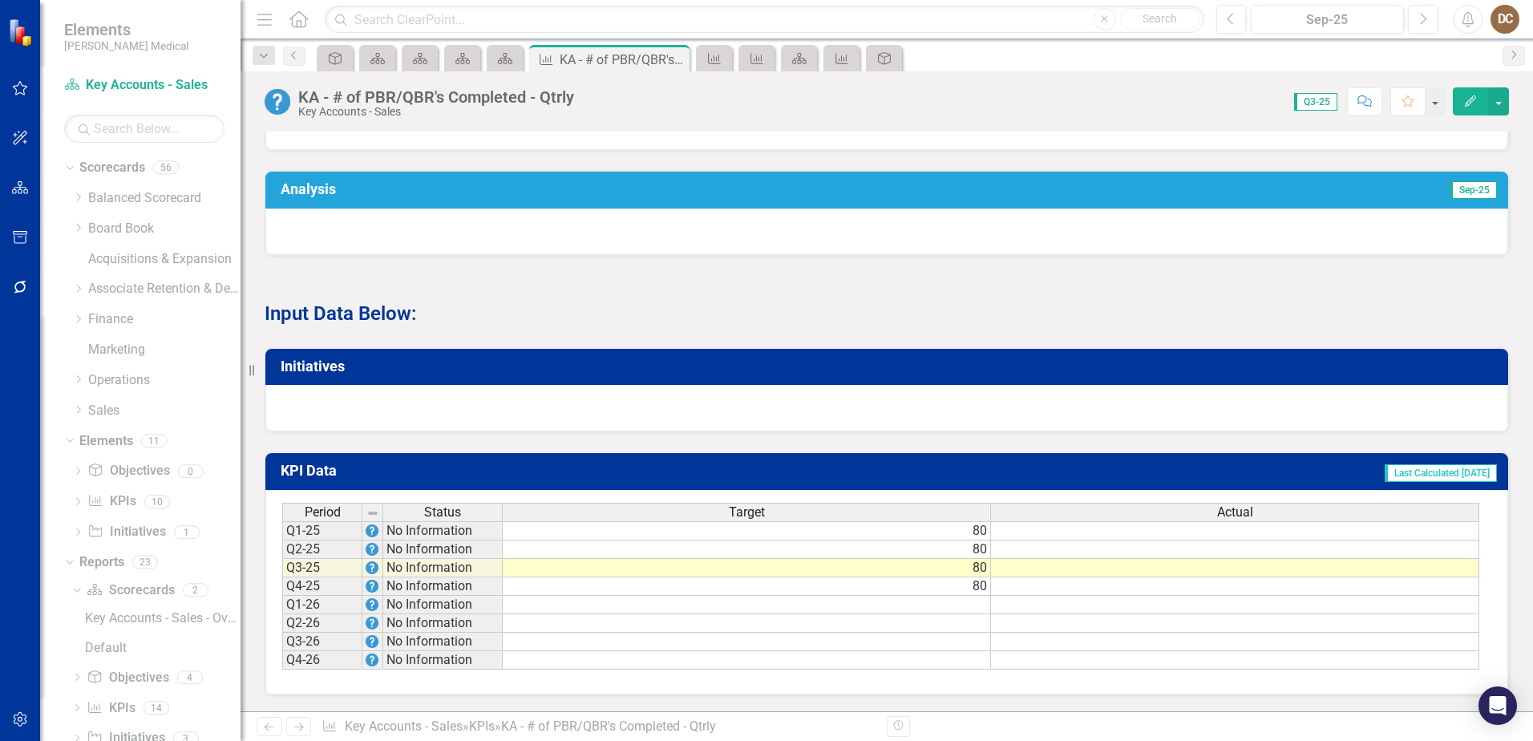
scroll to position [795, 0]
click at [953, 451] on td "80" at bounding box center [747, 530] width 488 height 19
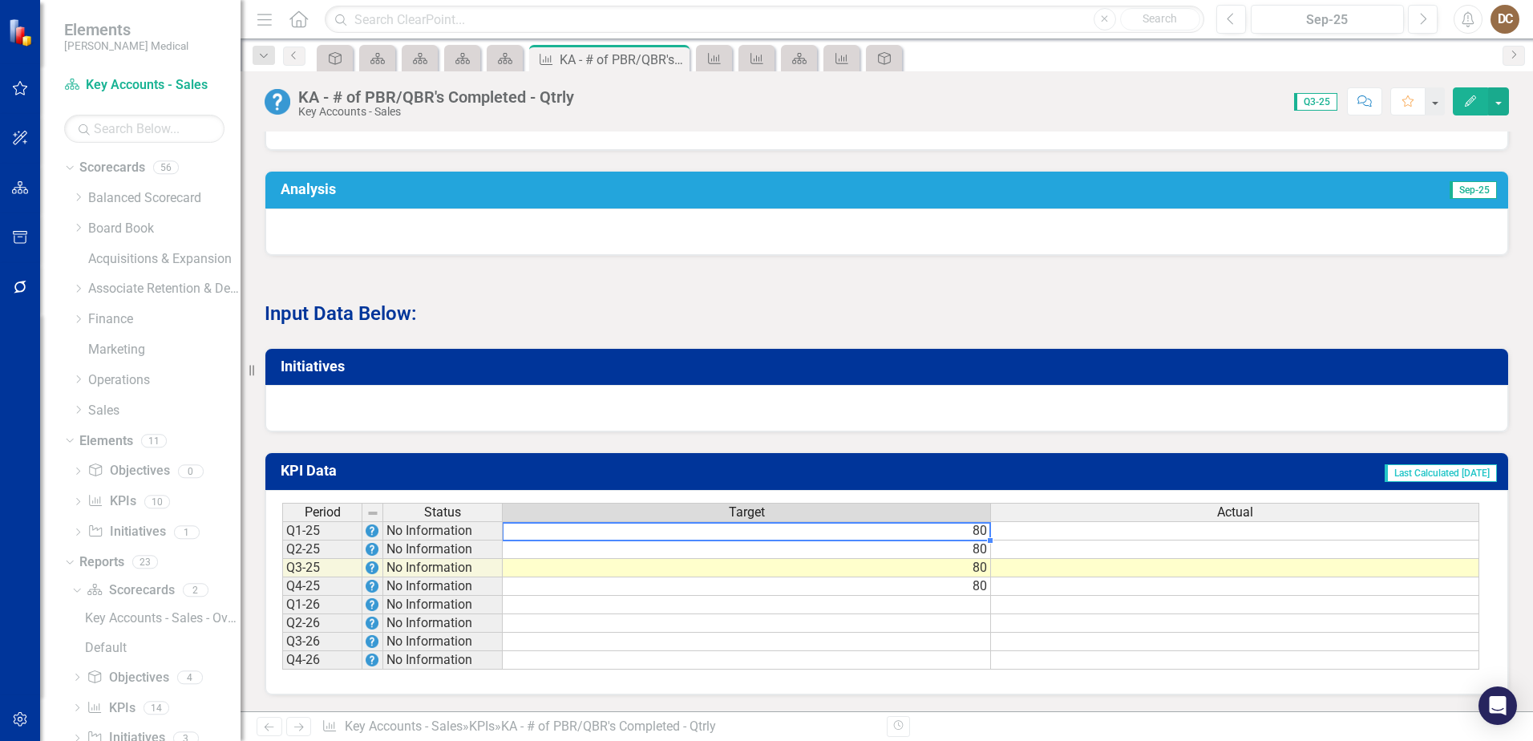
click at [966, 451] on td "80" at bounding box center [747, 530] width 488 height 19
click at [977, 451] on td "80" at bounding box center [747, 530] width 488 height 19
click at [978, 451] on td "80" at bounding box center [747, 530] width 488 height 19
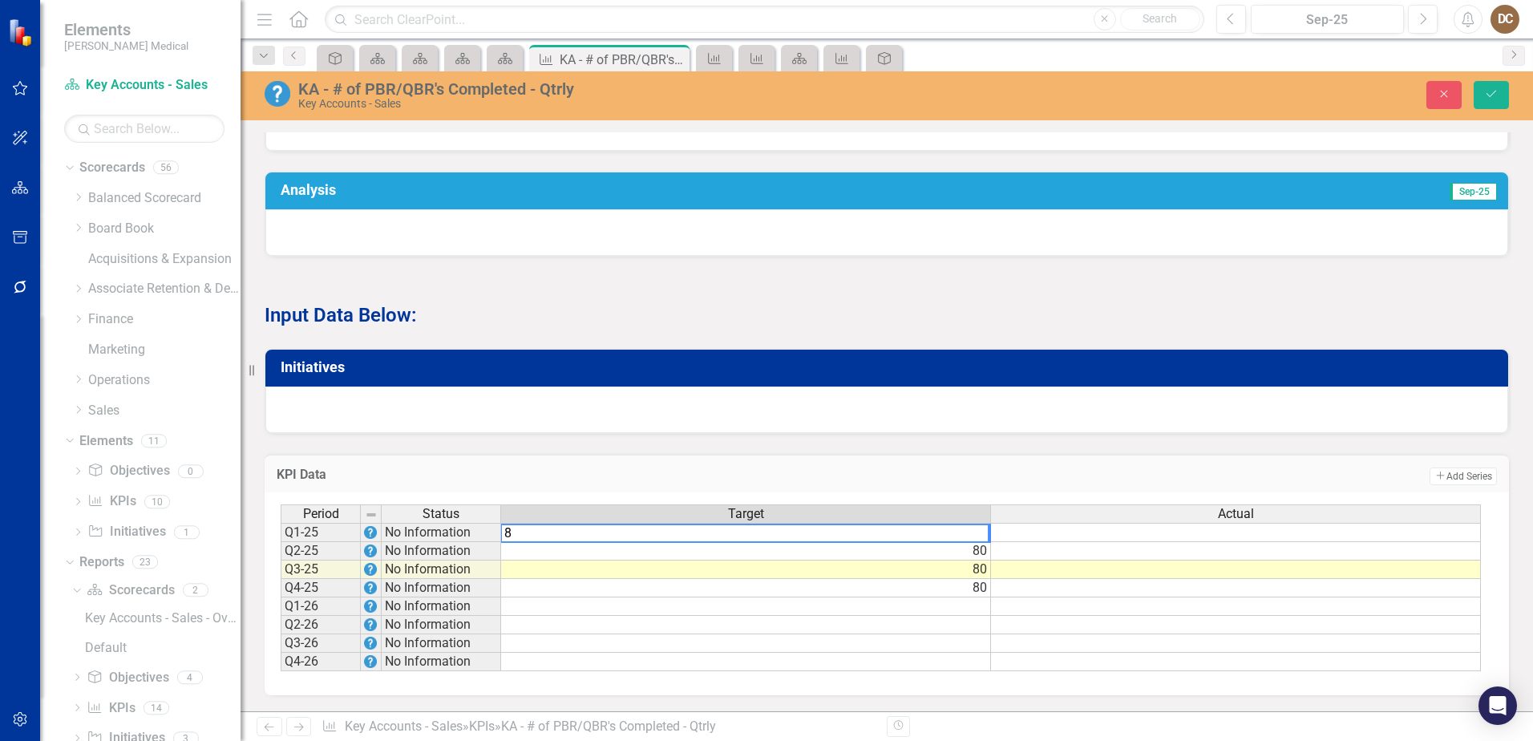
type textarea "80"
click at [981, 451] on td "80" at bounding box center [746, 551] width 490 height 18
click at [984, 451] on td "8" at bounding box center [746, 532] width 490 height 19
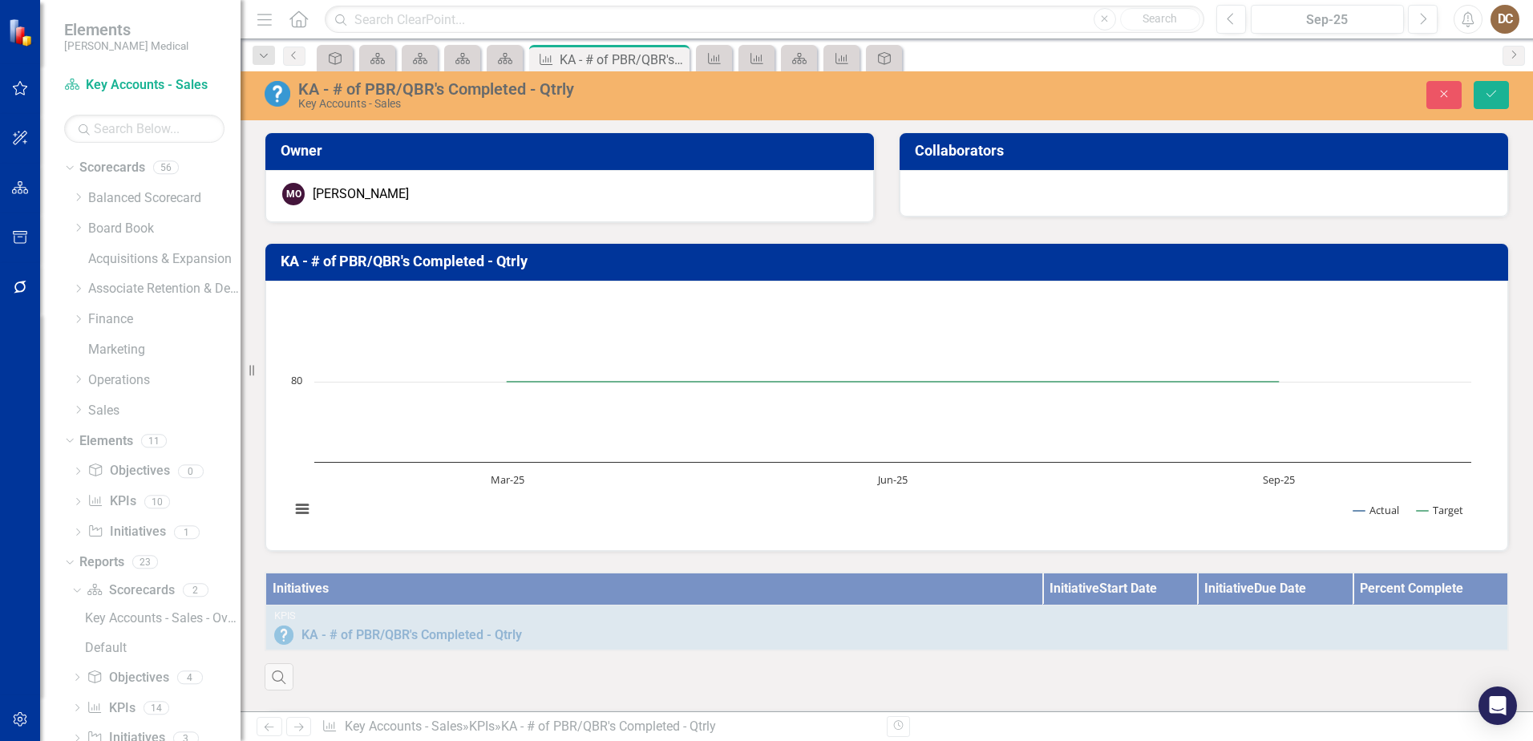
scroll to position [795, 0]
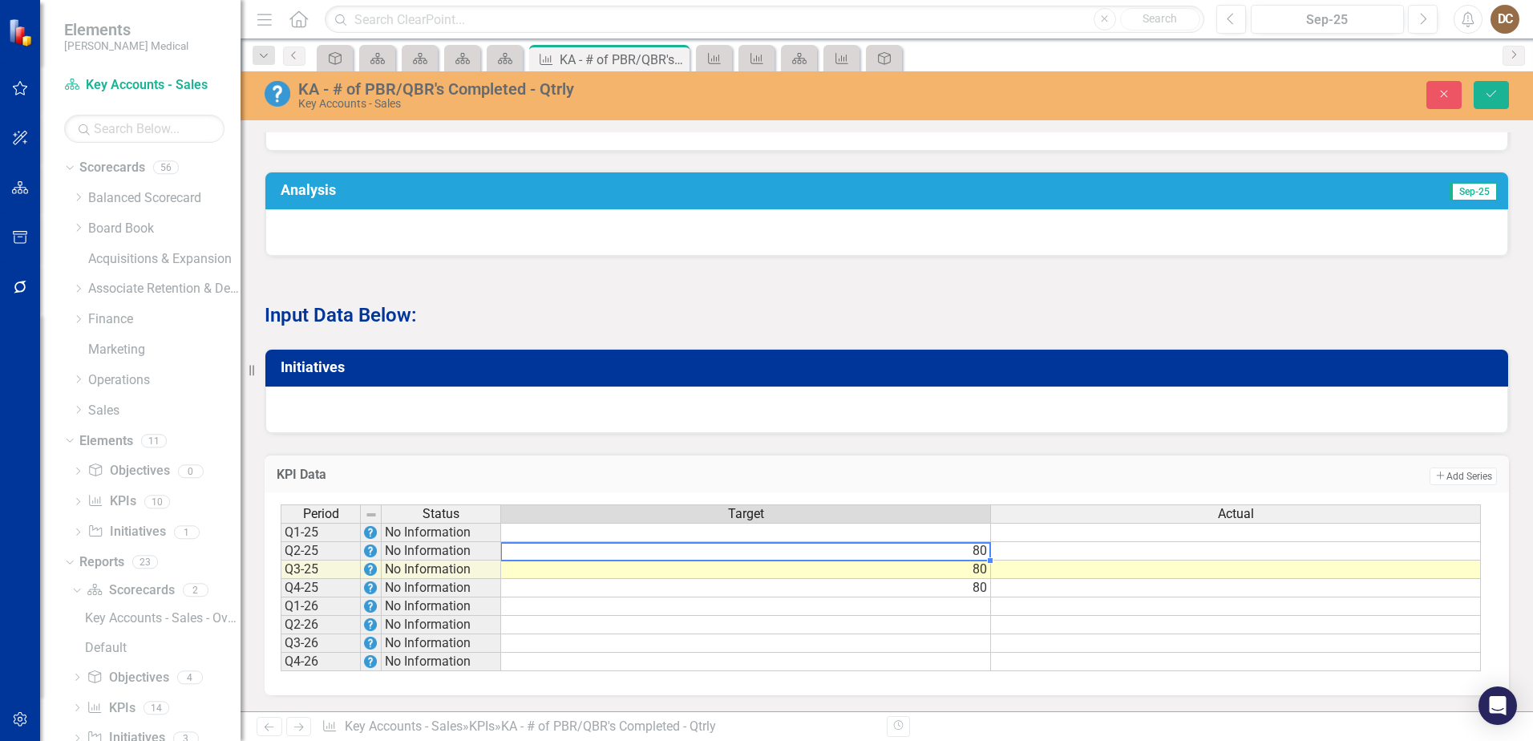
click at [977, 554] on td "80" at bounding box center [746, 551] width 490 height 18
click at [978, 566] on td "80" at bounding box center [746, 570] width 490 height 18
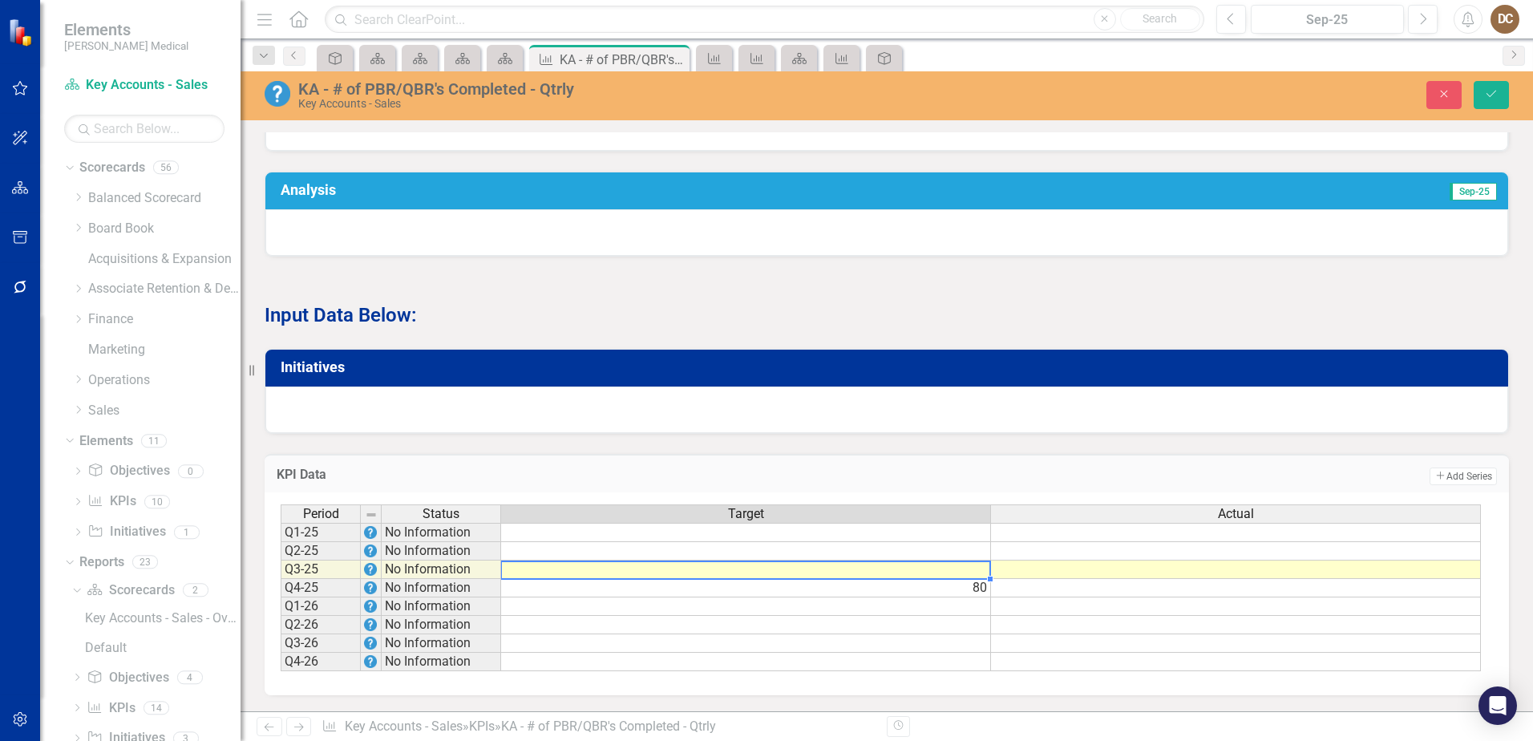
click at [974, 589] on td "80" at bounding box center [746, 588] width 490 height 18
click at [974, 570] on td at bounding box center [746, 570] width 490 height 18
type textarea "27"
click at [969, 585] on td at bounding box center [746, 588] width 490 height 18
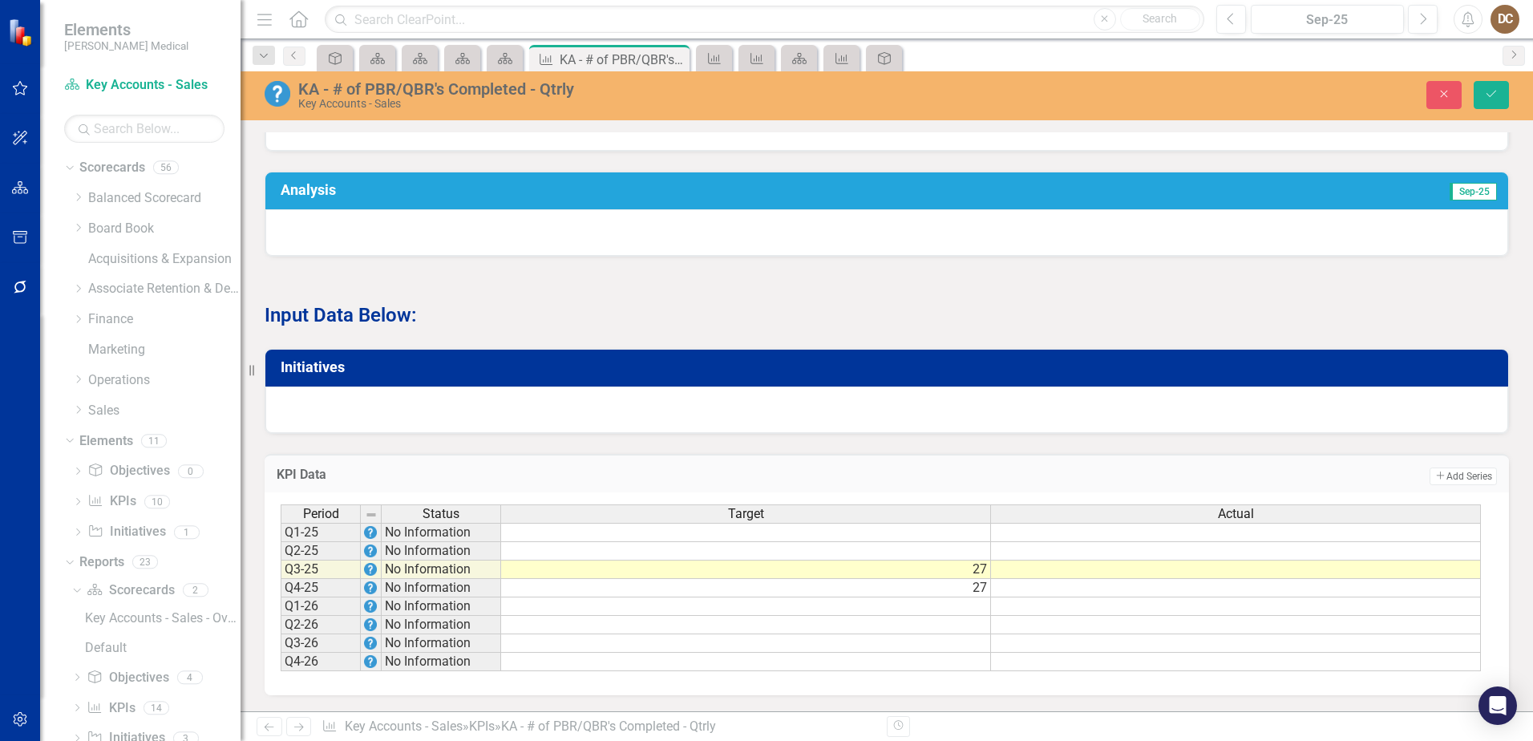
click at [1026, 435] on div "KPI Data Add Add Series Period Status Target Actual Q1-25 No Information Q2-25 …" at bounding box center [887, 565] width 1269 height 262
click at [981, 584] on td "27" at bounding box center [746, 588] width 490 height 18
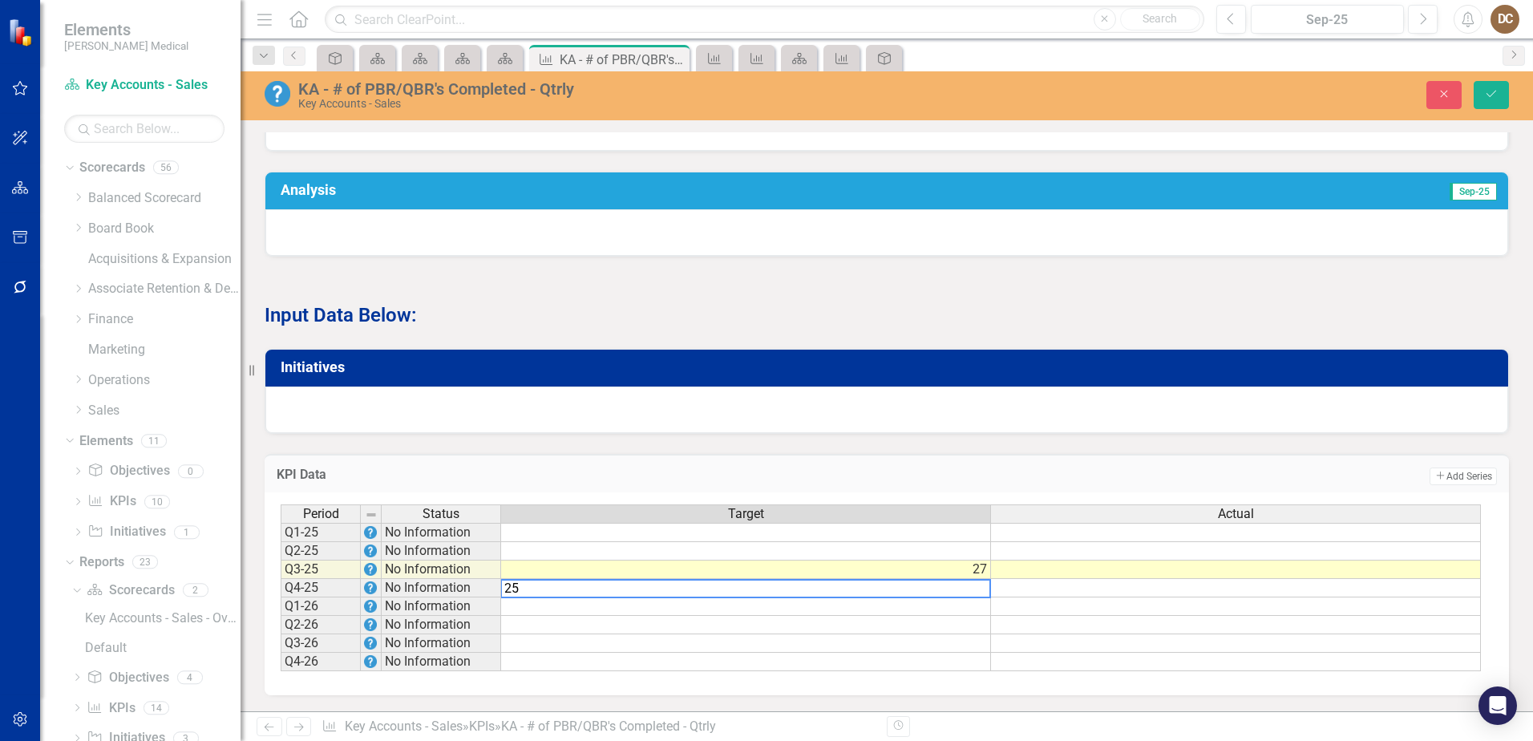
click at [1070, 472] on td "Add Add Series" at bounding box center [1145, 476] width 703 height 21
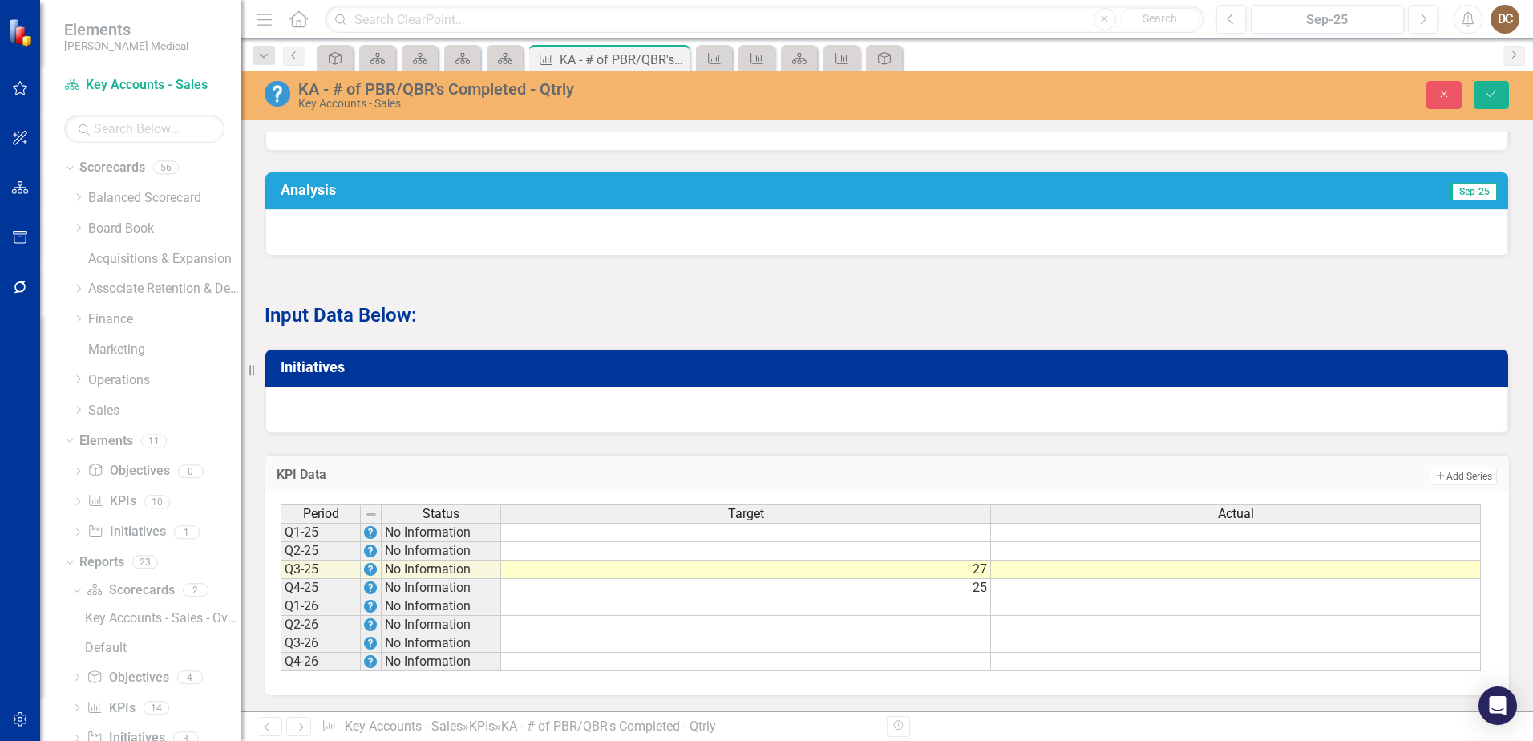
click at [986, 574] on td "27" at bounding box center [746, 570] width 490 height 18
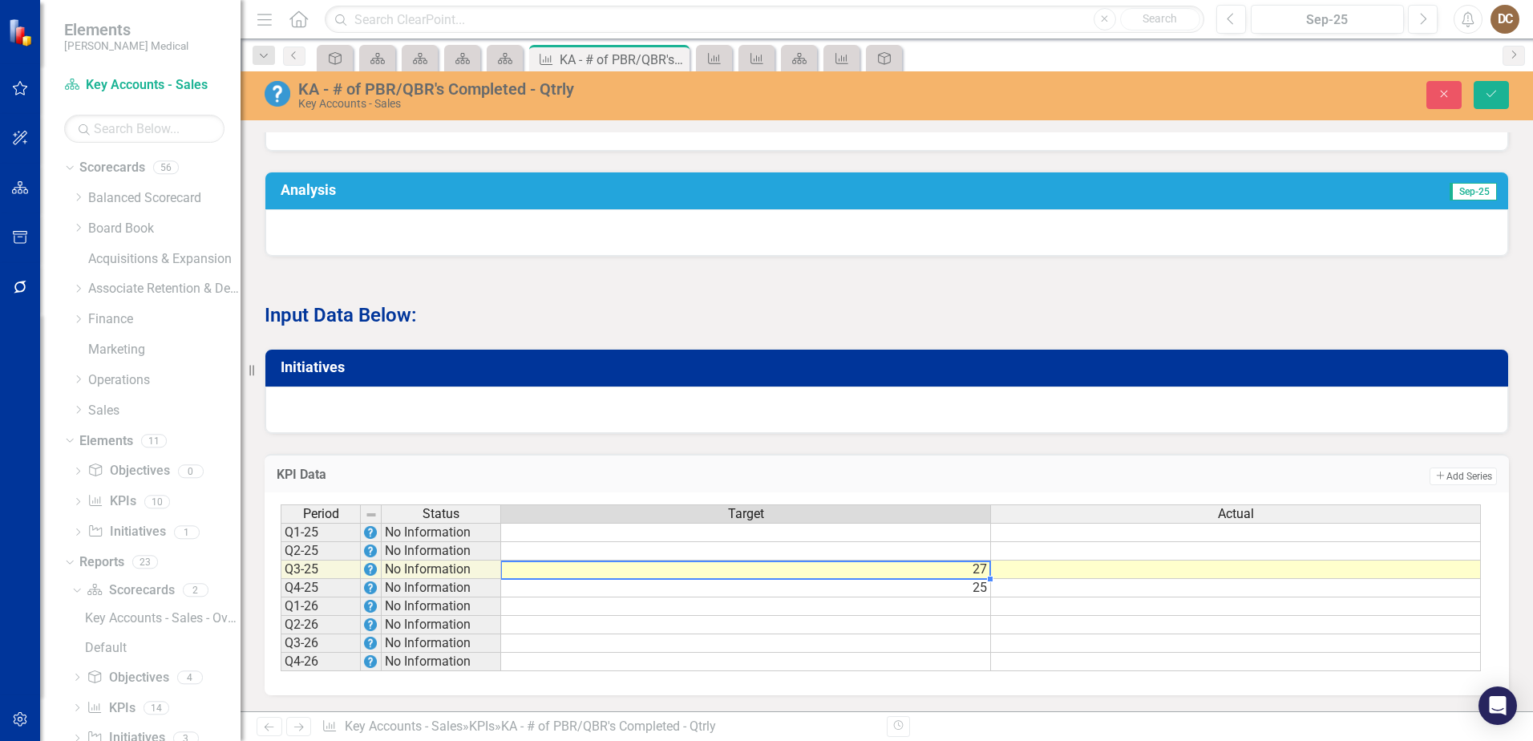
click at [986, 574] on td "27" at bounding box center [746, 570] width 490 height 18
type textarea "25"
click at [1016, 466] on td "Add Add Series" at bounding box center [1145, 476] width 703 height 21
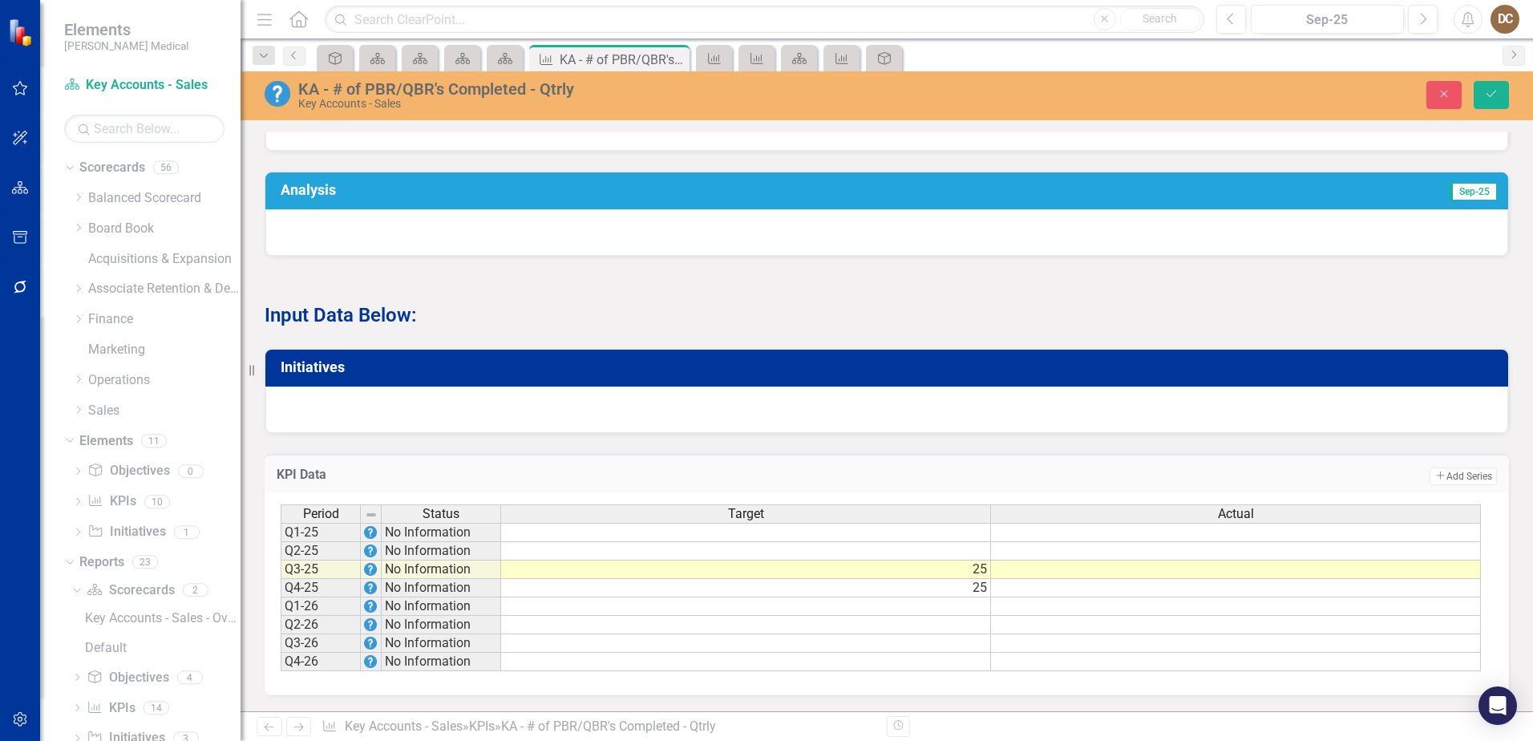
click at [1346, 566] on td at bounding box center [1236, 570] width 490 height 18
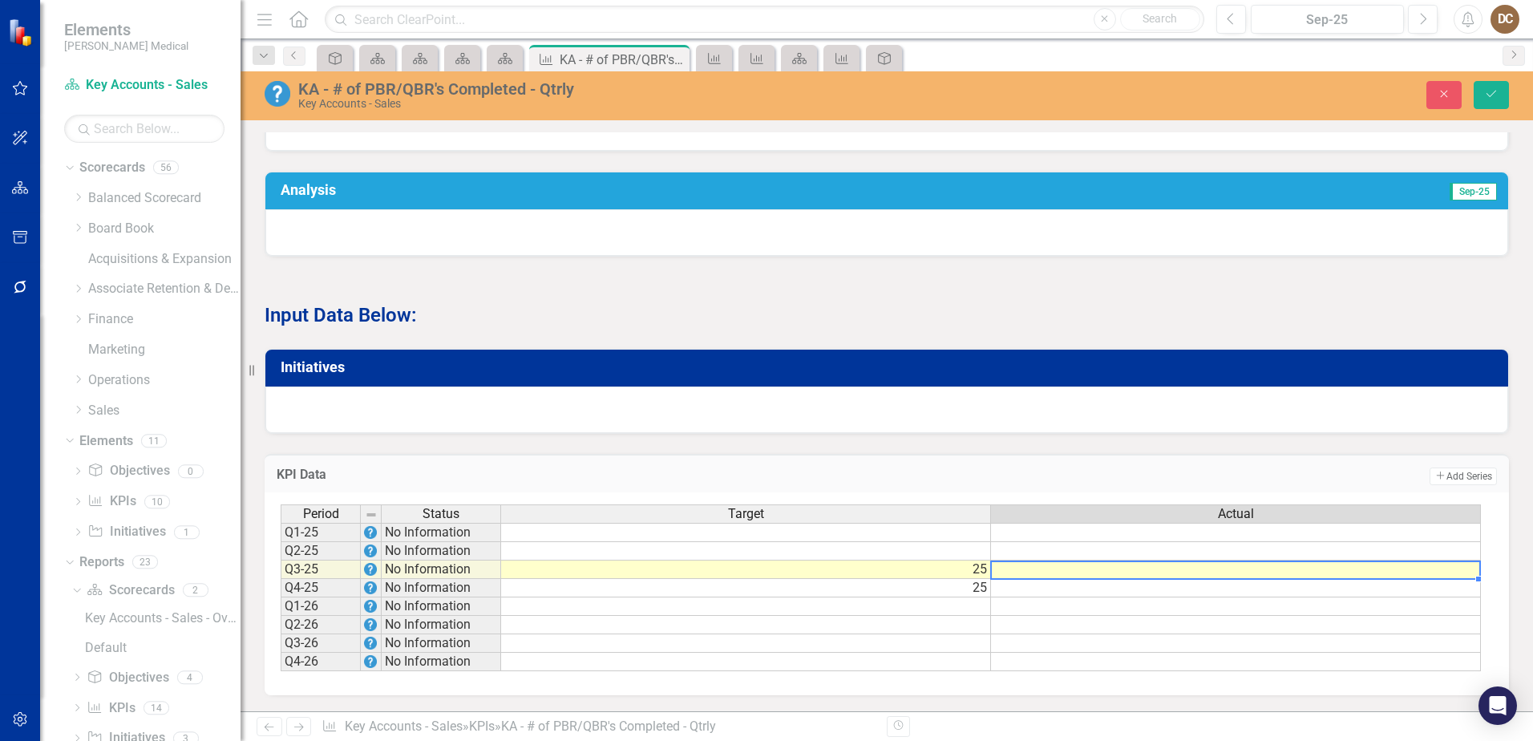
click at [1346, 566] on td at bounding box center [1236, 570] width 490 height 18
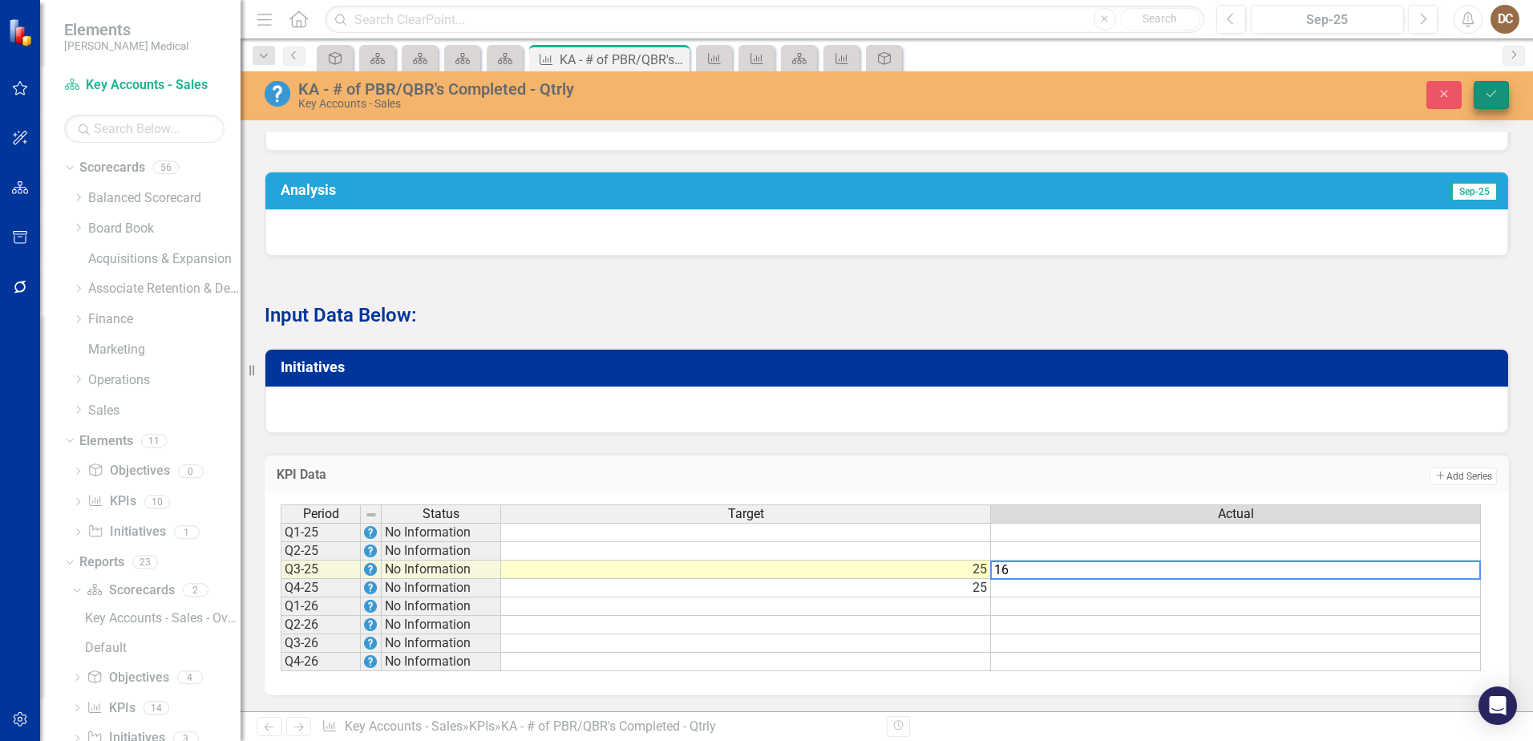
type textarea "16"
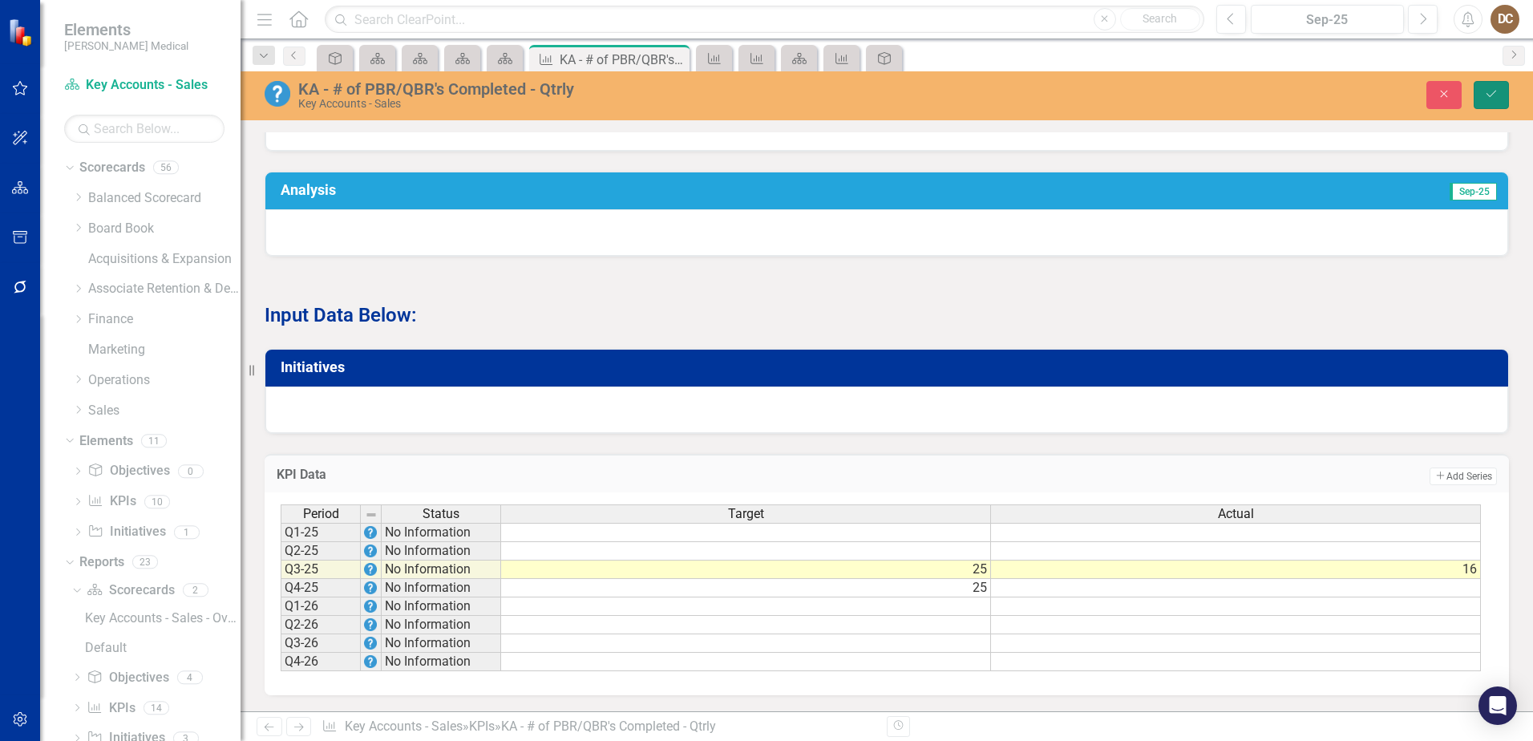
click at [1485, 97] on icon "Save" at bounding box center [1491, 93] width 14 height 11
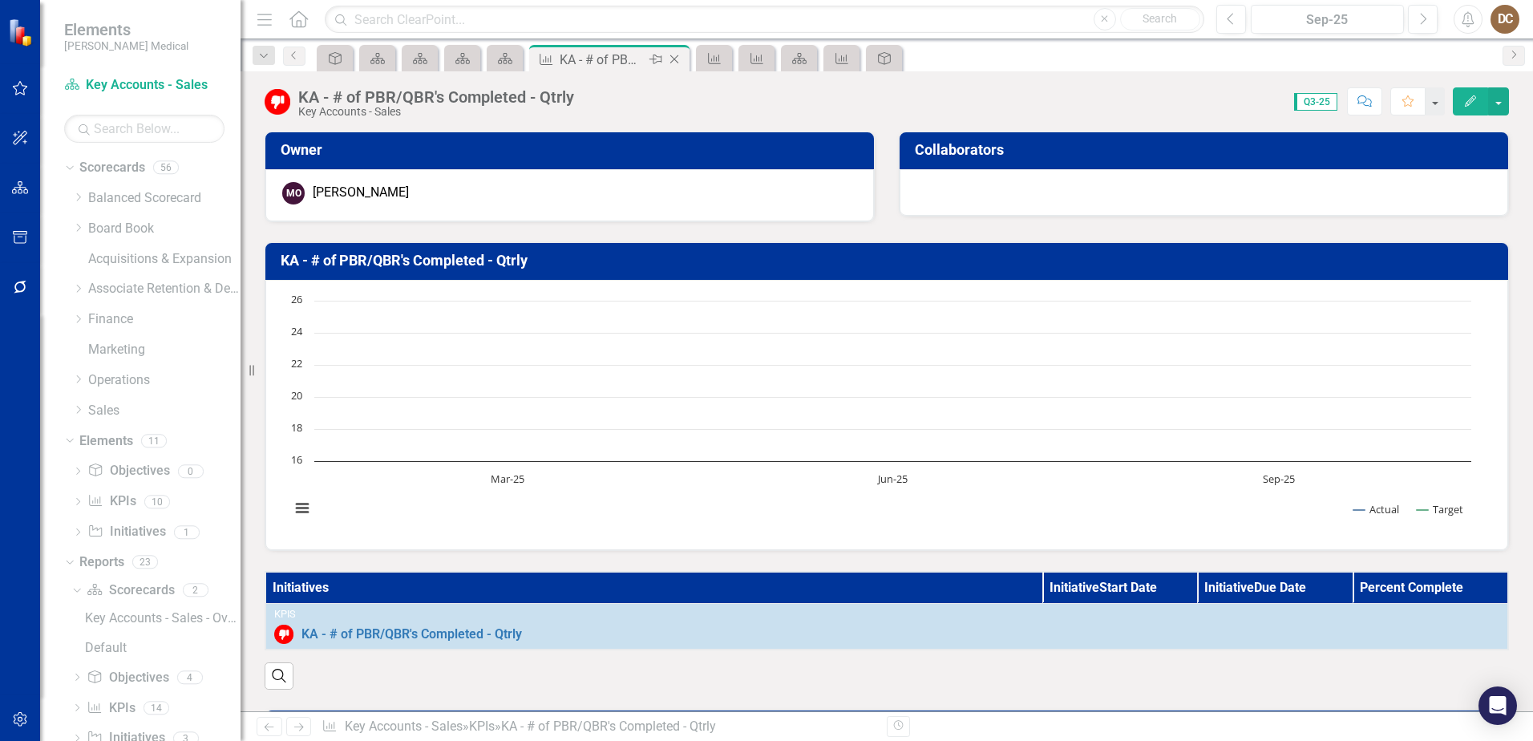
click at [675, 58] on icon "Close" at bounding box center [674, 59] width 16 height 13
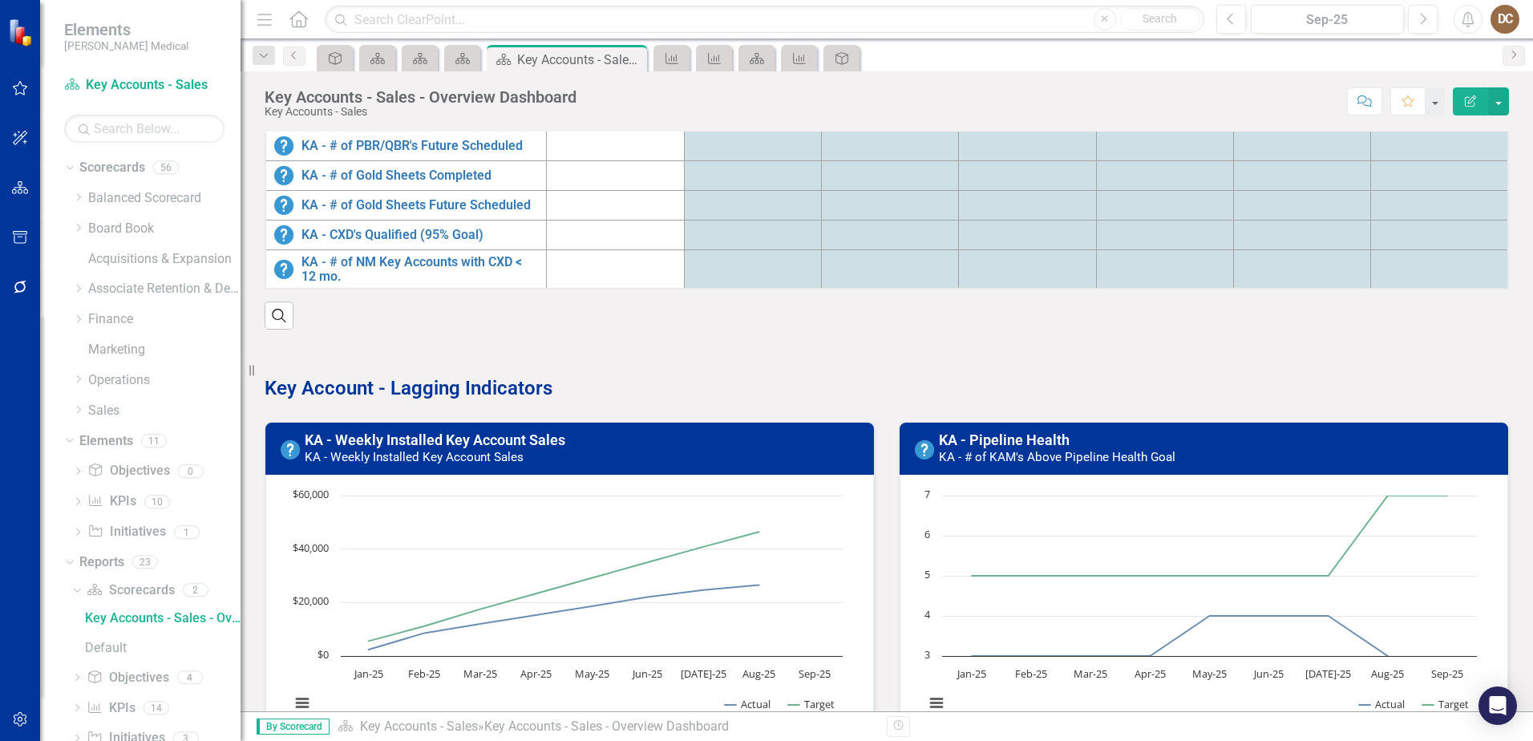
scroll to position [321, 0]
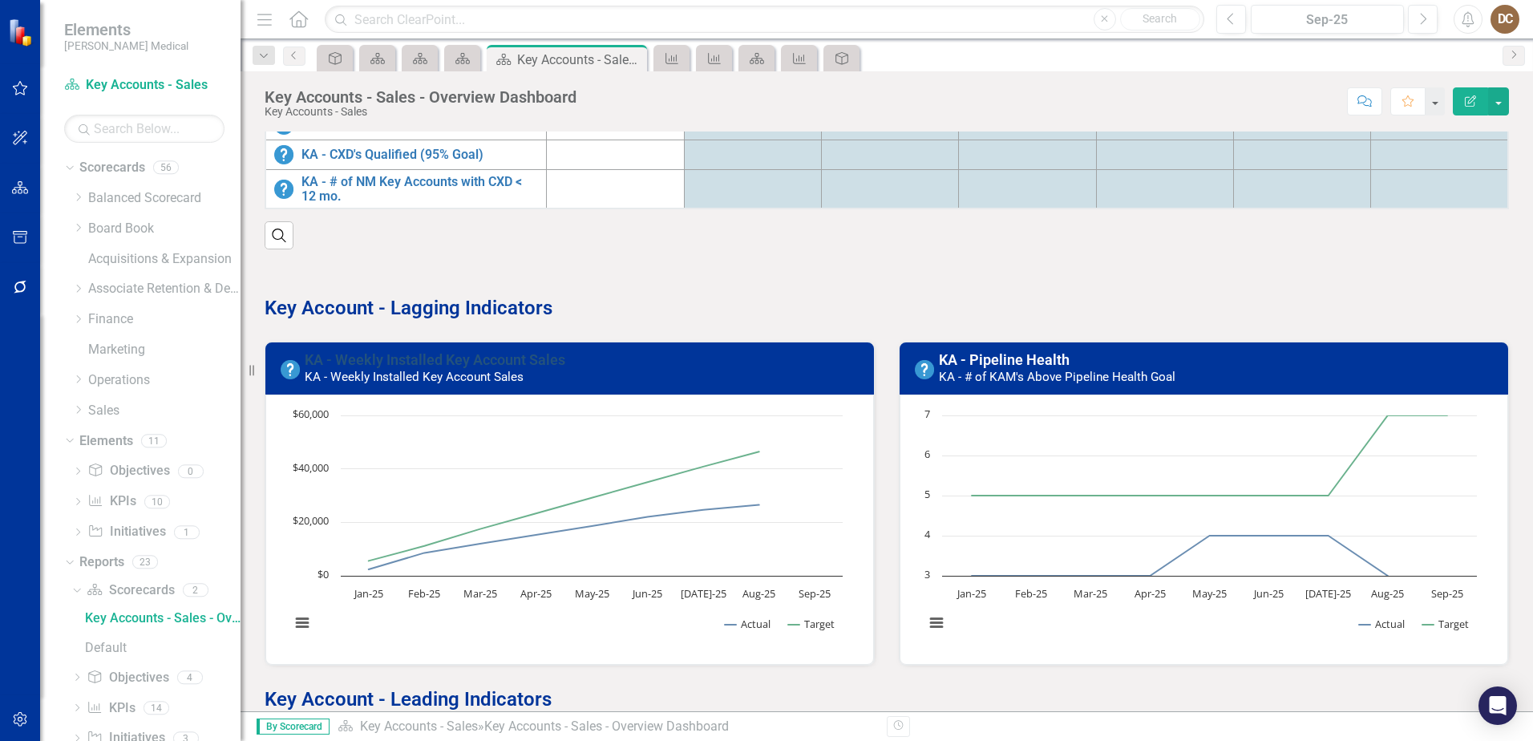
click at [409, 357] on link "KA - Weekly Installed Key Account Sales" at bounding box center [435, 359] width 261 height 17
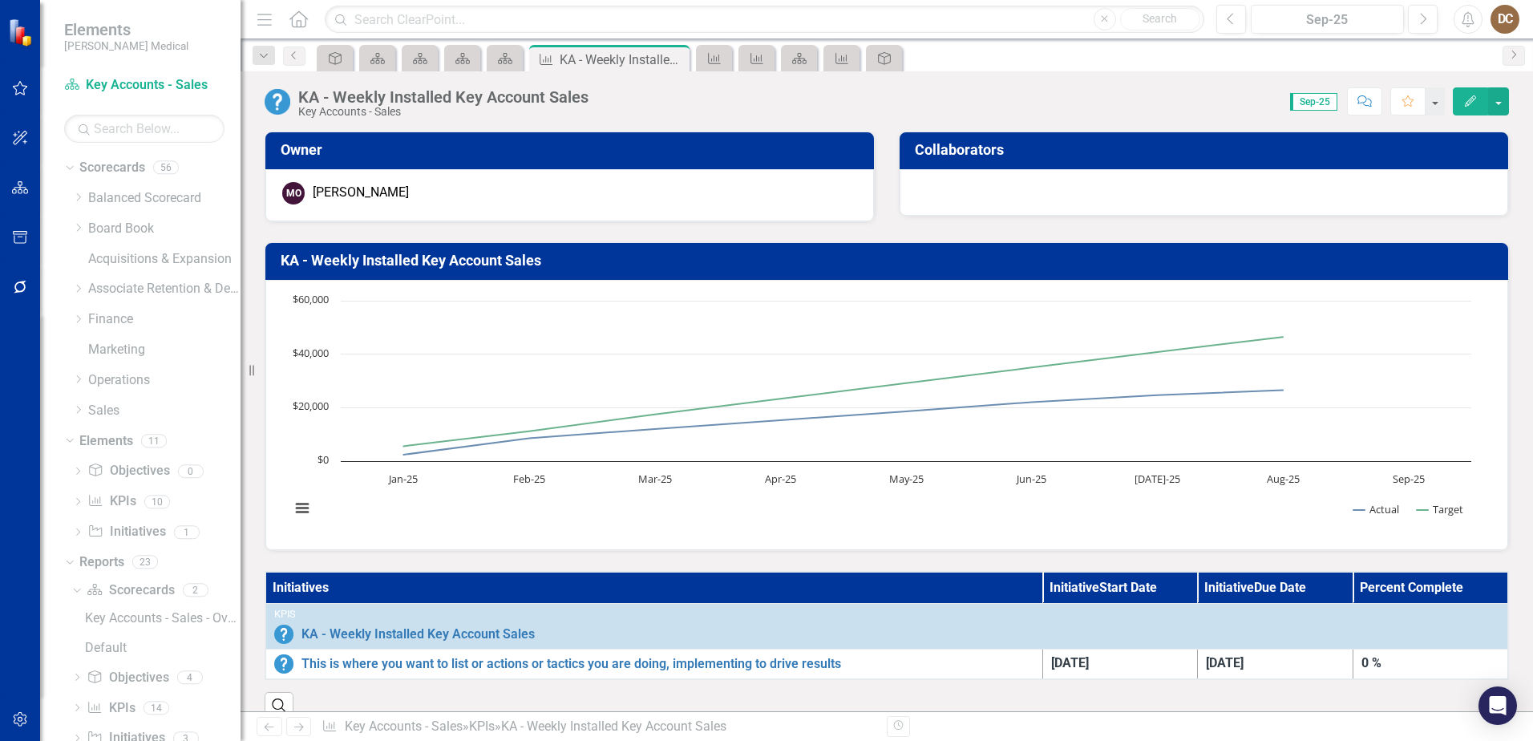
click at [967, 102] on div "Score: 0.00 Sep-25 Completed Comment Favorite Edit" at bounding box center [1053, 100] width 913 height 27
click at [510, 61] on icon "Scorecard" at bounding box center [505, 58] width 16 height 13
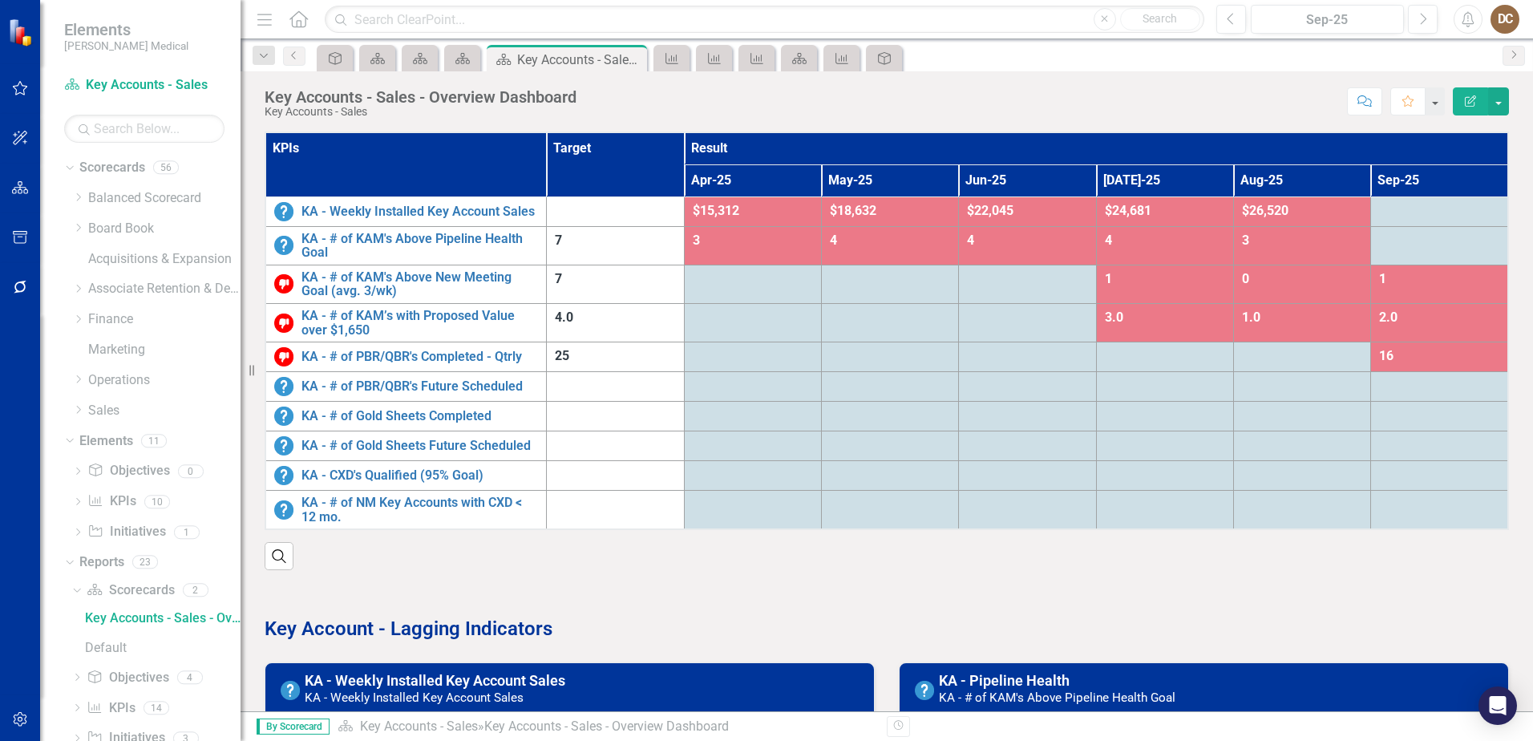
click at [986, 91] on div "Score: N/A Sep-25 Completed Comment Favorite Edit Report" at bounding box center [1047, 100] width 925 height 27
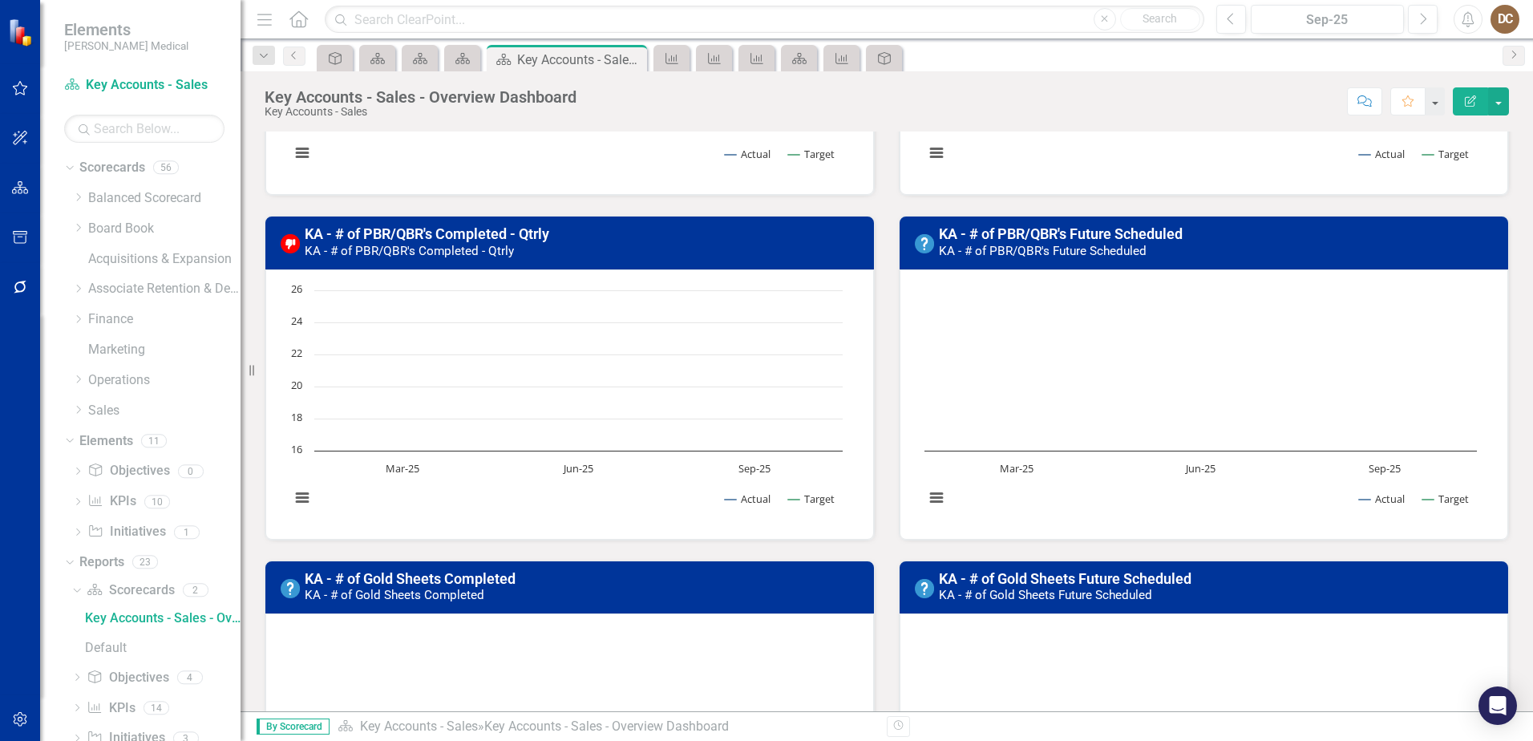
scroll to position [1203, 0]
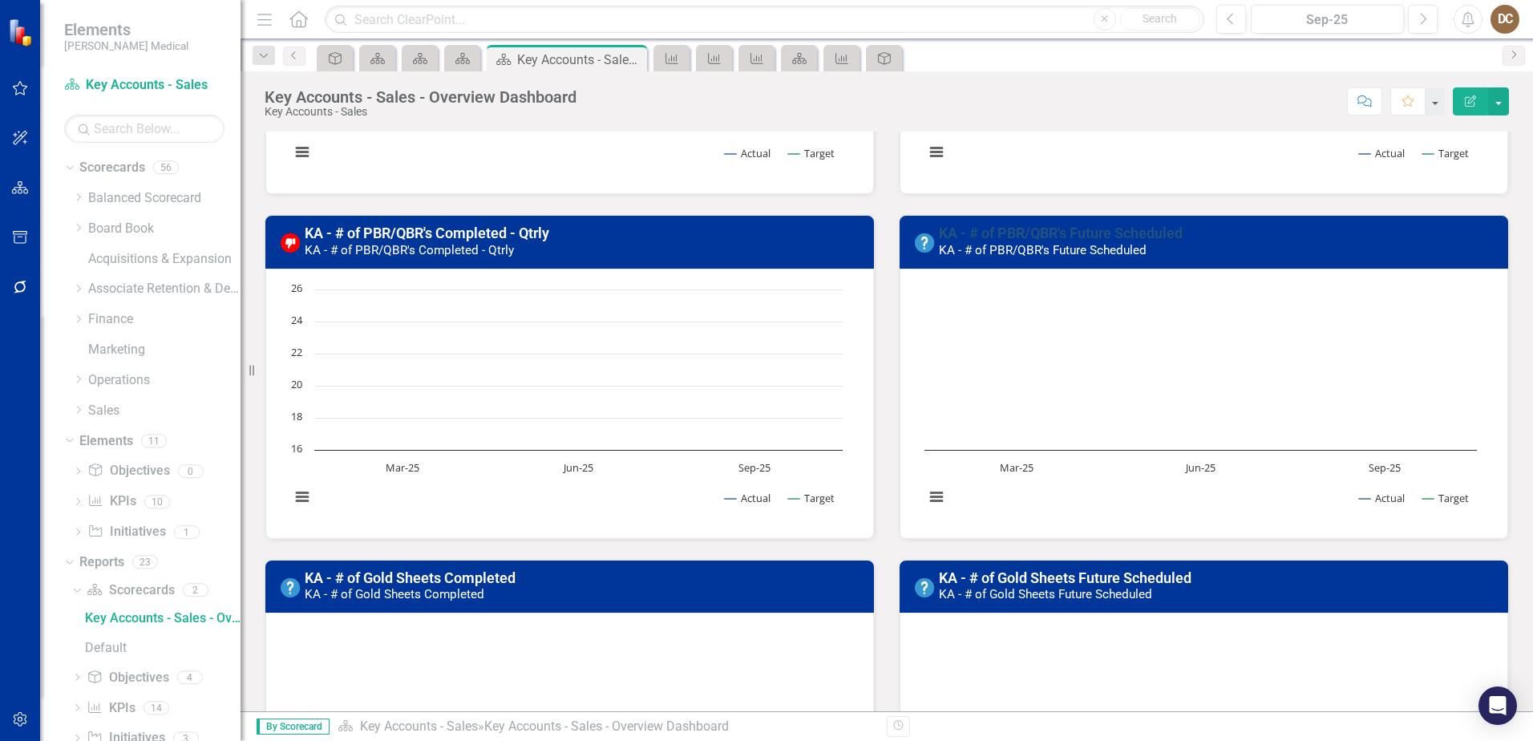
click at [986, 228] on link "KA - # of PBR/QBR's Future Scheduled" at bounding box center [1061, 233] width 244 height 17
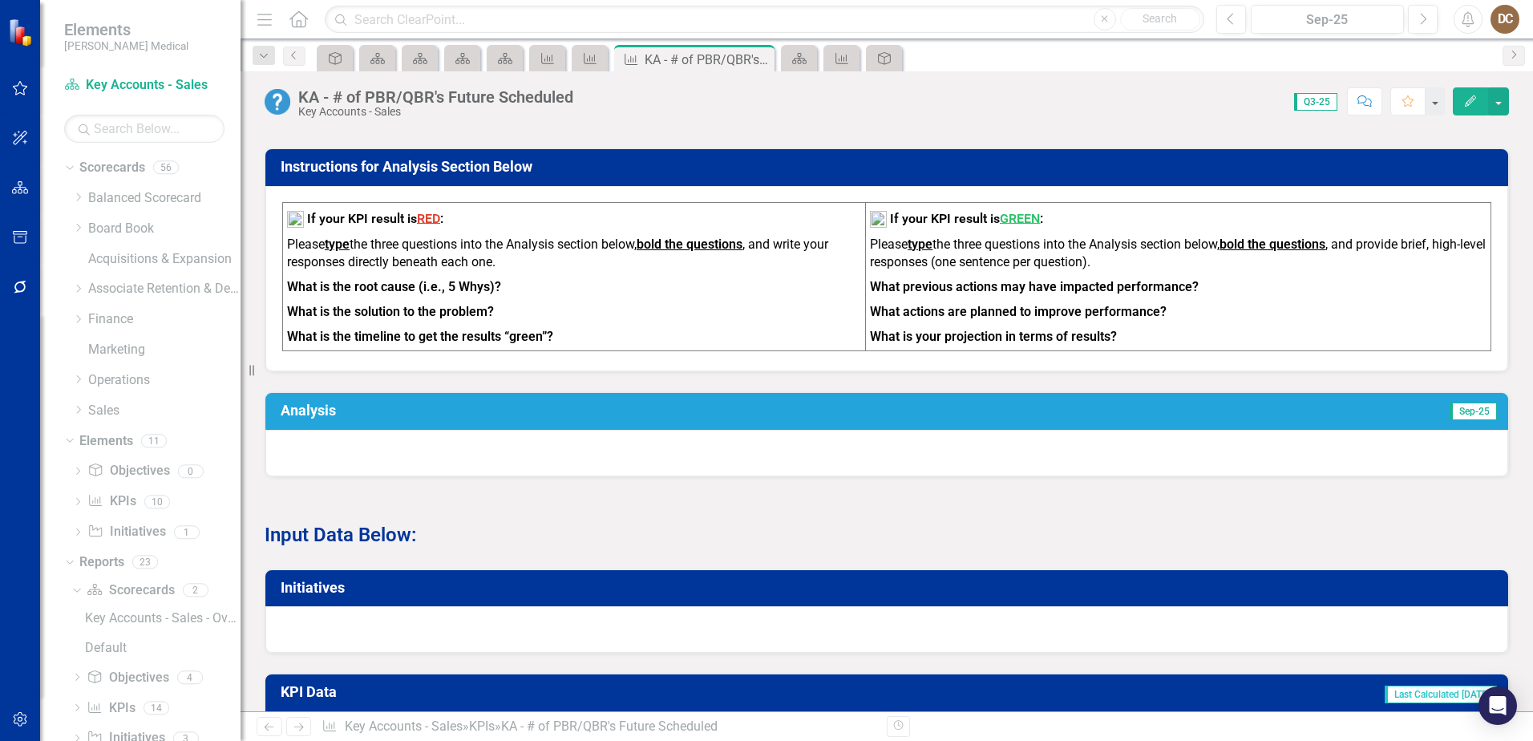
scroll to position [795, 0]
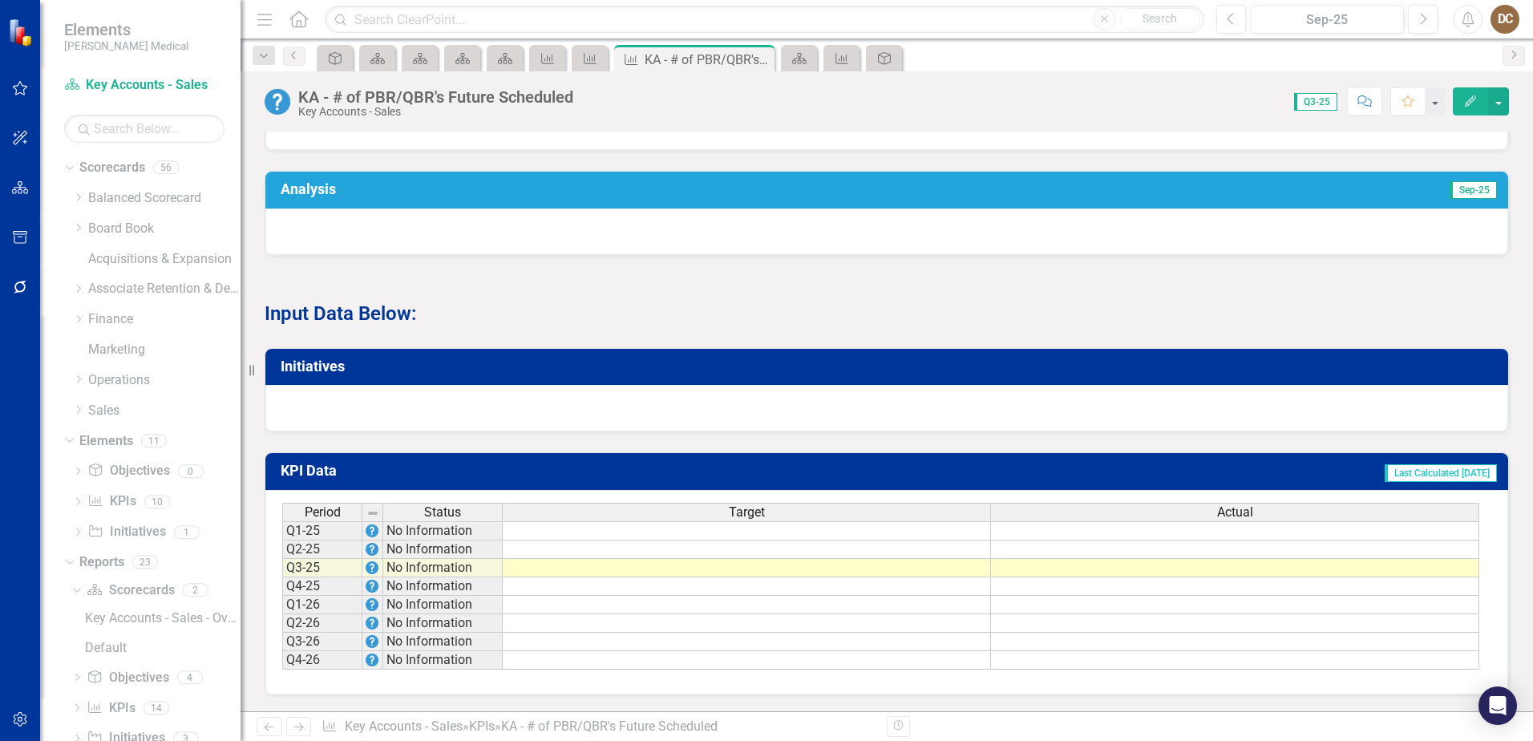
click at [972, 570] on td at bounding box center [747, 568] width 488 height 18
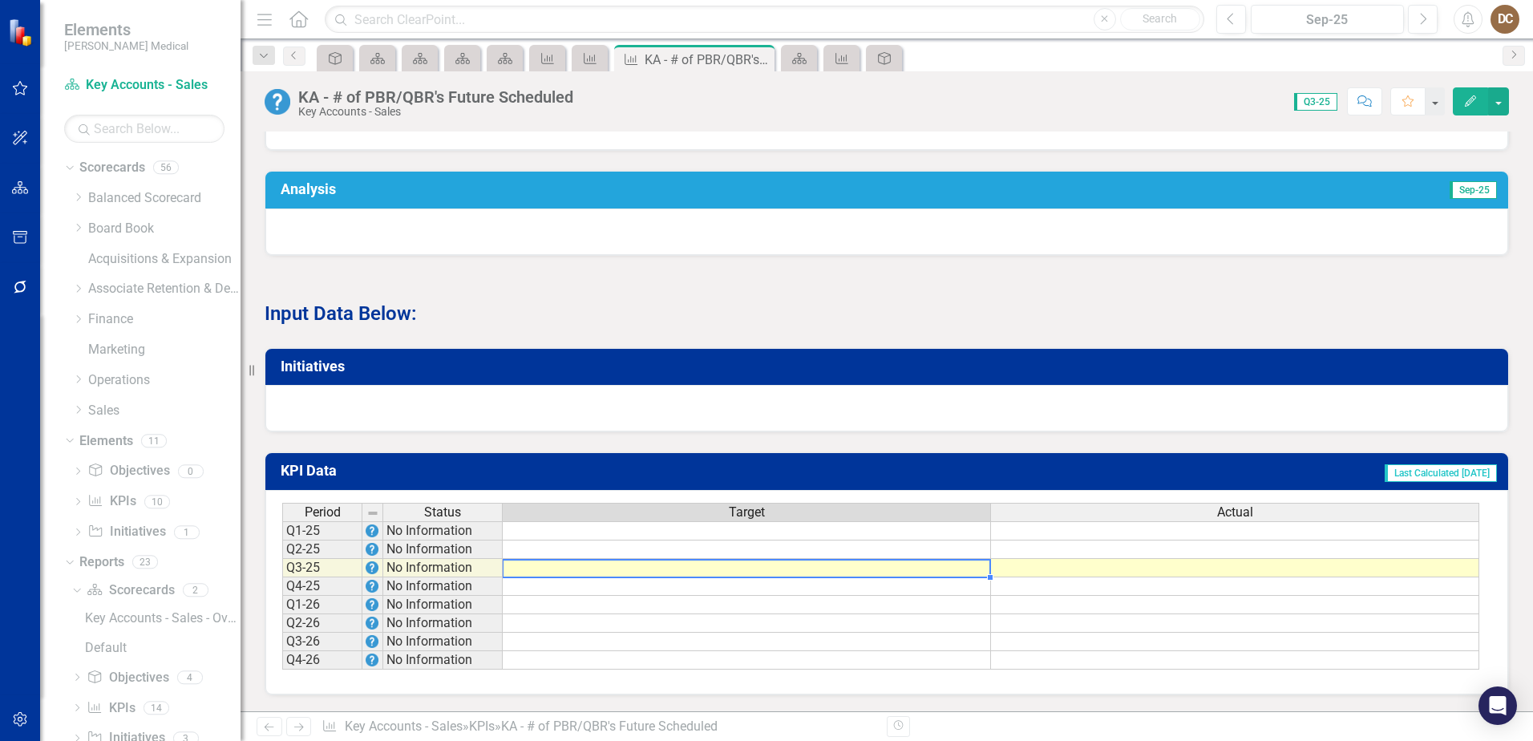
click at [972, 570] on td at bounding box center [747, 568] width 488 height 18
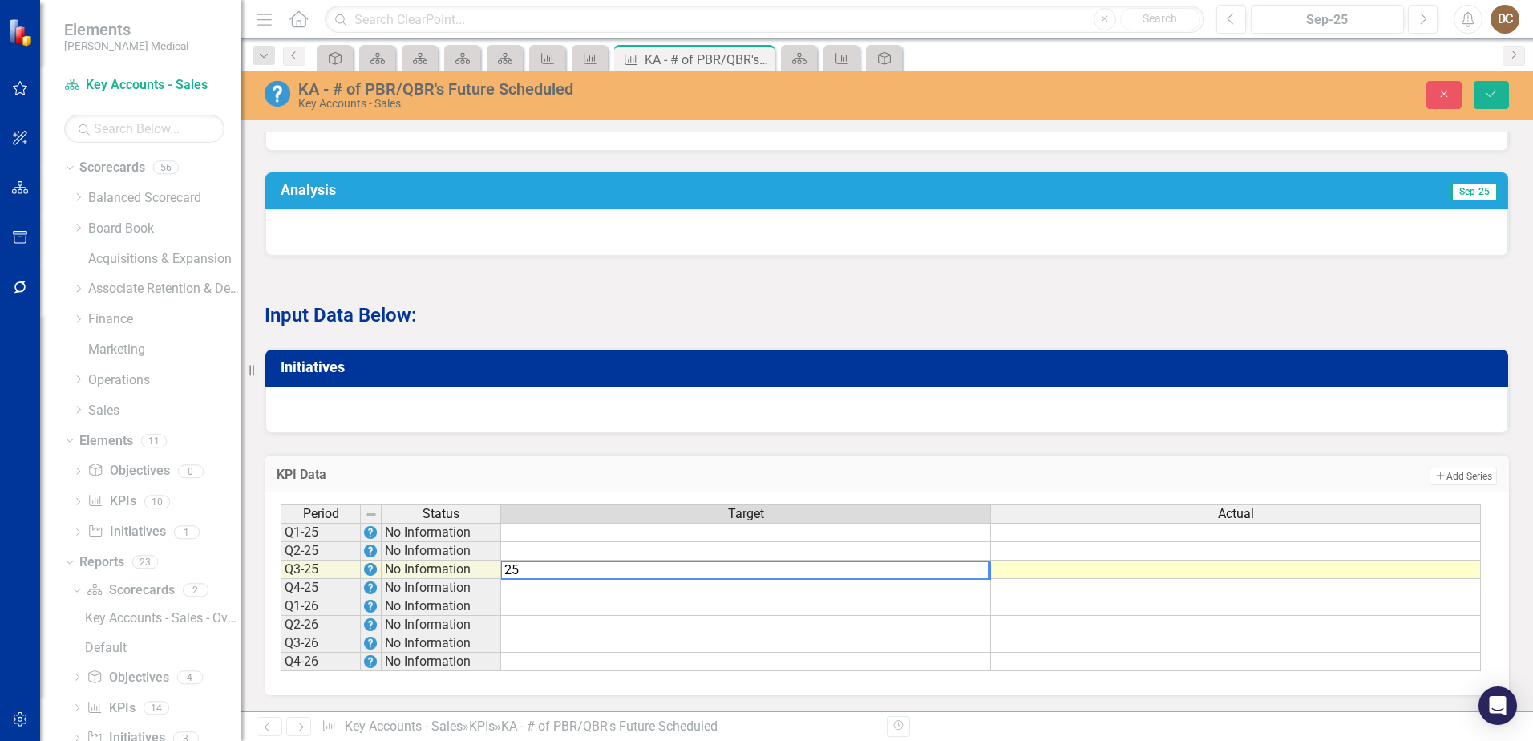
type textarea "2"
click at [965, 595] on td at bounding box center [746, 588] width 490 height 18
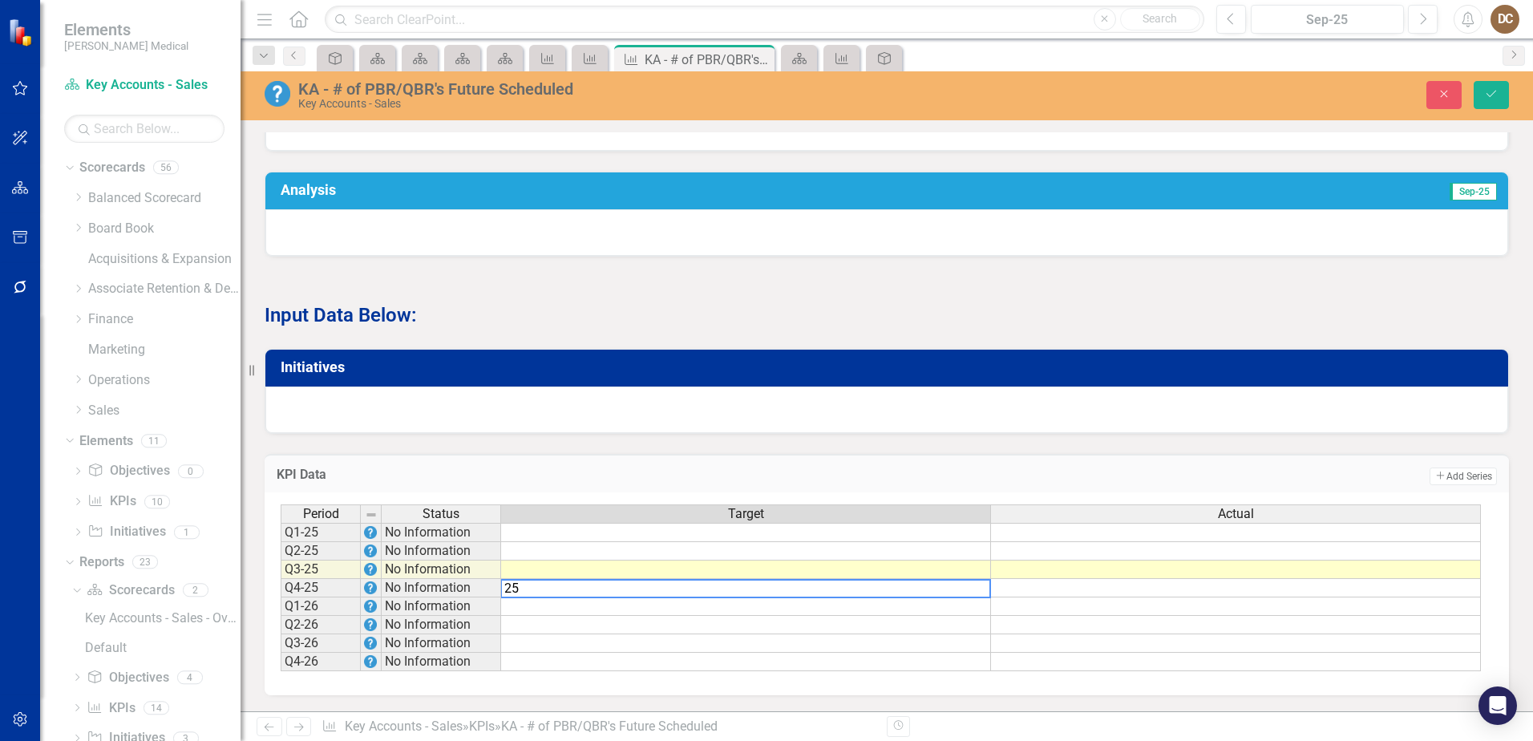
type textarea "25"
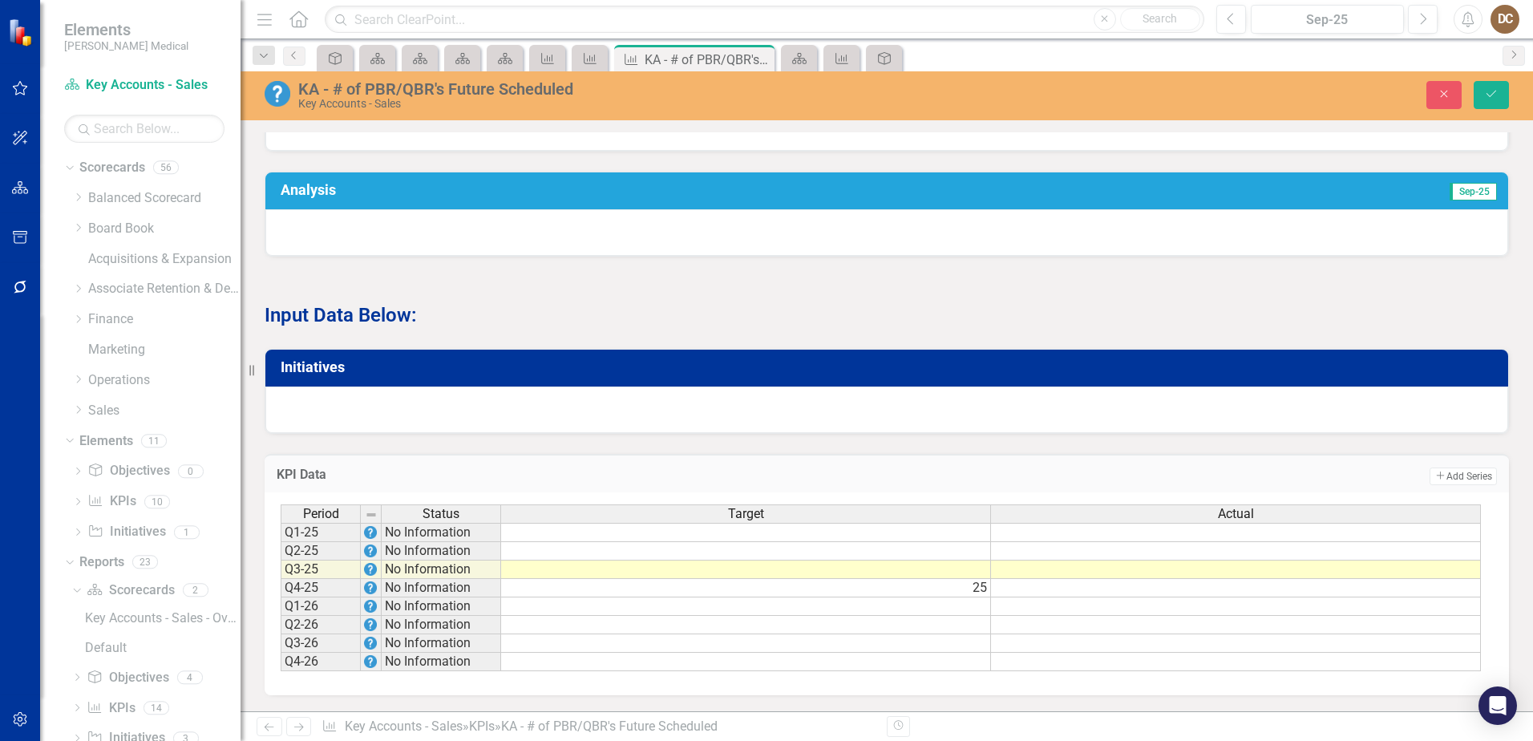
click at [1042, 443] on div "KPI Data Add Add Series Period Status Target Actual Q1-25 No Information Q2-25 …" at bounding box center [887, 565] width 1269 height 262
click at [1500, 98] on button "Save" at bounding box center [1491, 95] width 35 height 28
